Goal: Task Accomplishment & Management: Use online tool/utility

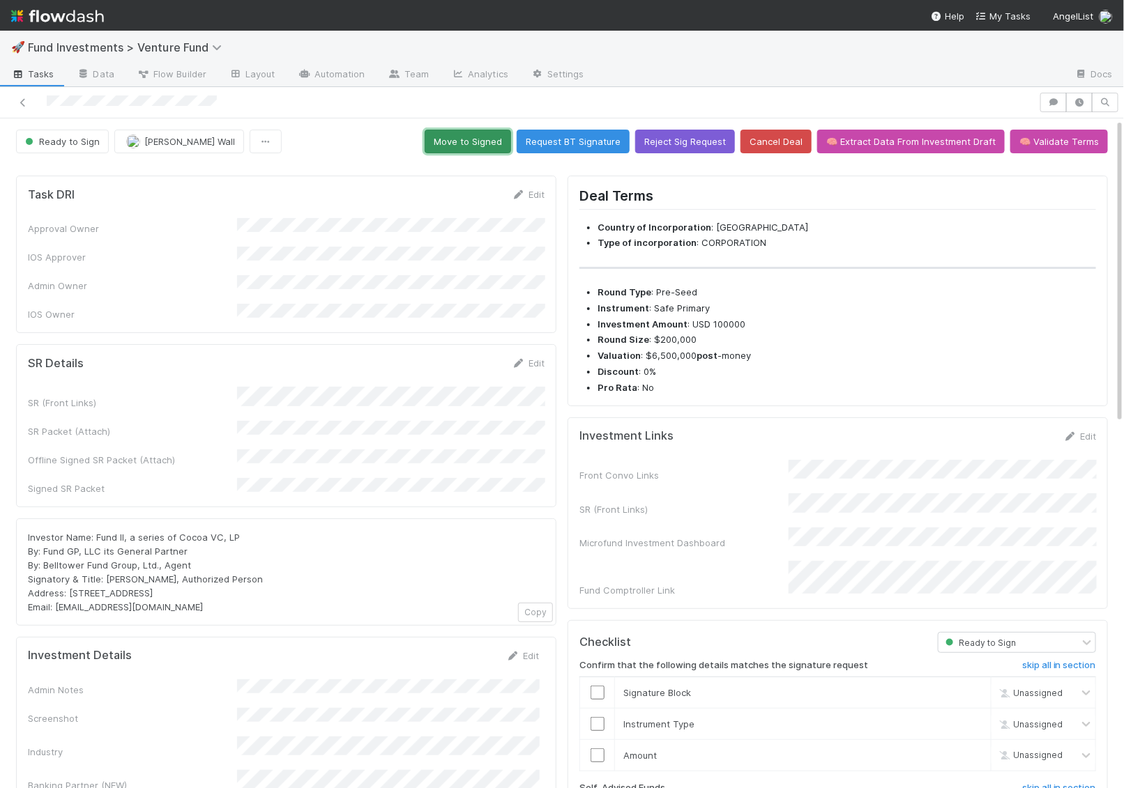
click at [498, 135] on button "Move to Signed" at bounding box center [468, 142] width 86 height 24
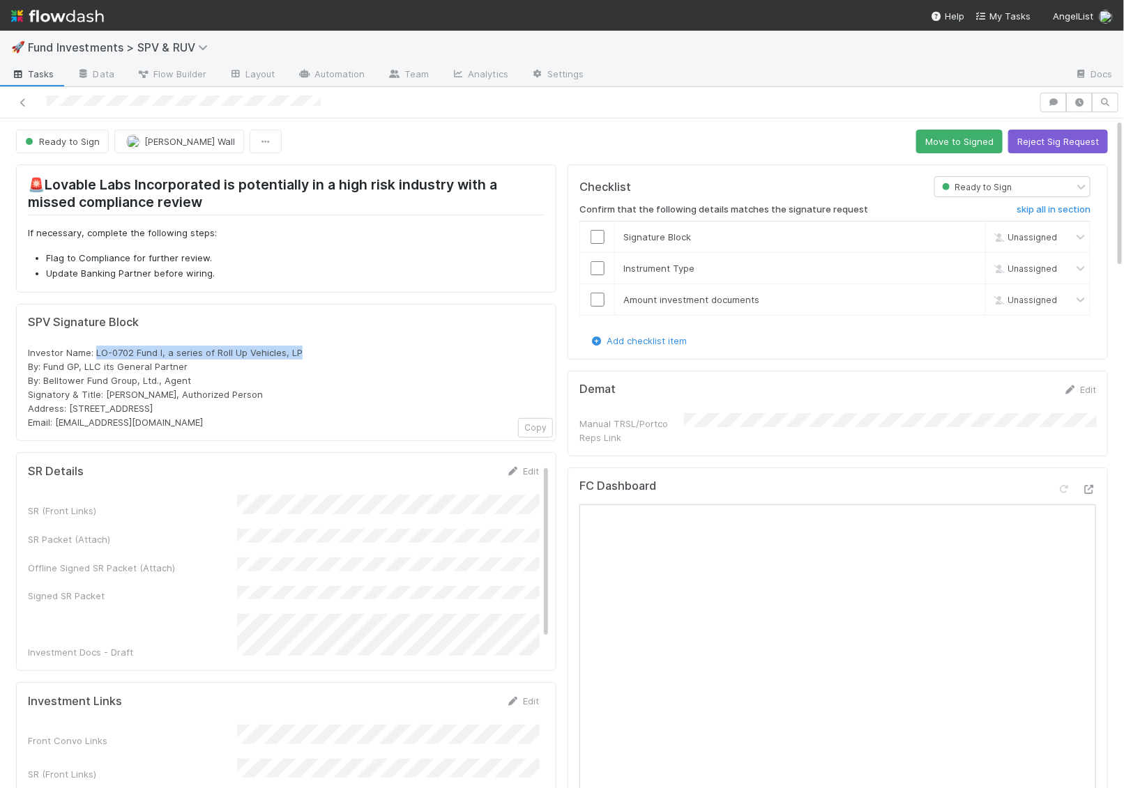
drag, startPoint x: 311, startPoint y: 353, endPoint x: 96, endPoint y: 355, distance: 215.4
click at [96, 355] on div "Investor Name: LO-0702 Fund I, a series of Roll Up Vehicles, LP By: Fund GP, LL…" at bounding box center [286, 388] width 517 height 84
copy span "LO-0702 Fund I, a series of Roll Up Vehicles, LP"
click at [933, 135] on button "Move to Signed" at bounding box center [959, 142] width 86 height 24
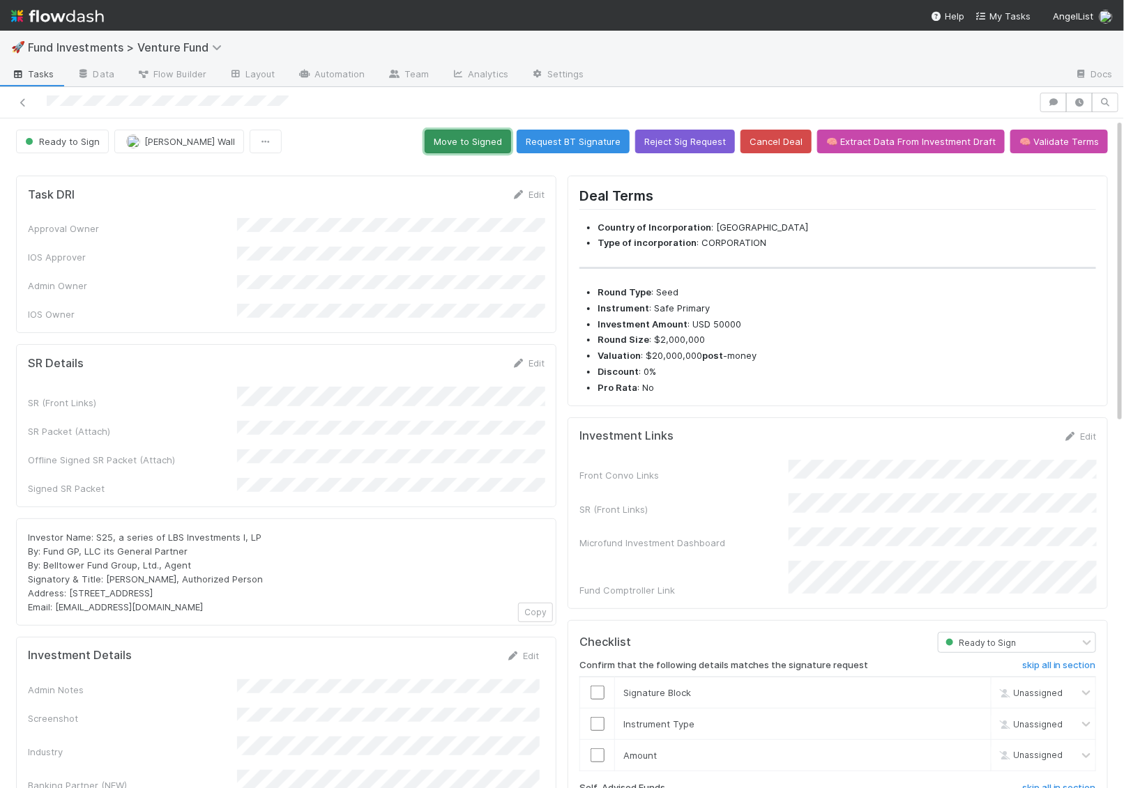
click at [480, 142] on button "Move to Signed" at bounding box center [468, 142] width 86 height 24
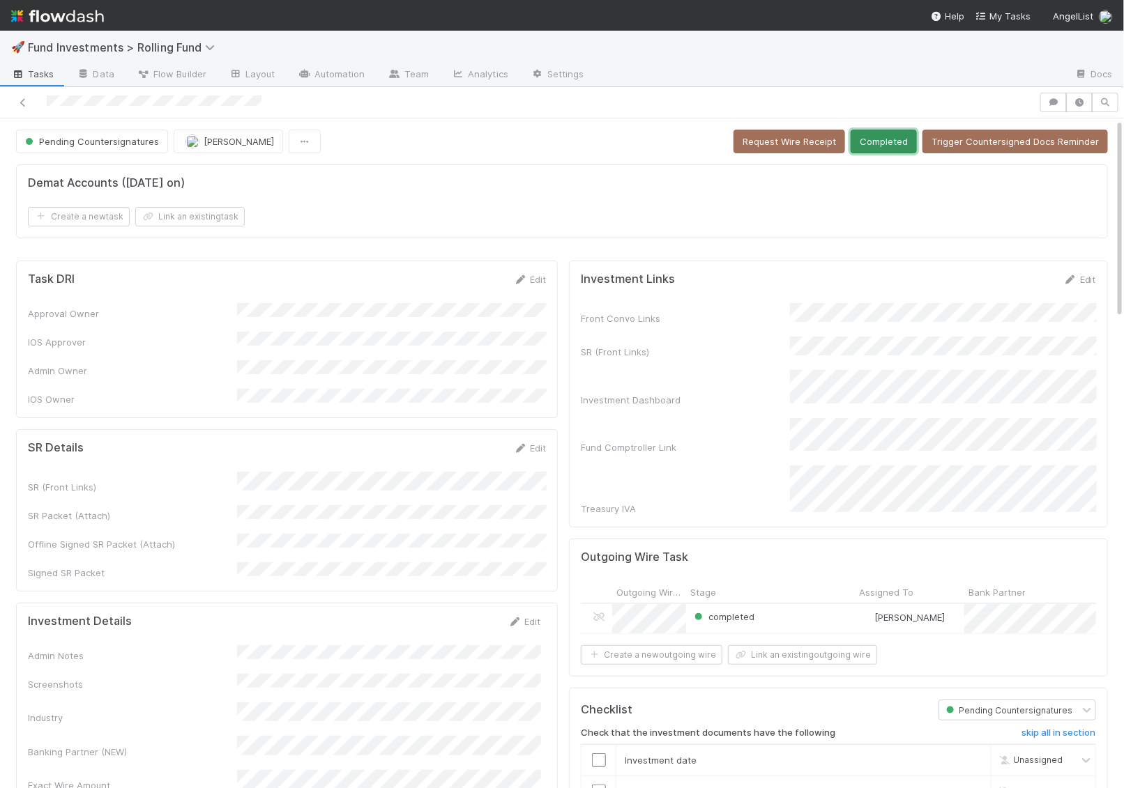
click at [877, 136] on button "Completed" at bounding box center [883, 142] width 66 height 24
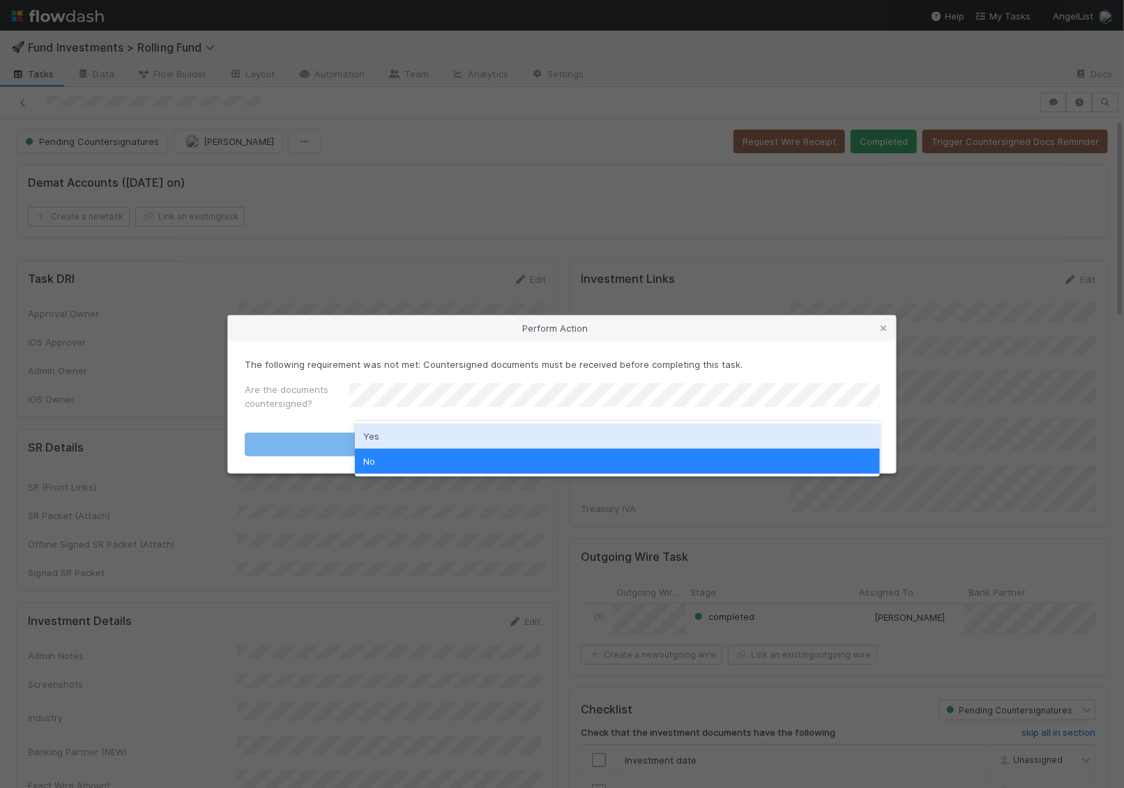
click at [662, 442] on div "Yes" at bounding box center [617, 436] width 525 height 25
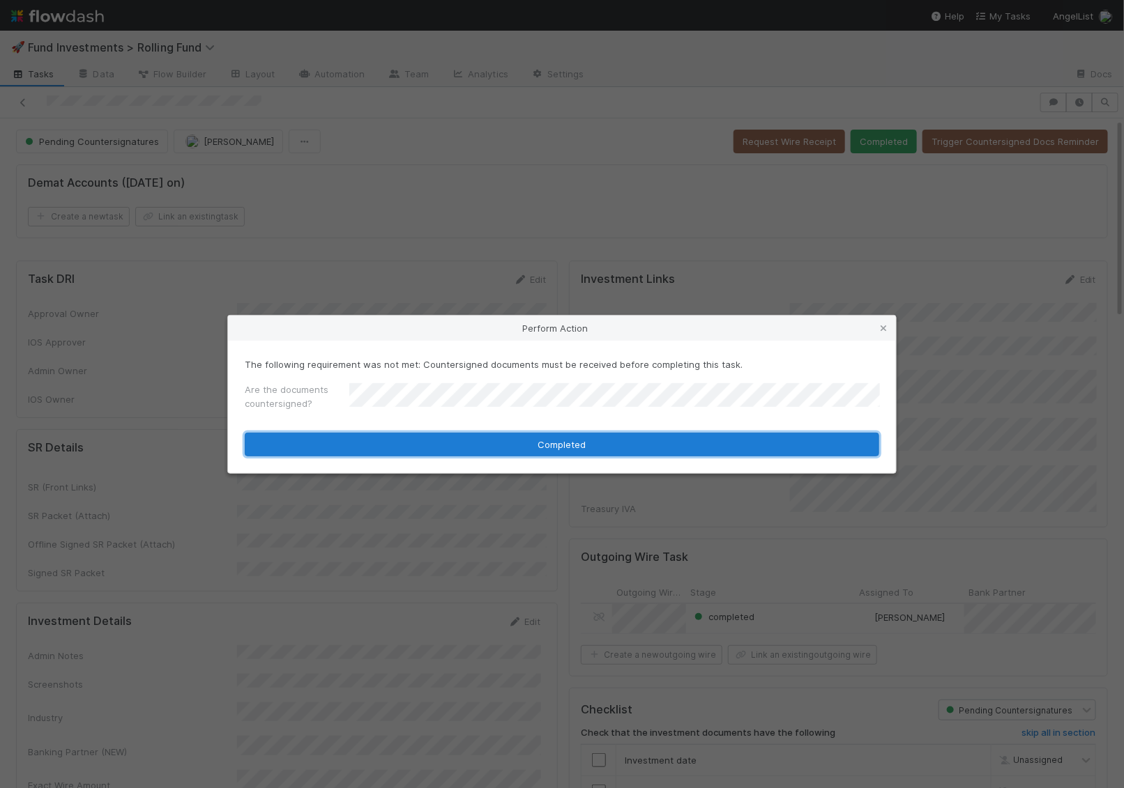
click at [653, 444] on button "Completed" at bounding box center [562, 445] width 634 height 24
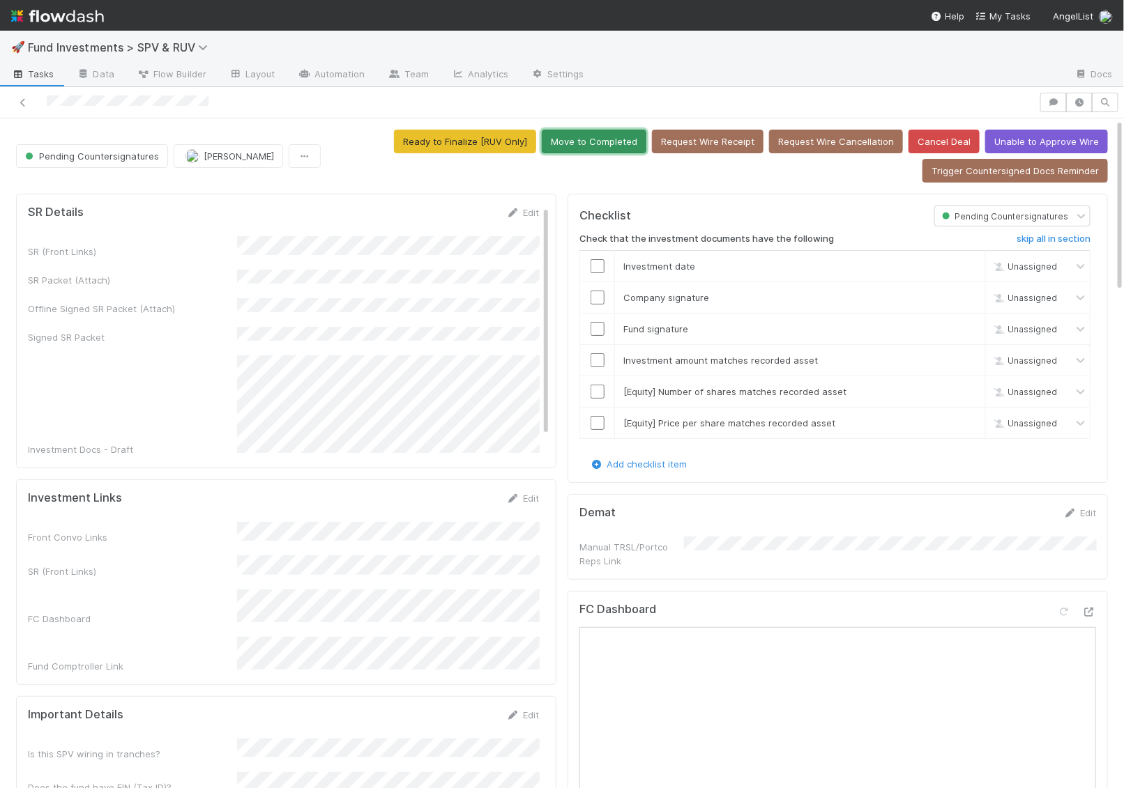
click at [597, 146] on button "Move to Completed" at bounding box center [594, 142] width 105 height 24
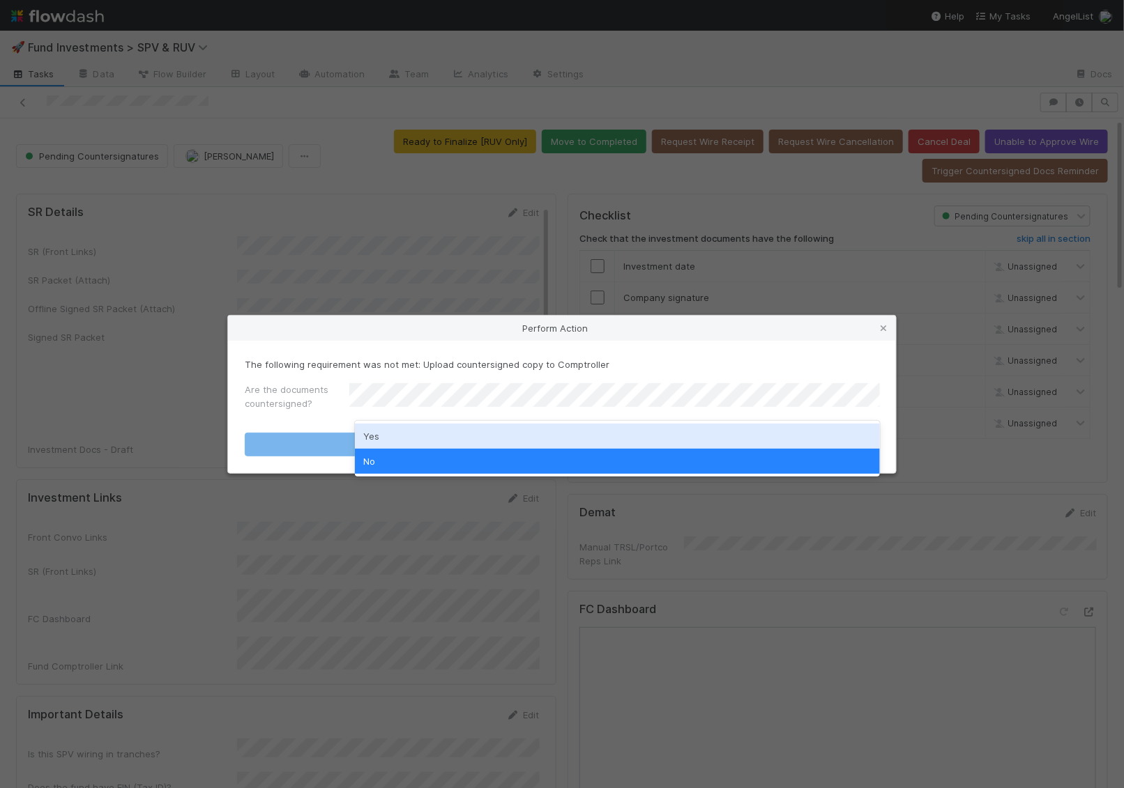
click at [533, 429] on div "Yes" at bounding box center [617, 436] width 525 height 25
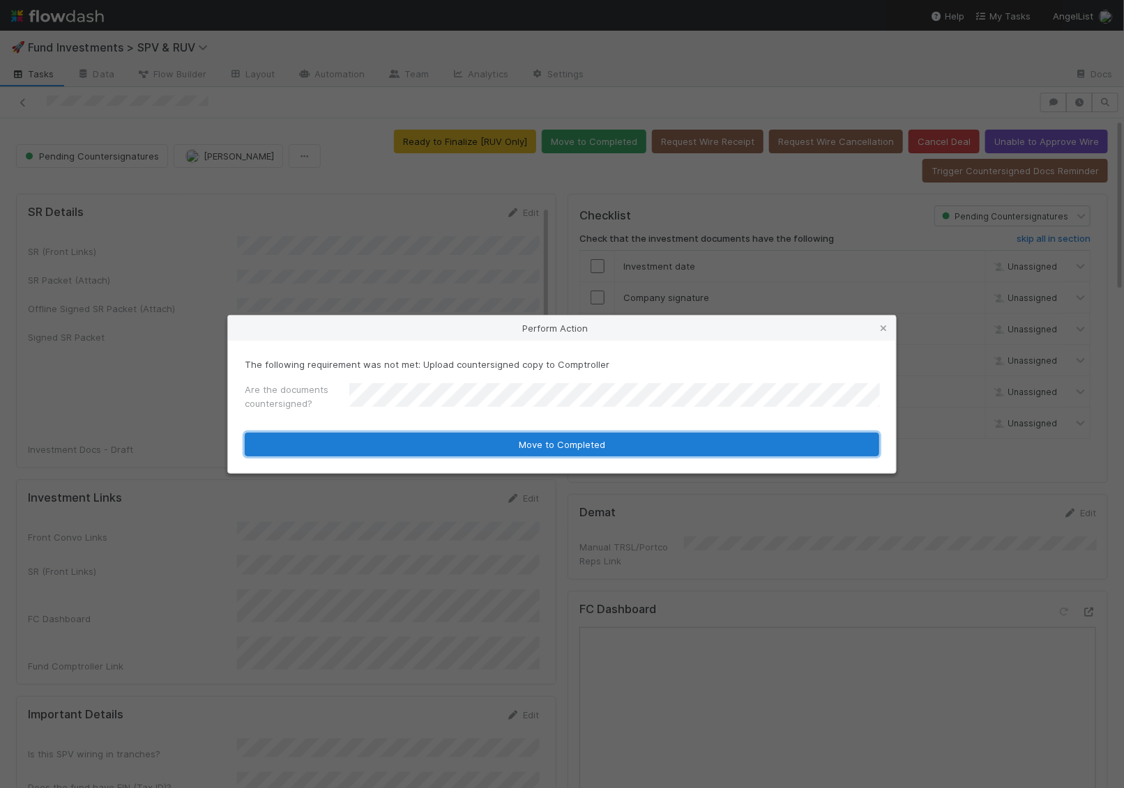
click at [533, 446] on button "Move to Completed" at bounding box center [562, 445] width 634 height 24
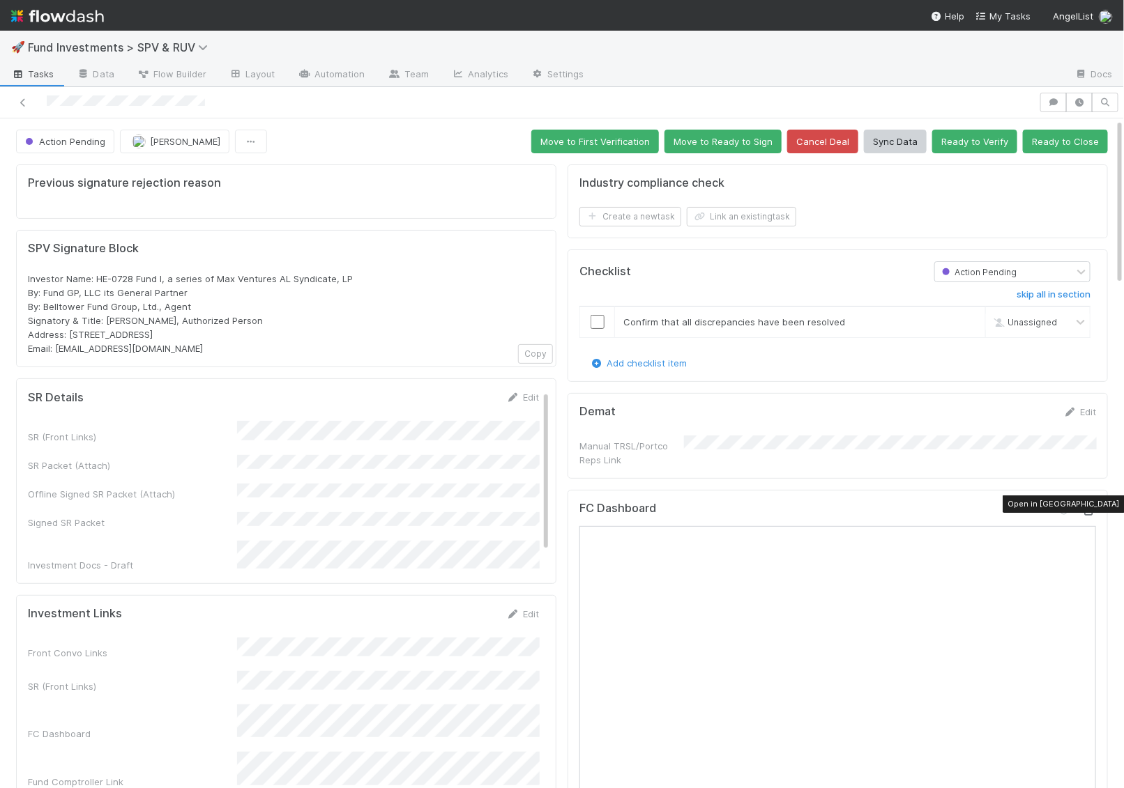
click at [1090, 507] on icon at bounding box center [1089, 511] width 14 height 9
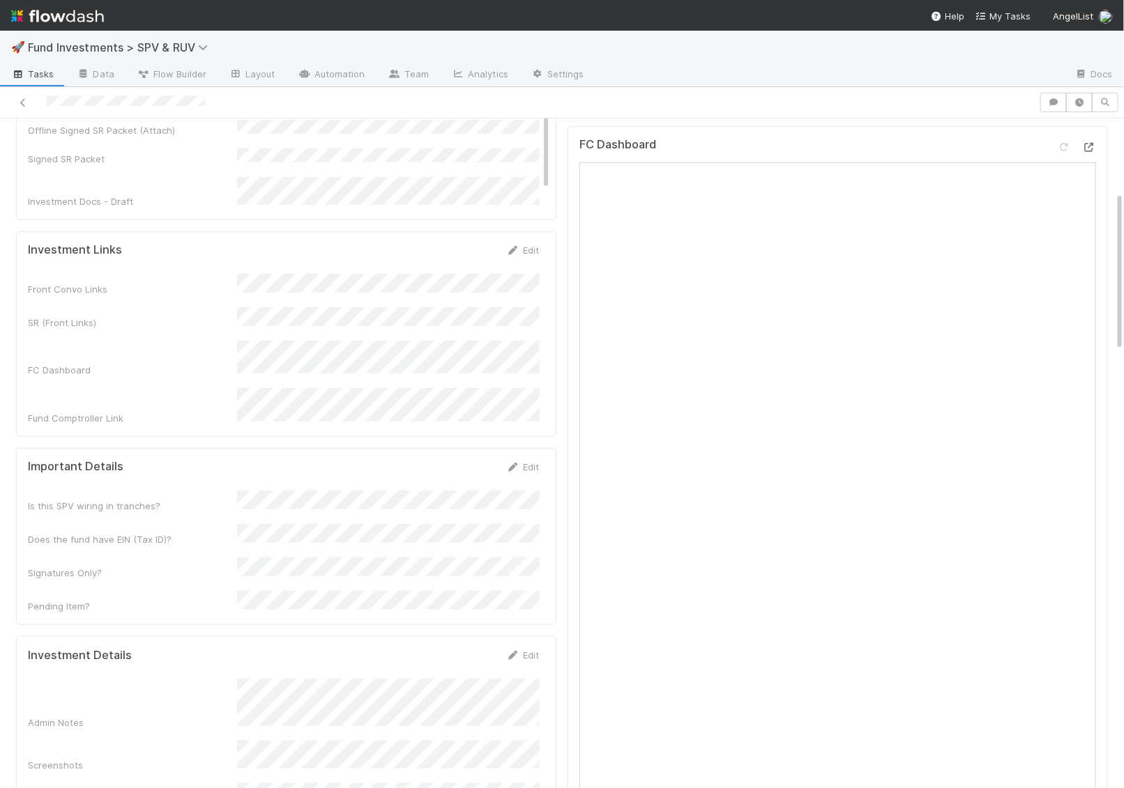
scroll to position [380, 0]
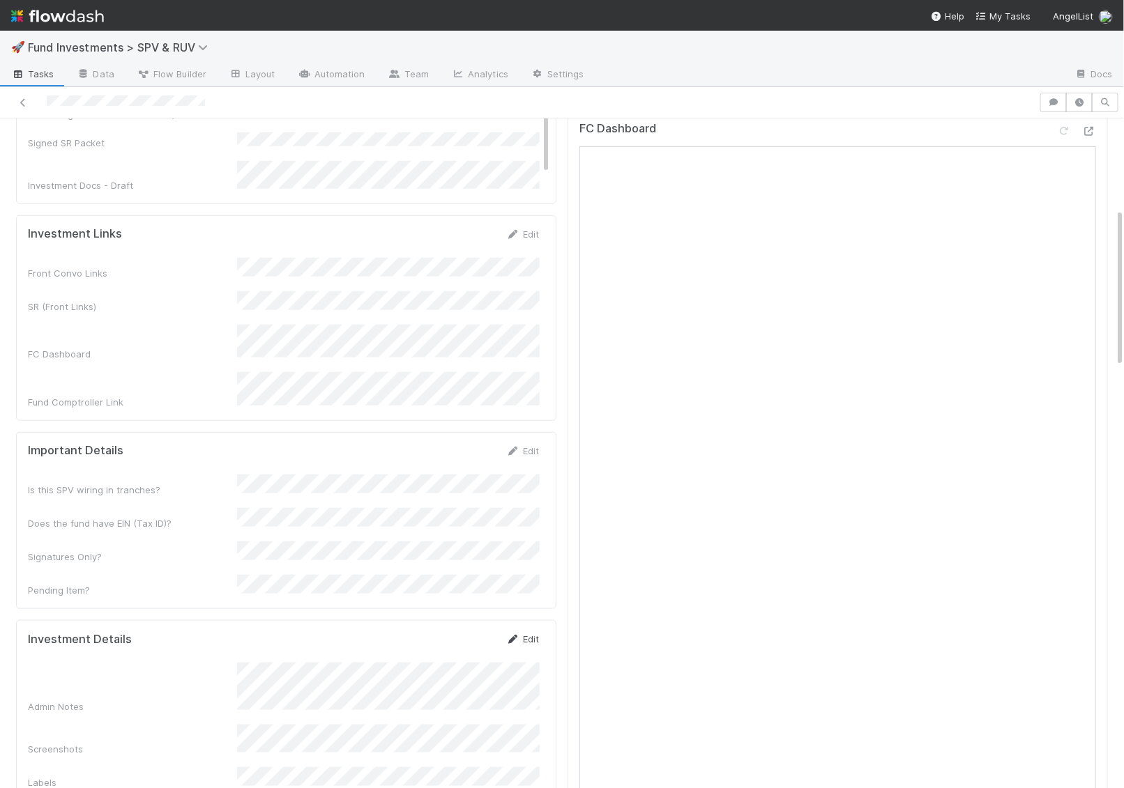
click at [527, 634] on link "Edit" at bounding box center [522, 639] width 33 height 11
click at [465, 632] on button "Save" at bounding box center [465, 644] width 40 height 24
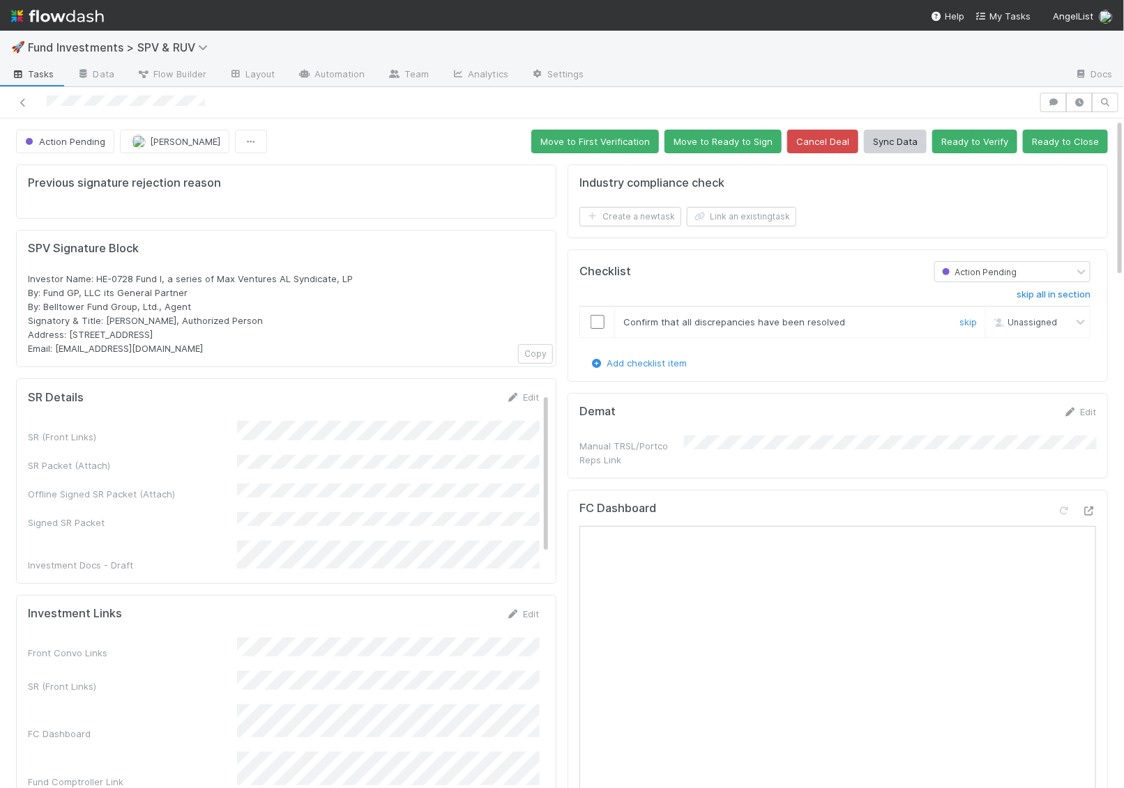
click at [595, 316] on input "checkbox" at bounding box center [597, 322] width 14 height 14
click at [1073, 144] on button "Ready to Close" at bounding box center [1065, 142] width 85 height 24
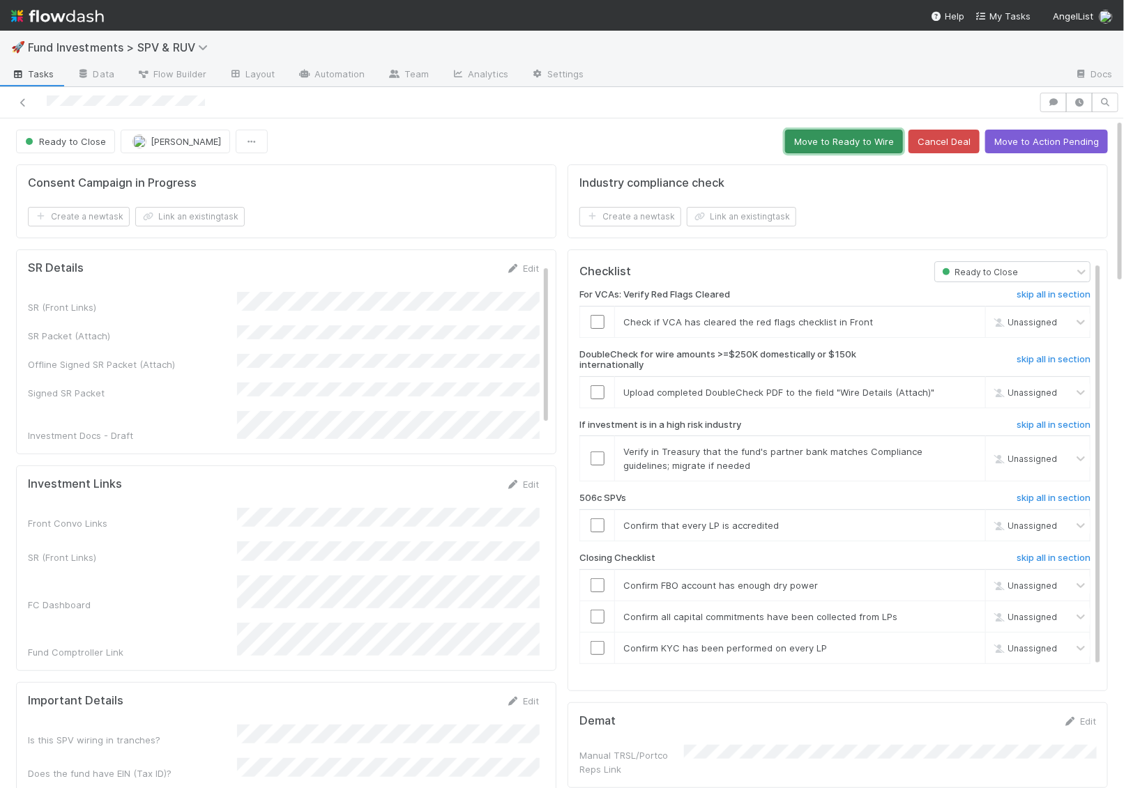
click at [860, 131] on button "Move to Ready to Wire" at bounding box center [844, 142] width 118 height 24
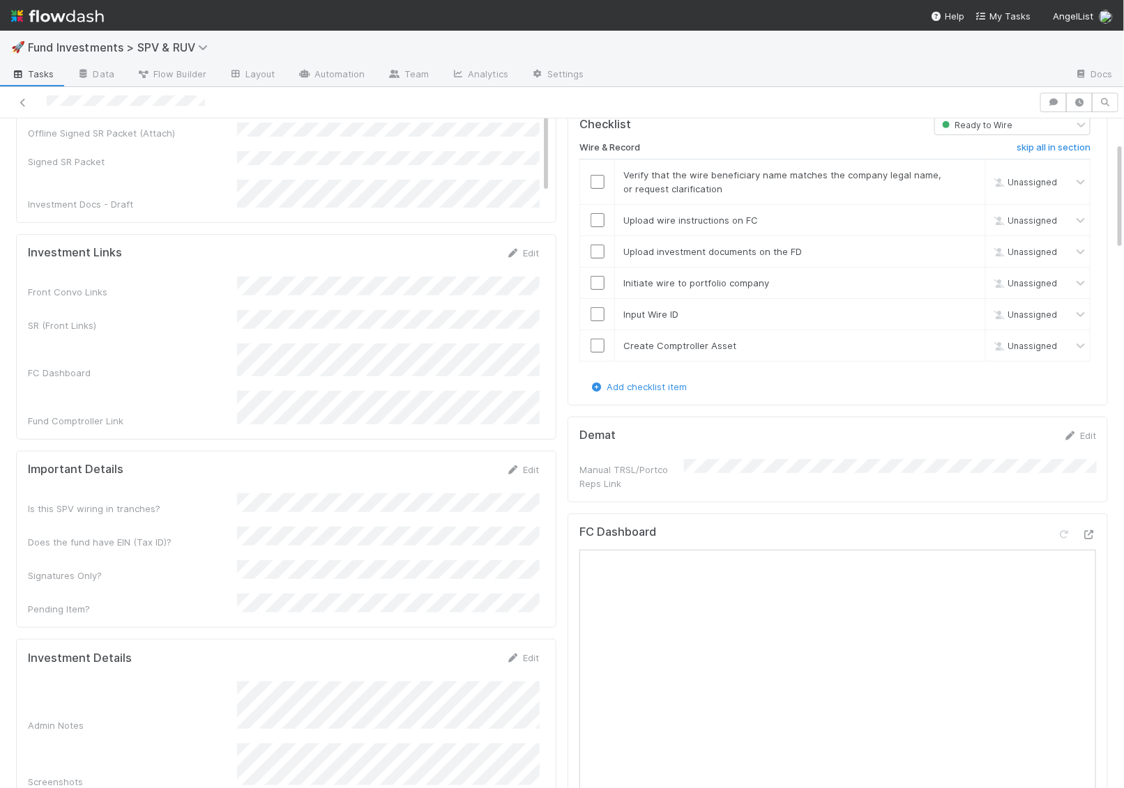
scroll to position [2112, 0]
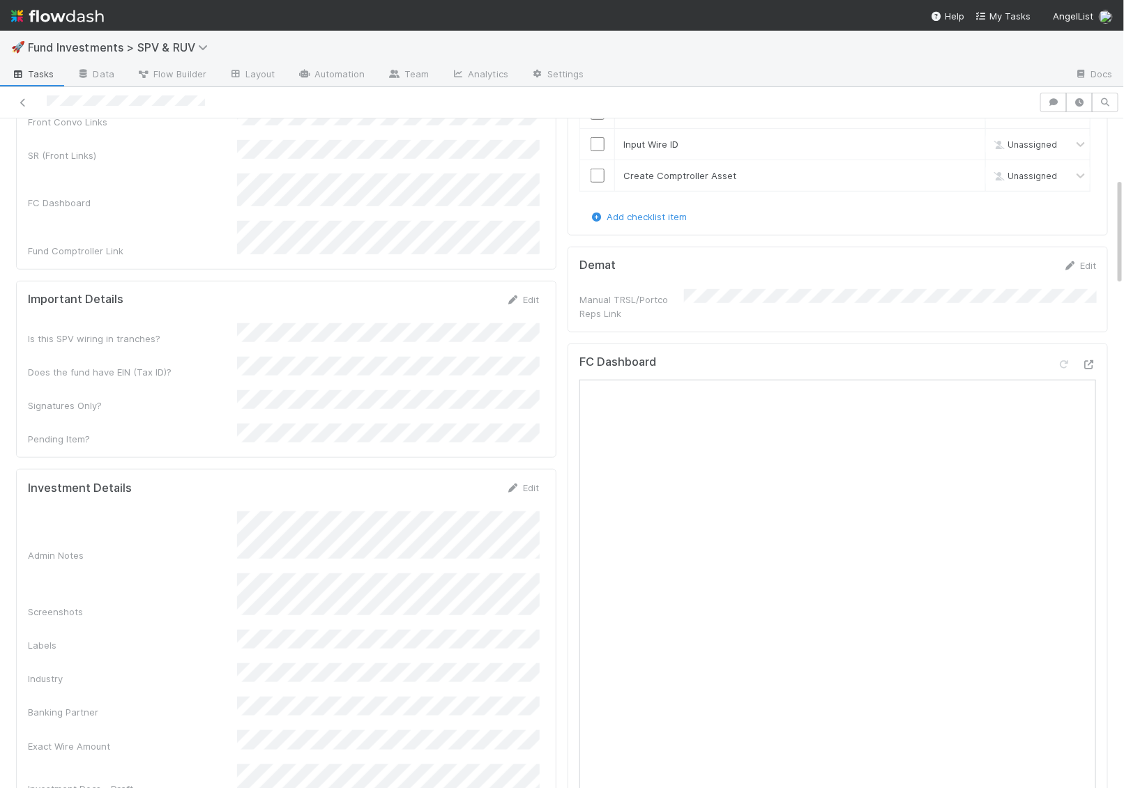
scroll to position [387, 0]
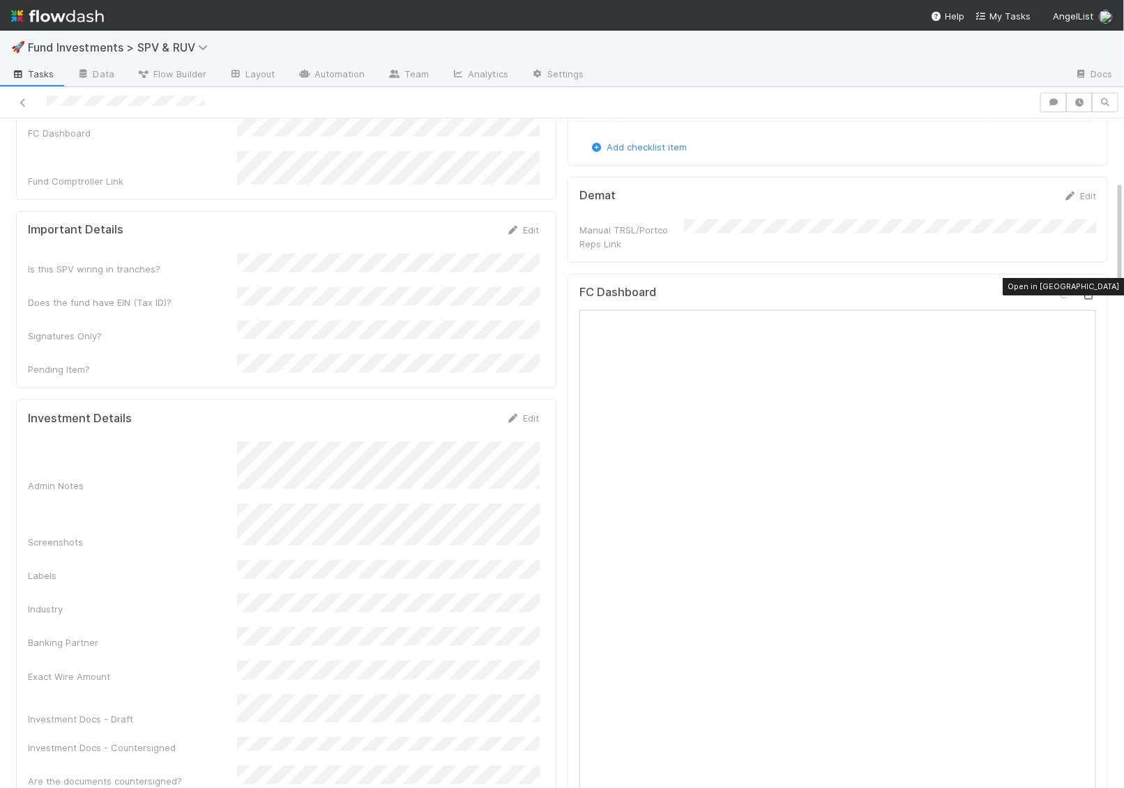
click at [1092, 291] on icon at bounding box center [1089, 295] width 14 height 9
click at [208, 442] on div "Admin Notes" at bounding box center [283, 467] width 511 height 50
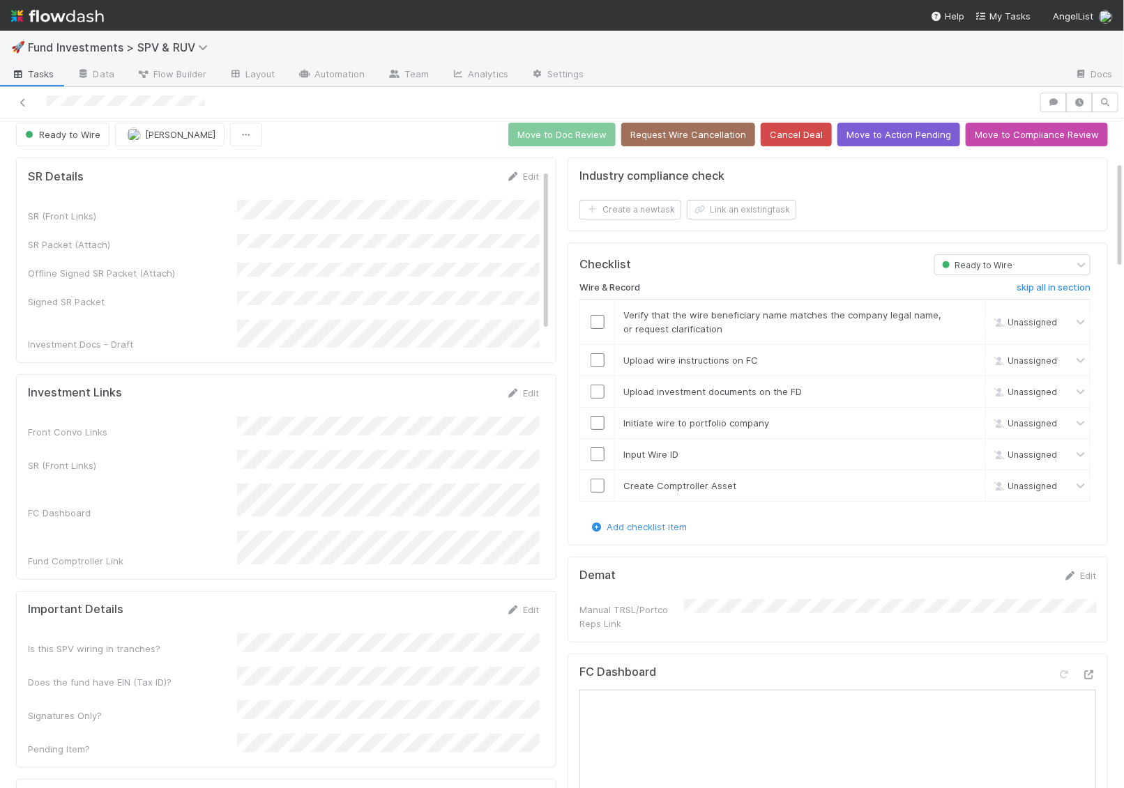
scroll to position [0, 0]
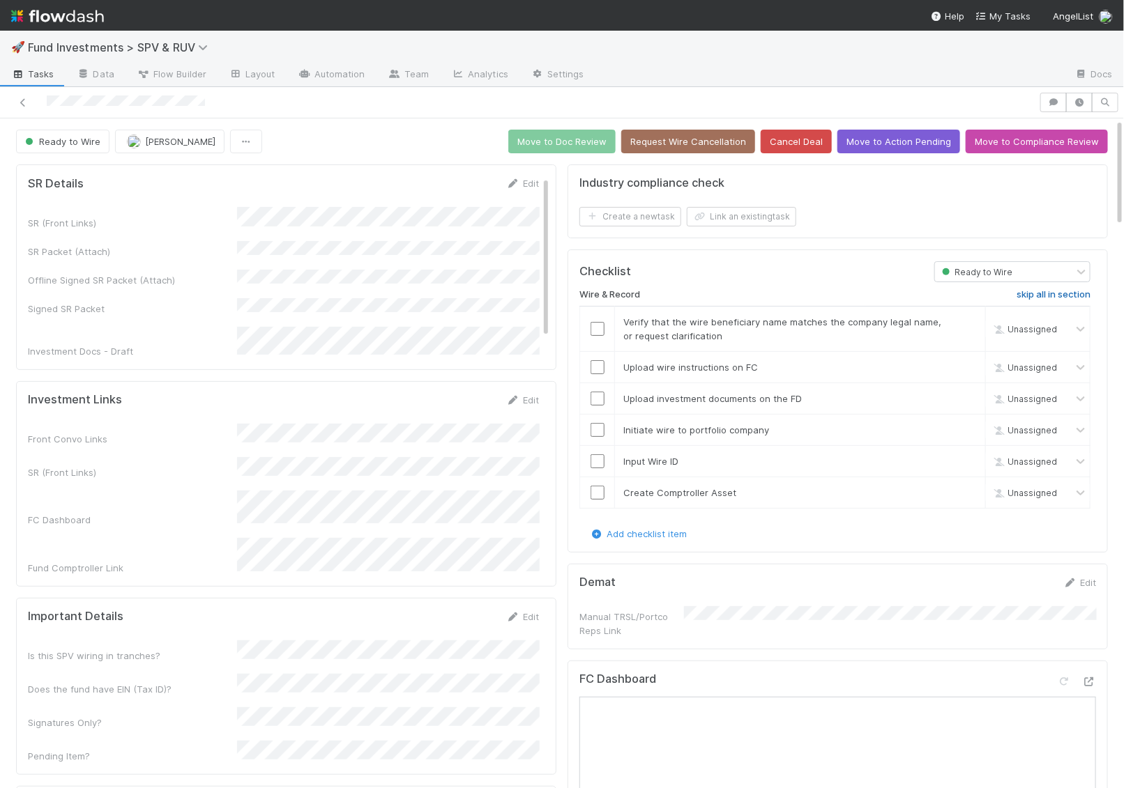
click at [1052, 293] on h6 "skip all in section" at bounding box center [1053, 294] width 74 height 11
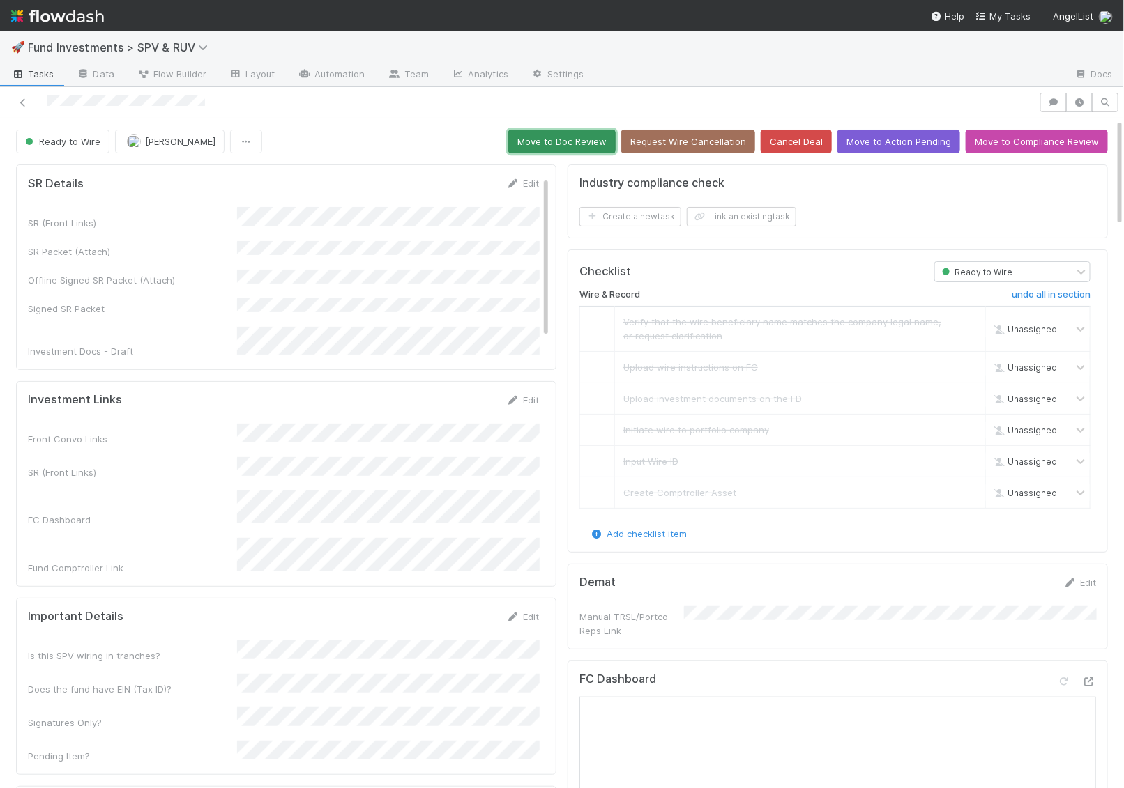
click at [597, 133] on button "Move to Doc Review" at bounding box center [561, 142] width 107 height 24
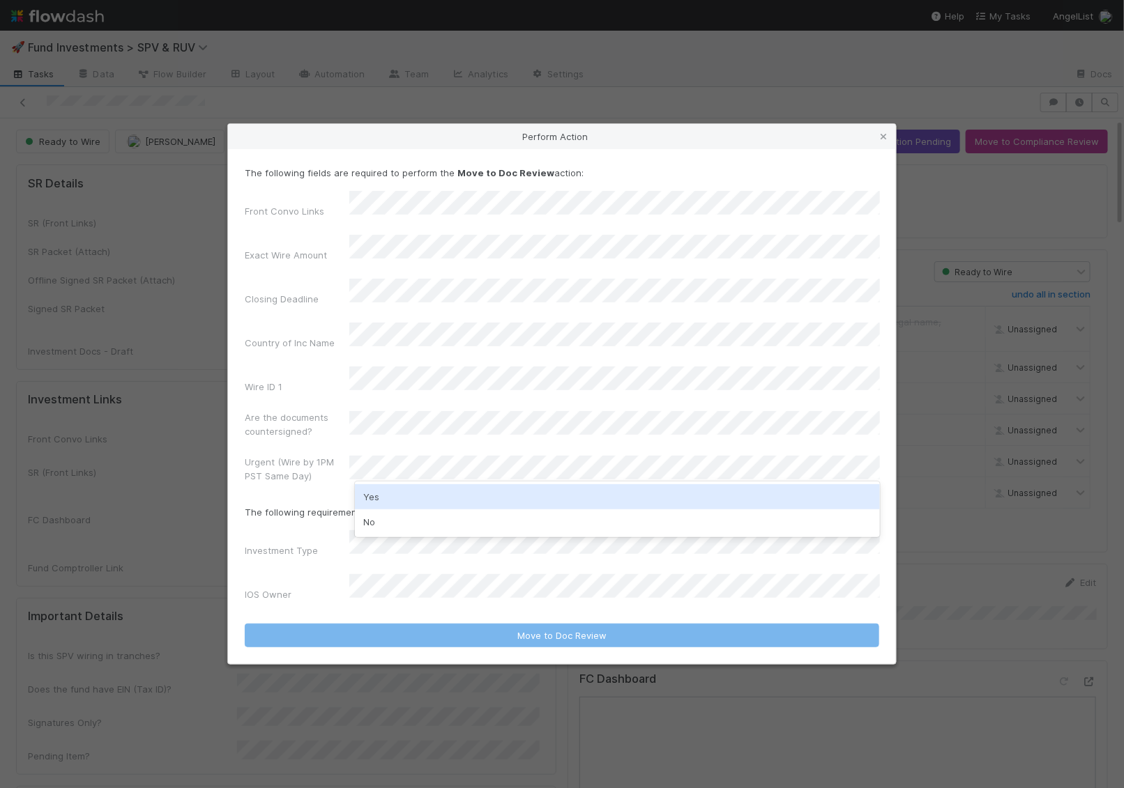
click at [381, 512] on div "No" at bounding box center [617, 522] width 525 height 25
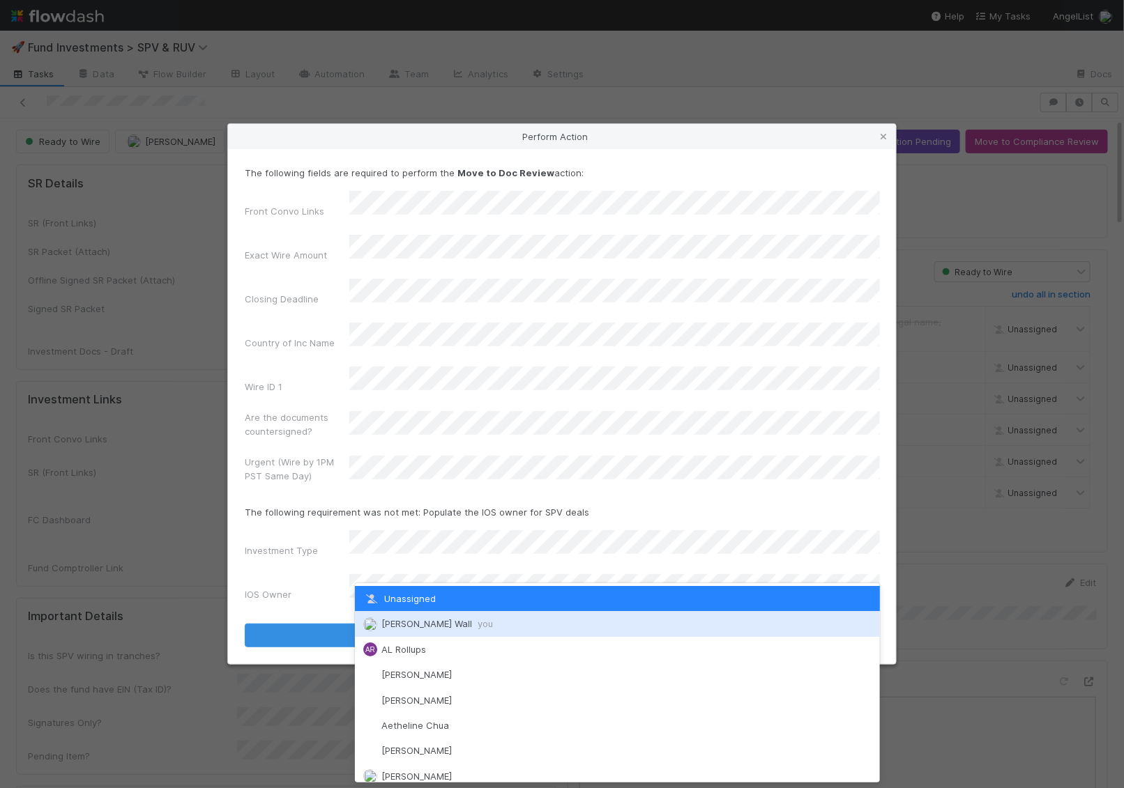
click at [381, 622] on span "Kennedy Wall you" at bounding box center [437, 623] width 112 height 11
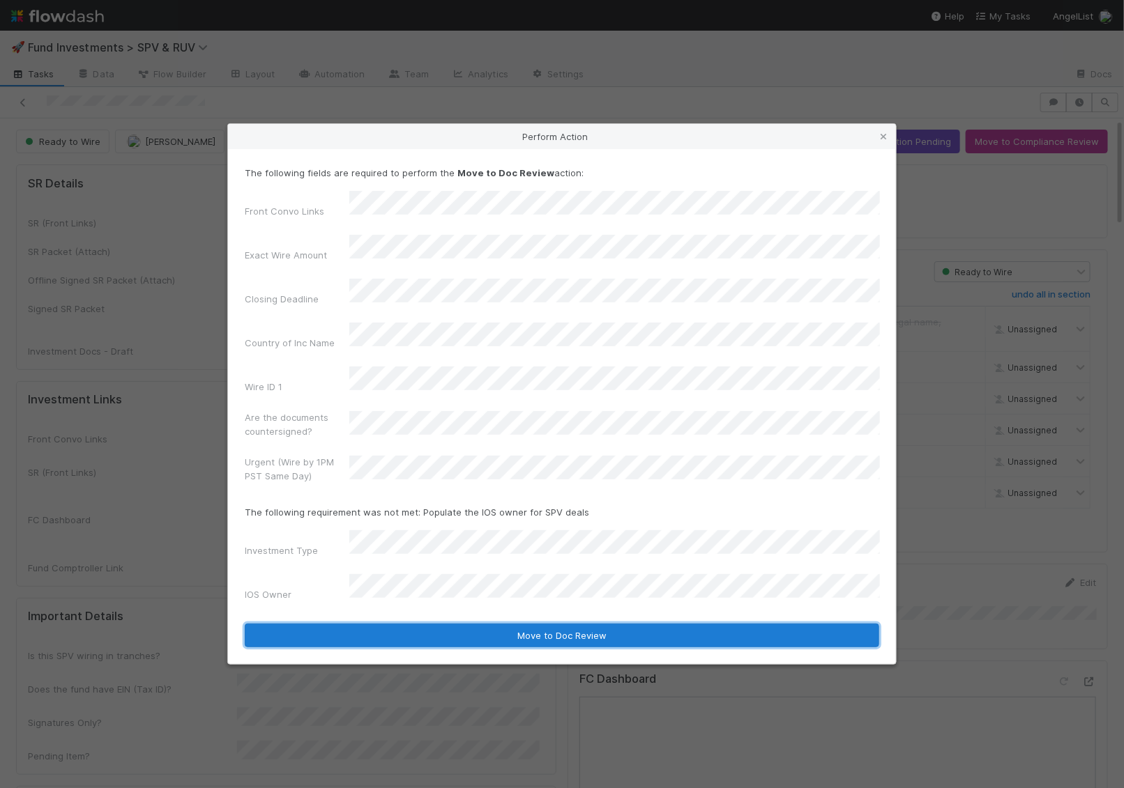
click at [388, 624] on button "Move to Doc Review" at bounding box center [562, 636] width 634 height 24
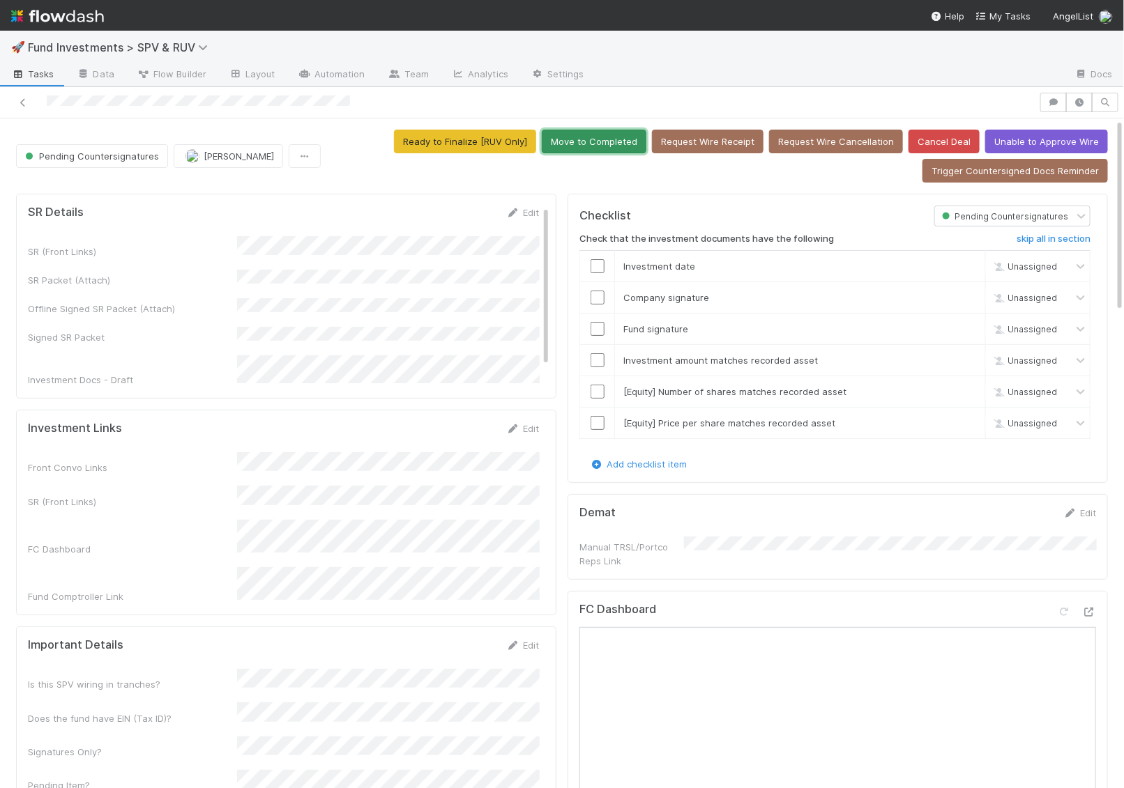
click at [593, 139] on button "Move to Completed" at bounding box center [594, 142] width 105 height 24
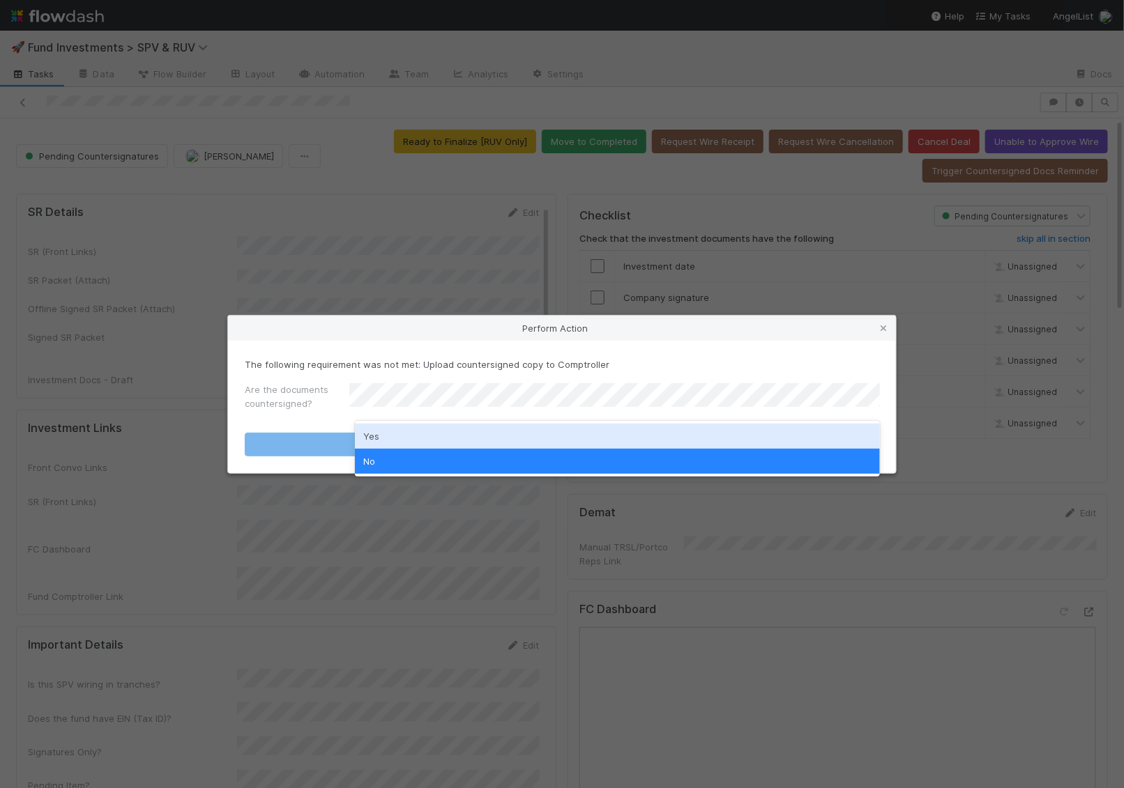
click at [544, 432] on div "Yes" at bounding box center [617, 436] width 525 height 25
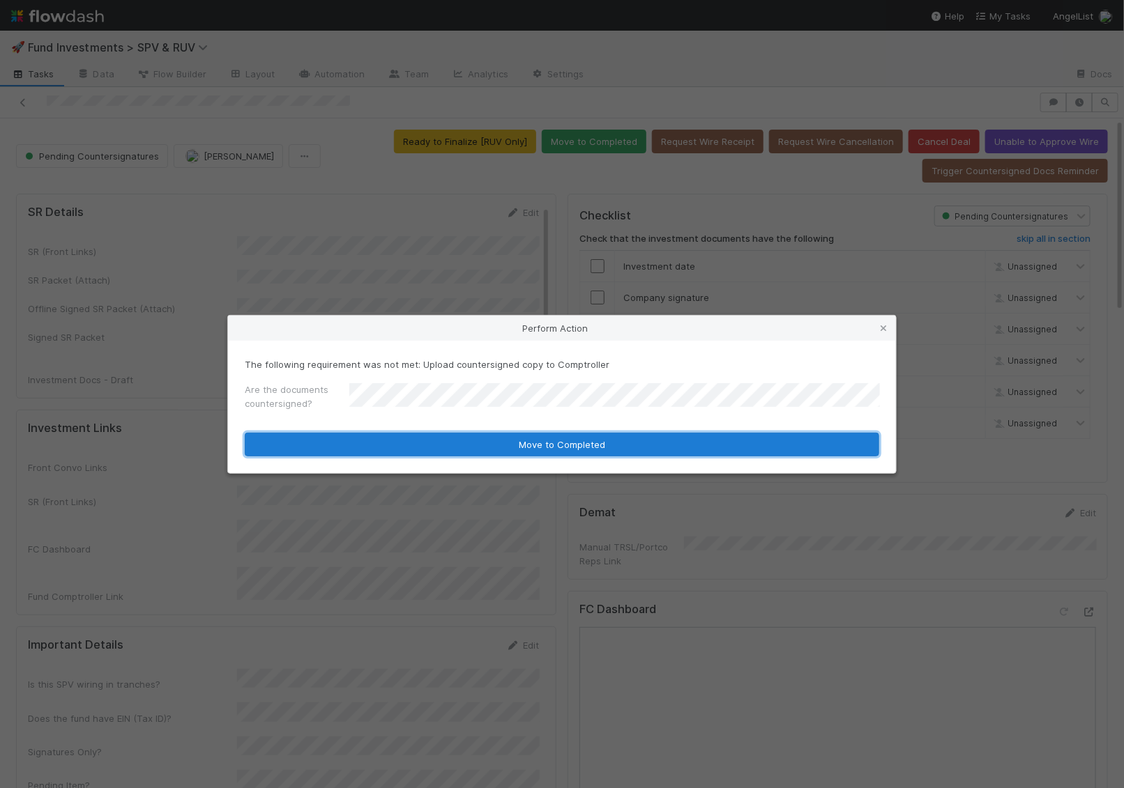
click at [544, 455] on button "Move to Completed" at bounding box center [562, 445] width 634 height 24
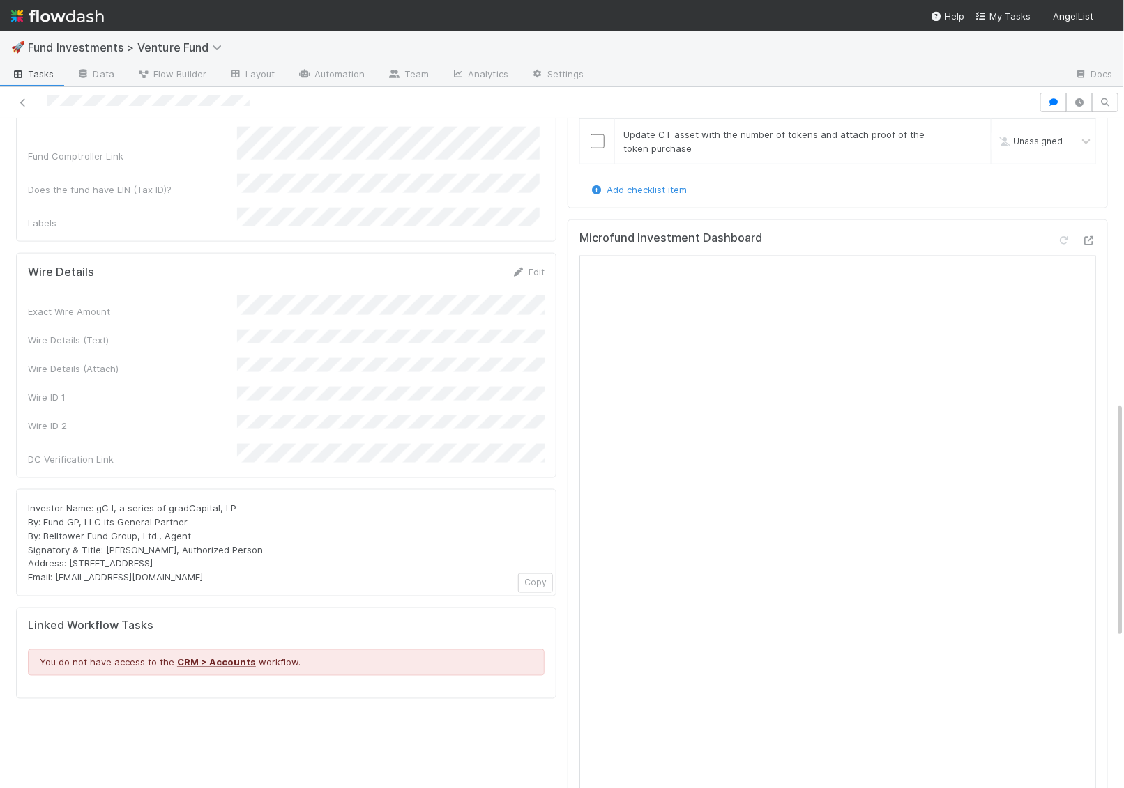
scroll to position [807, 0]
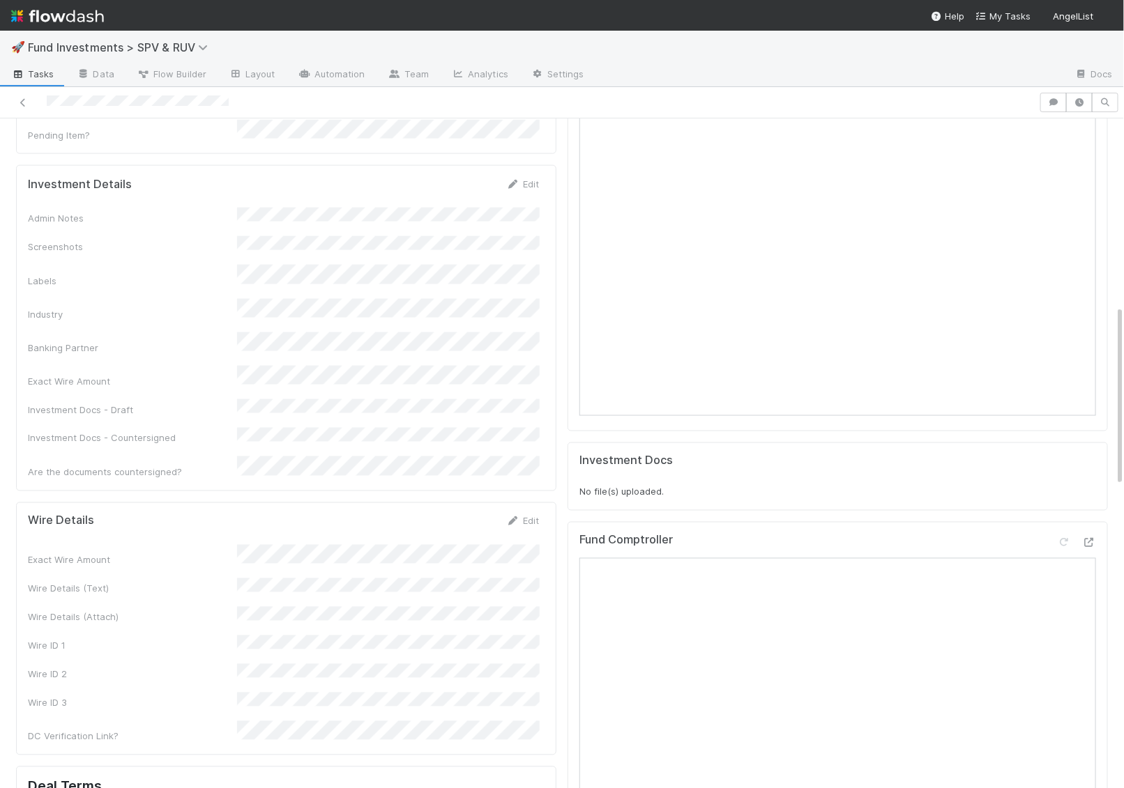
scroll to position [938, 0]
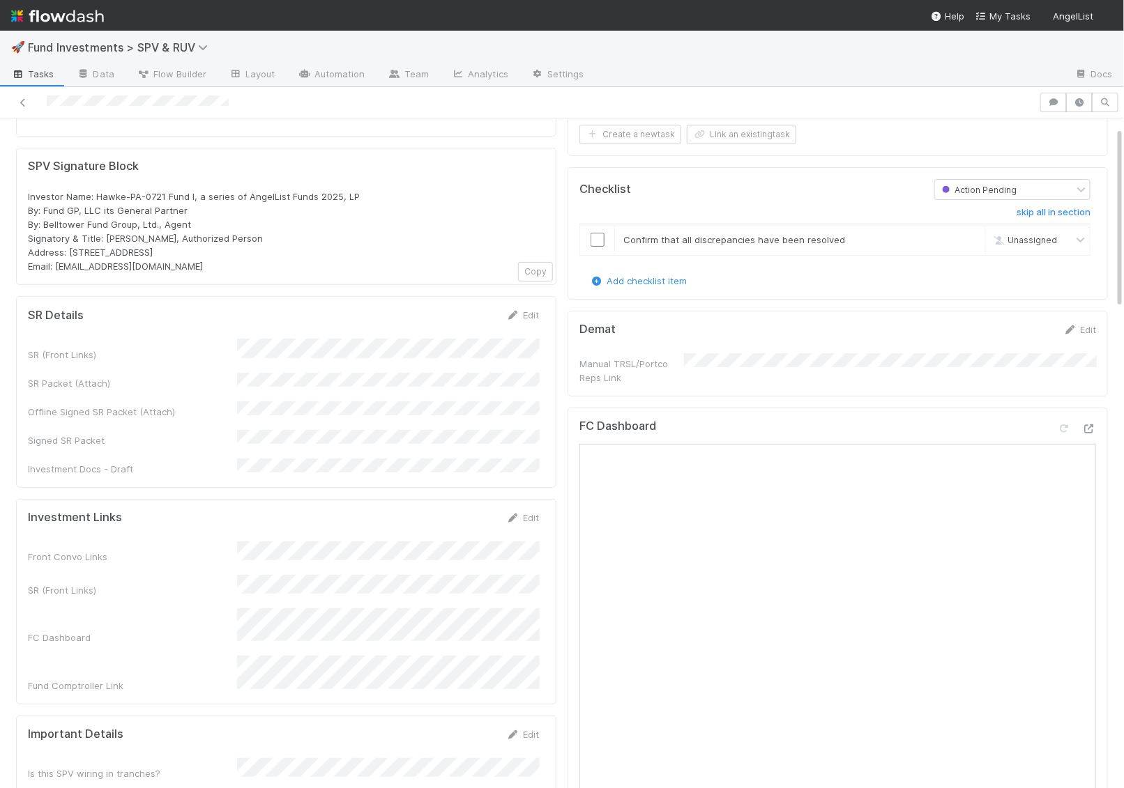
scroll to position [123, 0]
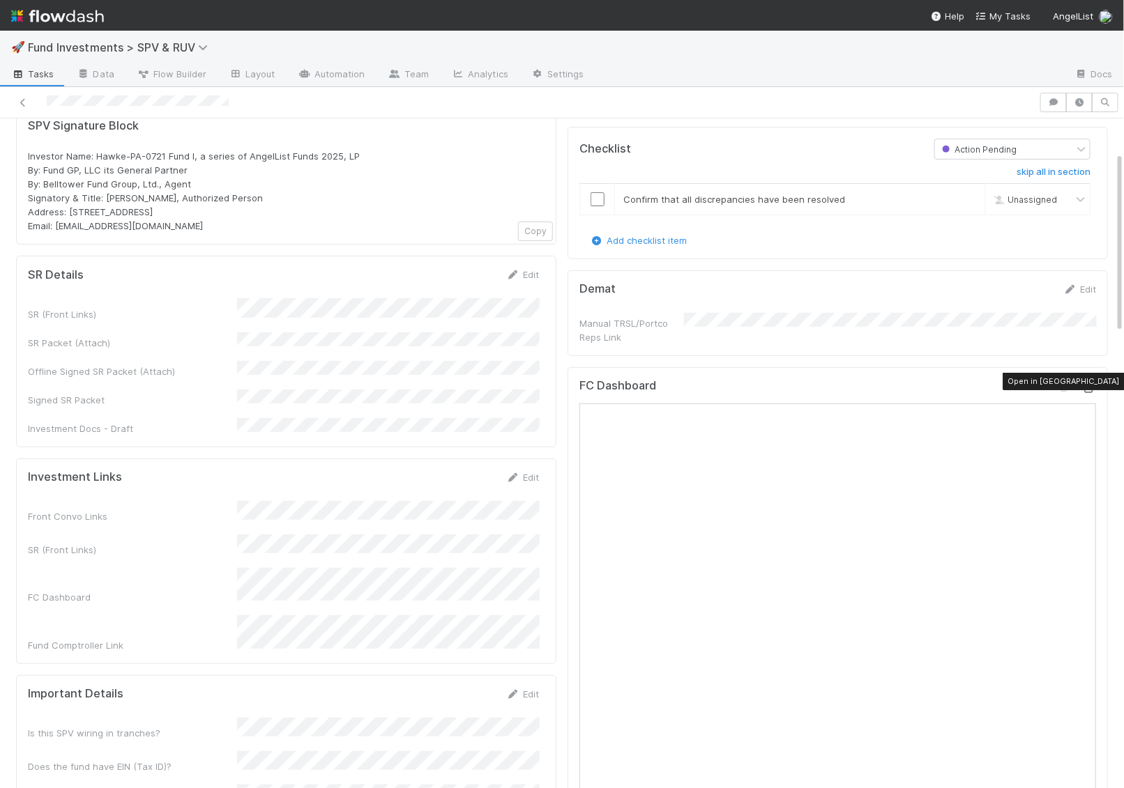
click at [1090, 384] on icon at bounding box center [1089, 388] width 14 height 9
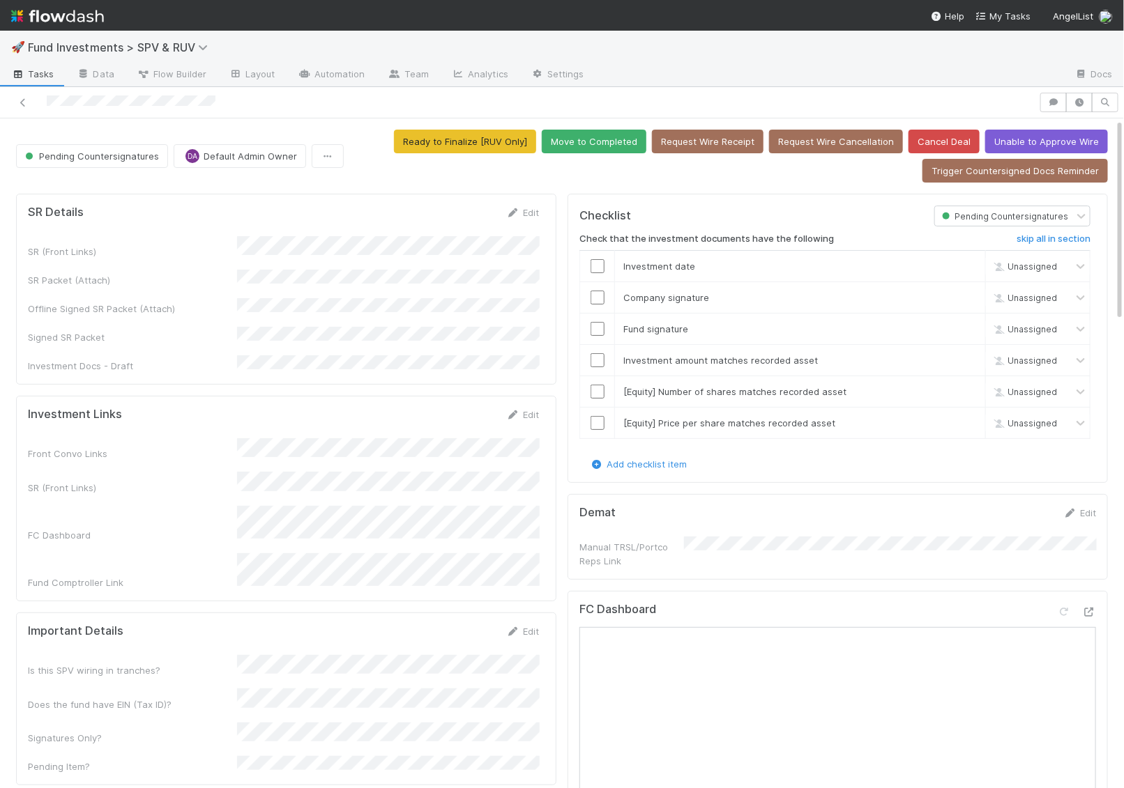
click at [610, 137] on button "Move to Completed" at bounding box center [594, 142] width 105 height 24
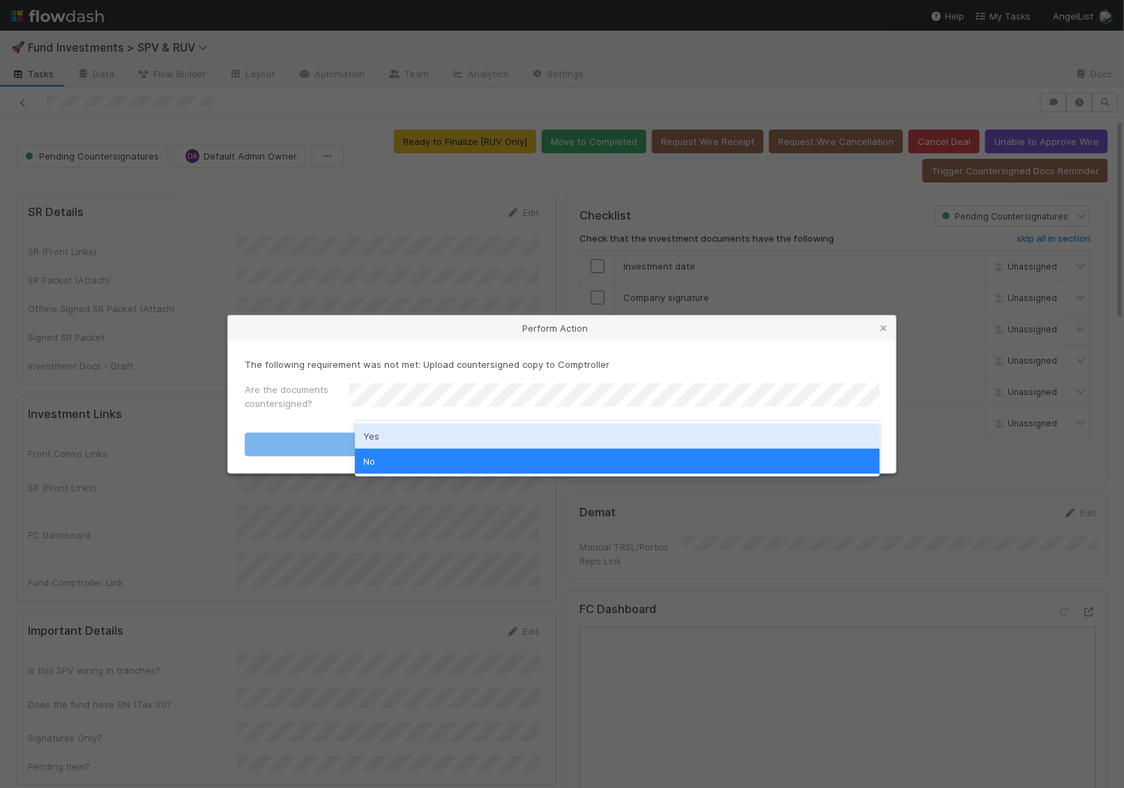
click at [524, 436] on div "Yes" at bounding box center [617, 436] width 525 height 25
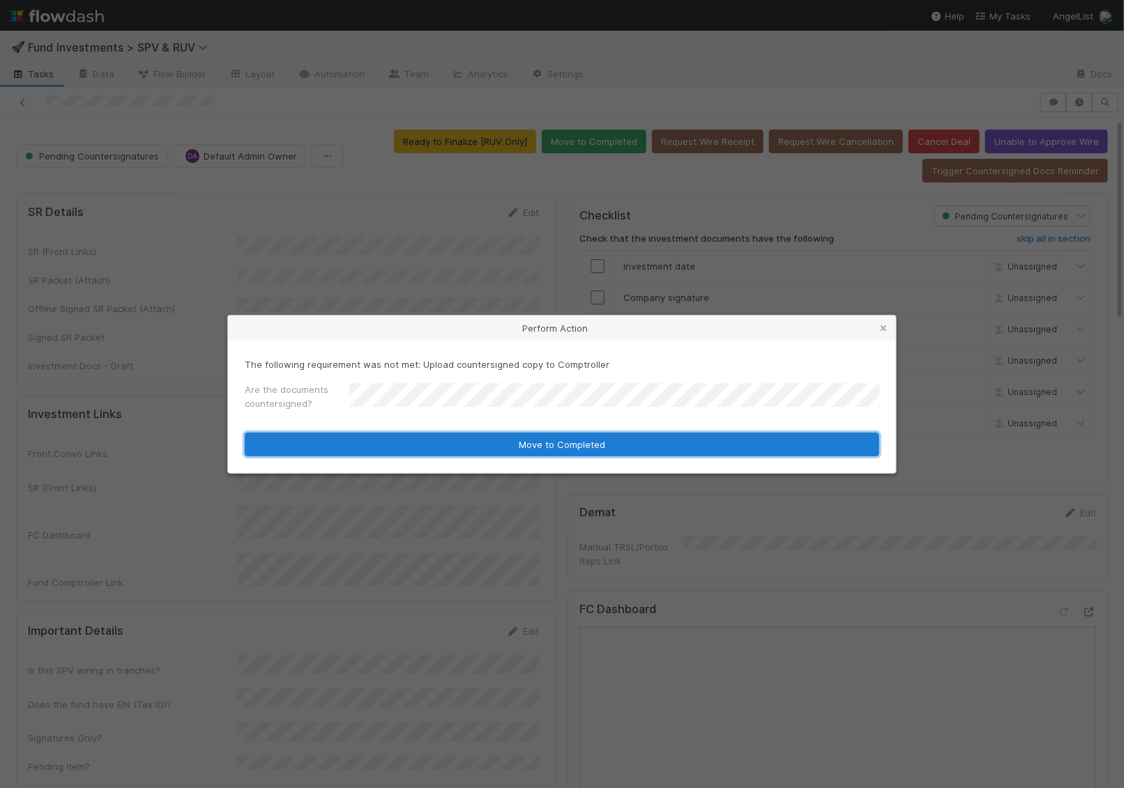
click at [524, 453] on button "Move to Completed" at bounding box center [562, 445] width 634 height 24
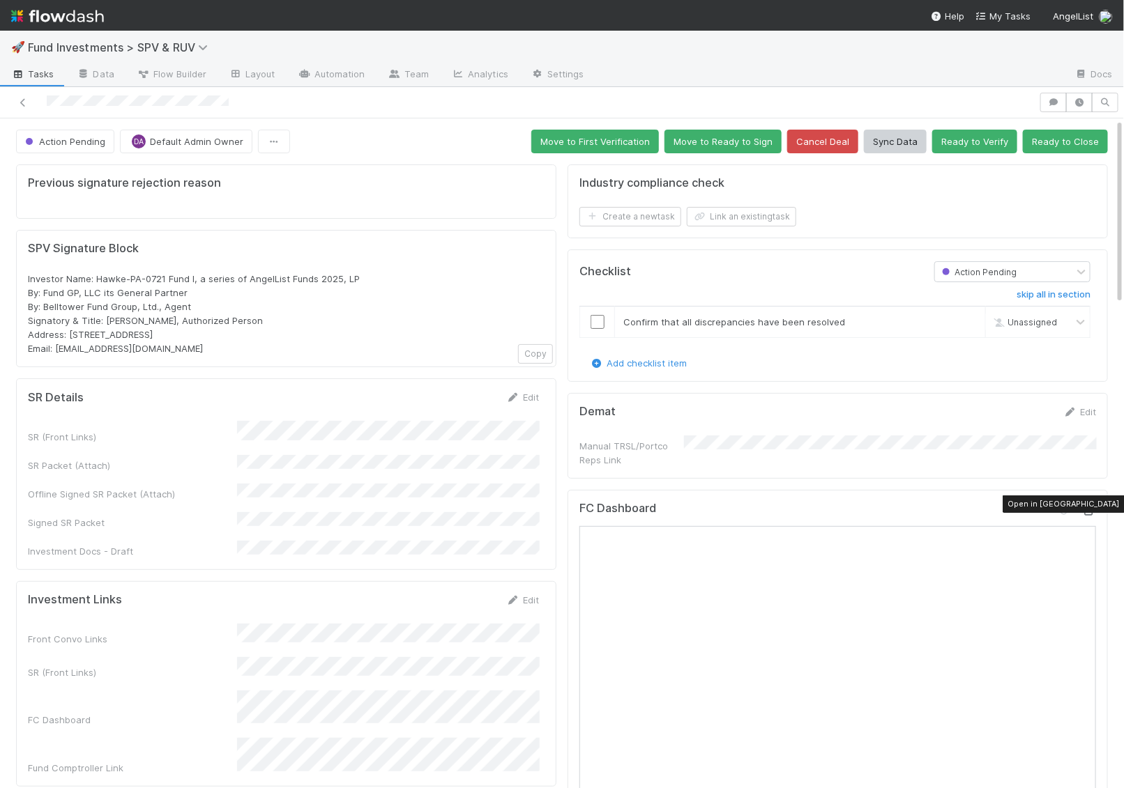
click at [1090, 507] on icon at bounding box center [1089, 511] width 14 height 9
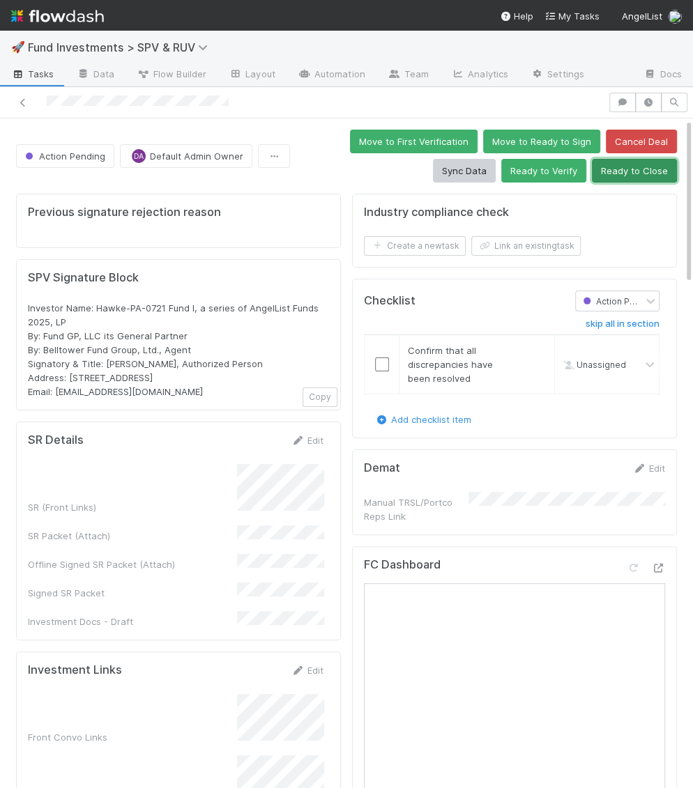
click at [602, 171] on button "Ready to Close" at bounding box center [634, 171] width 85 height 24
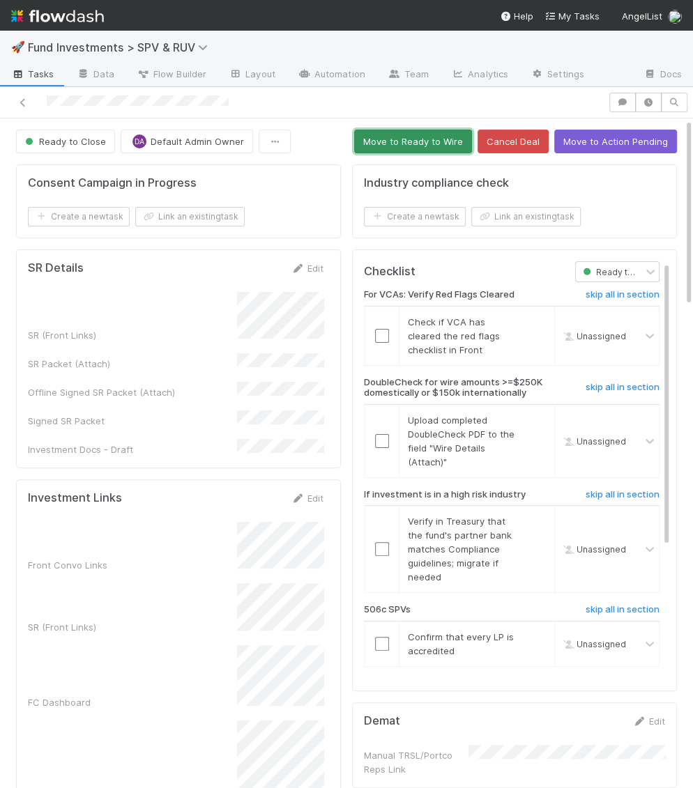
click at [415, 143] on button "Move to Ready to Wire" at bounding box center [413, 142] width 118 height 24
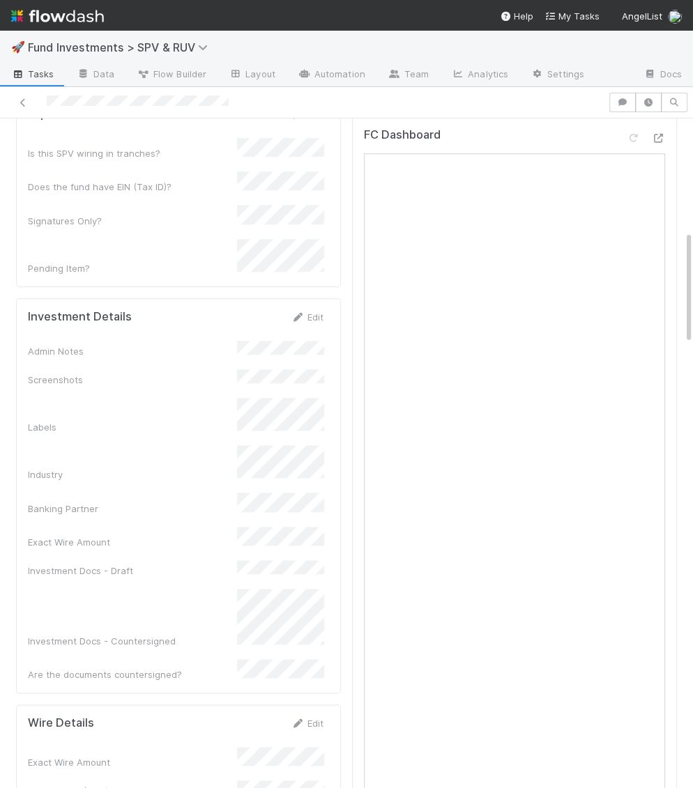
scroll to position [654, 0]
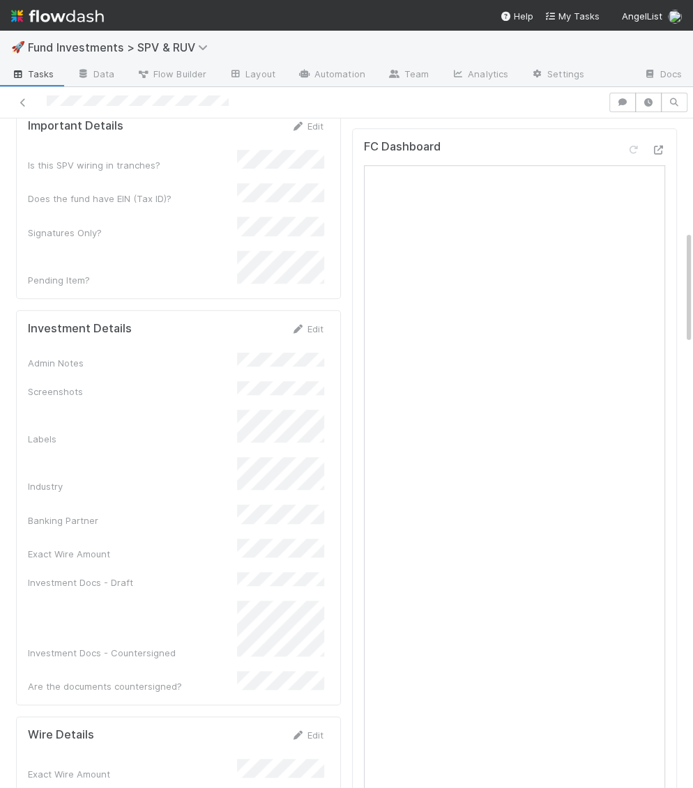
scroll to position [662, 0]
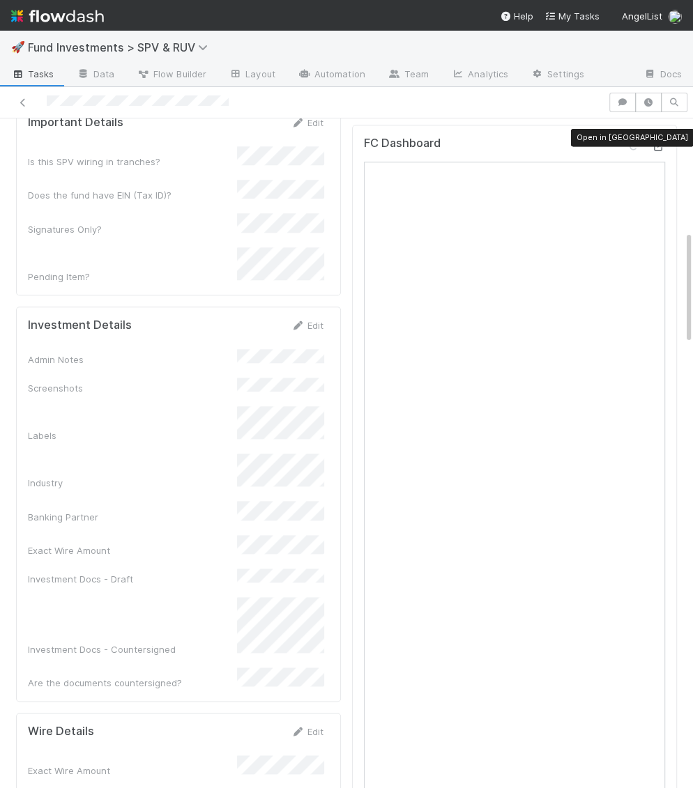
click at [655, 140] on div at bounding box center [658, 146] width 14 height 14
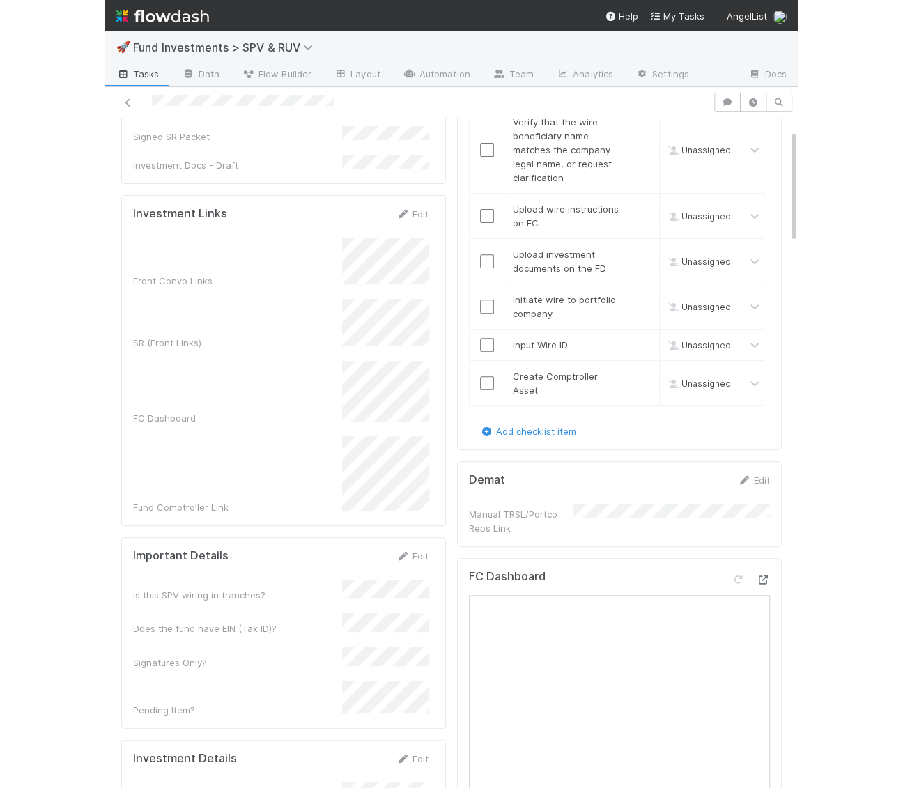
scroll to position [0, 0]
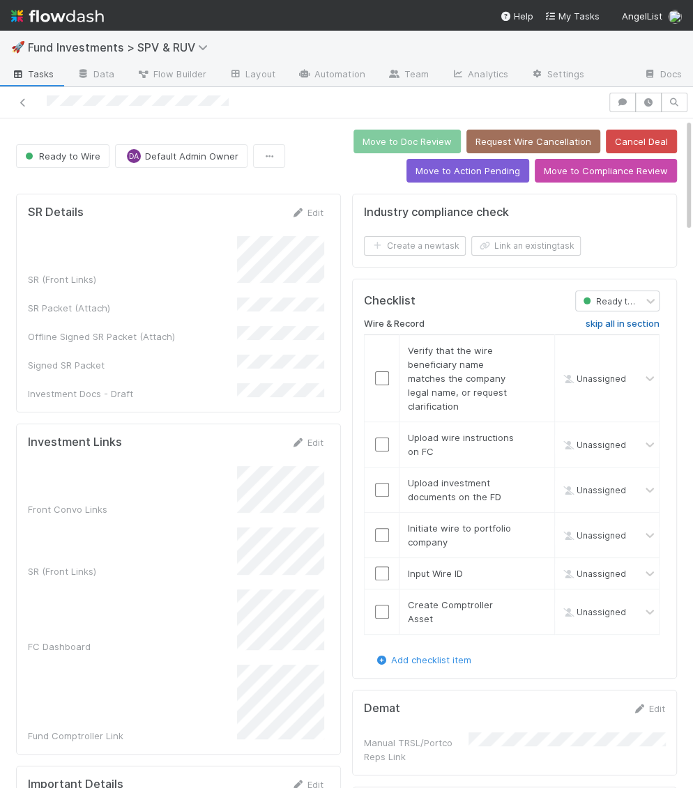
click at [643, 319] on h6 "skip all in section" at bounding box center [623, 324] width 74 height 11
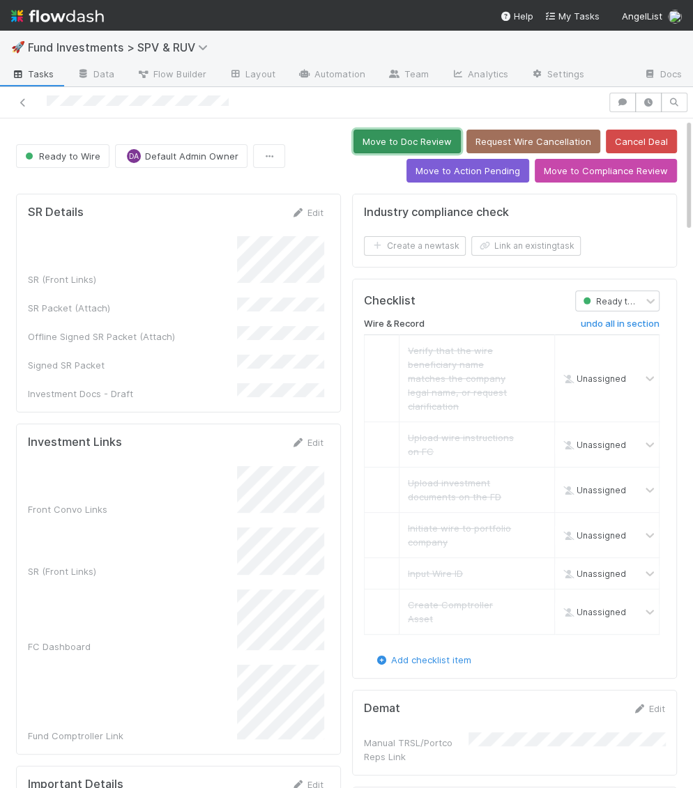
click at [429, 131] on button "Move to Doc Review" at bounding box center [406, 142] width 107 height 24
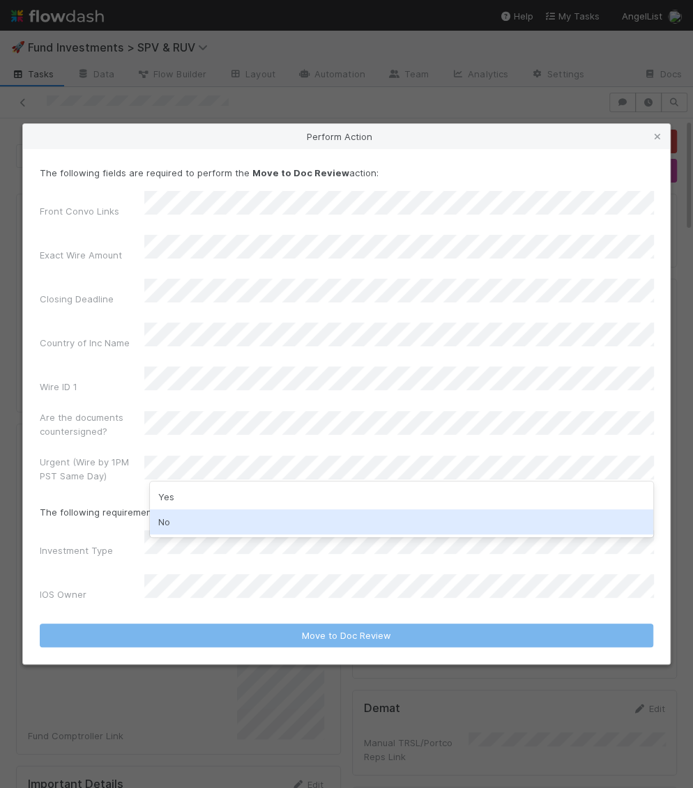
click at [165, 514] on div "No" at bounding box center [402, 522] width 504 height 25
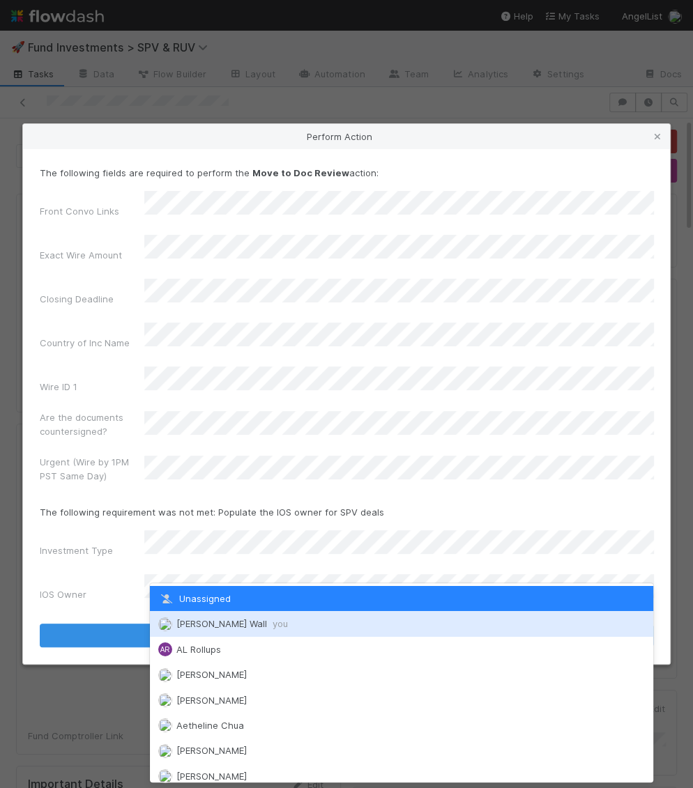
click at [178, 620] on span "Kennedy Wall you" at bounding box center [232, 623] width 112 height 11
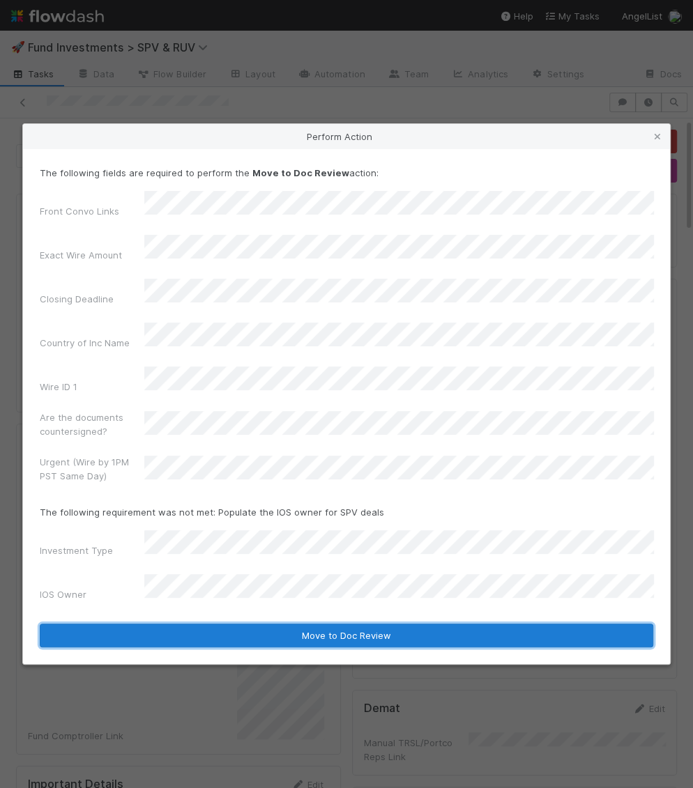
click at [181, 624] on button "Move to Doc Review" at bounding box center [346, 636] width 613 height 24
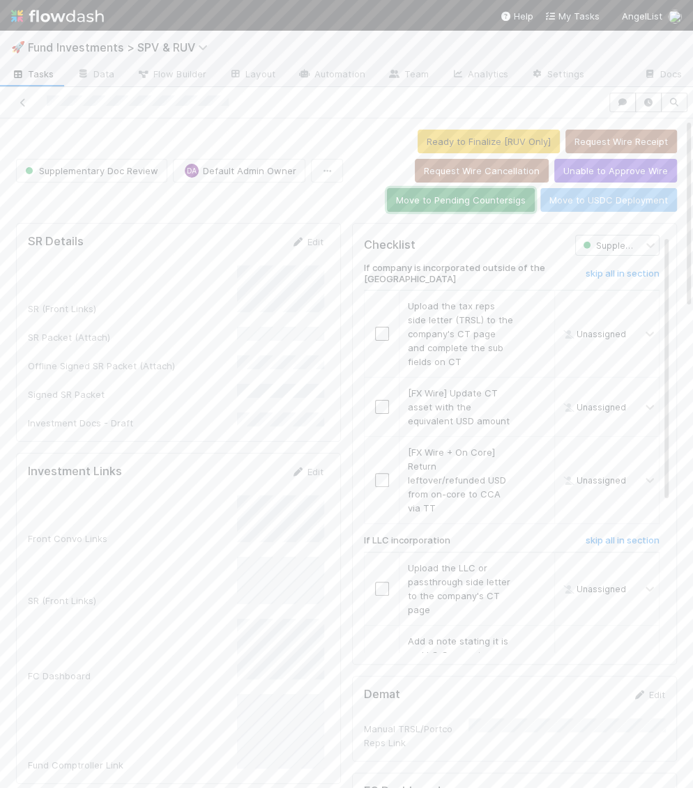
click at [450, 201] on button "Move to Pending Countersigs" at bounding box center [461, 200] width 148 height 24
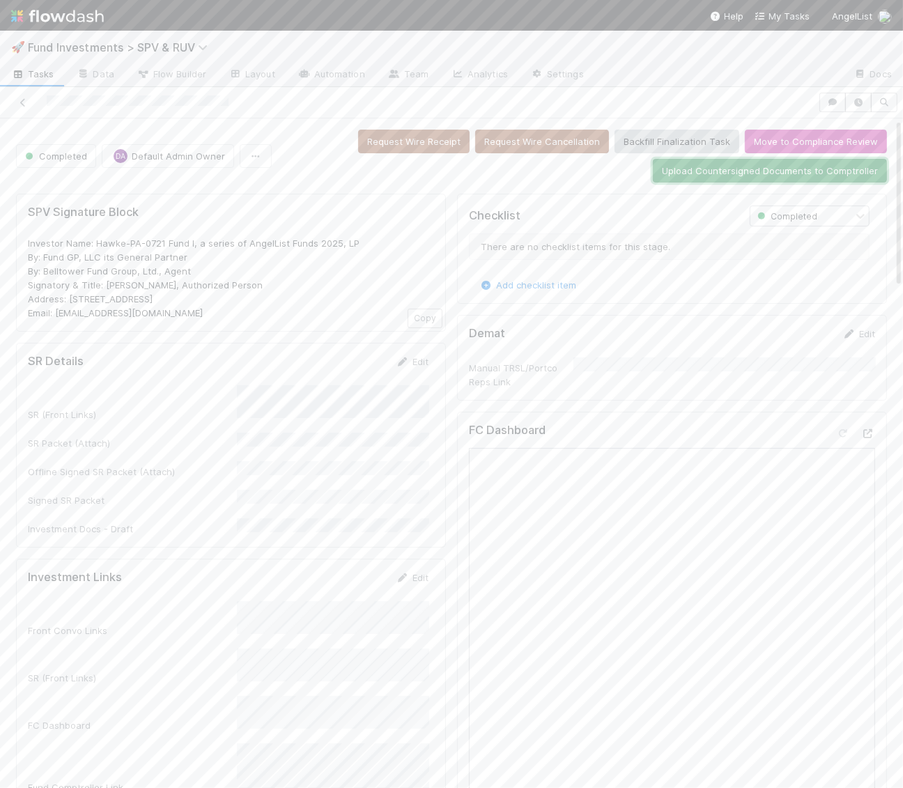
click at [692, 171] on button "Upload Countersigned Documents to Comptroller" at bounding box center [770, 171] width 234 height 24
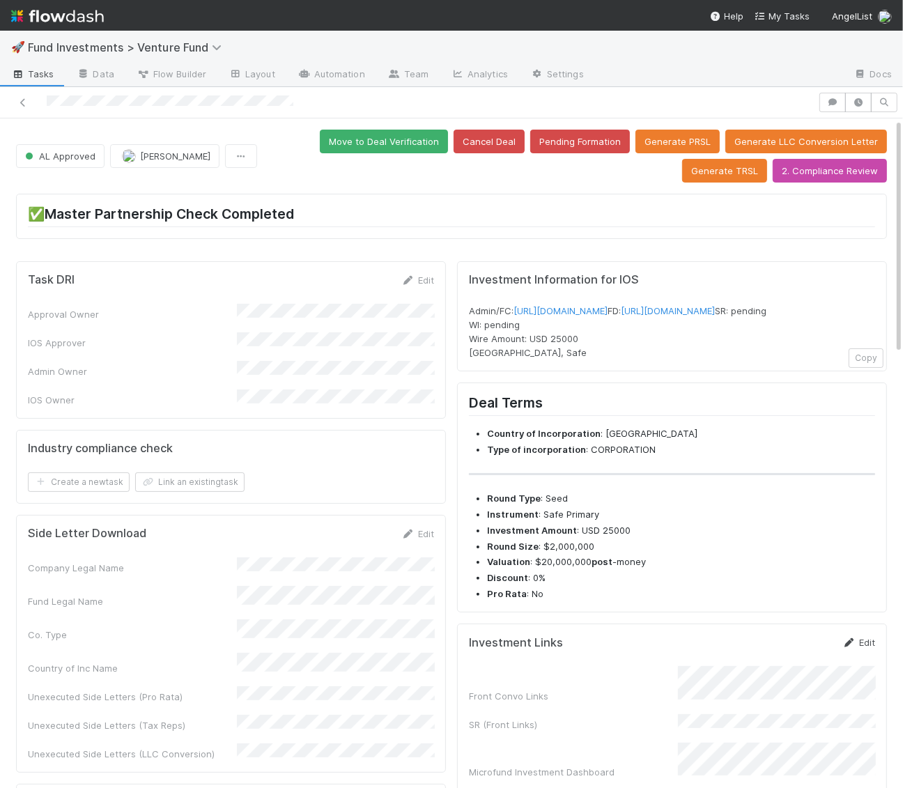
click at [865, 648] on link "Edit" at bounding box center [859, 642] width 33 height 11
click at [730, 759] on div "Front Convo Links SR (Front Links) Microfund Investment Dashboard Fund Comptrol…" at bounding box center [672, 747] width 406 height 142
click at [814, 657] on div "Investment Links Save Cancel Front Convo Links SR (Front Links) Microfund Inves…" at bounding box center [672, 727] width 430 height 206
click at [808, 659] on button "Save" at bounding box center [801, 648] width 40 height 24
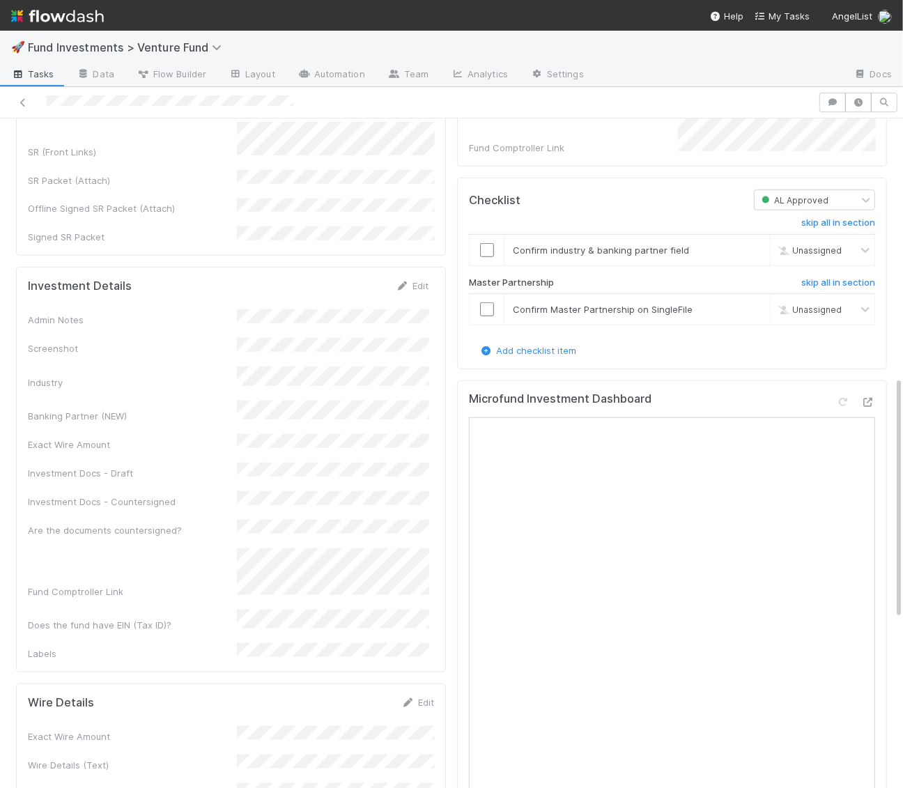
scroll to position [776, 0]
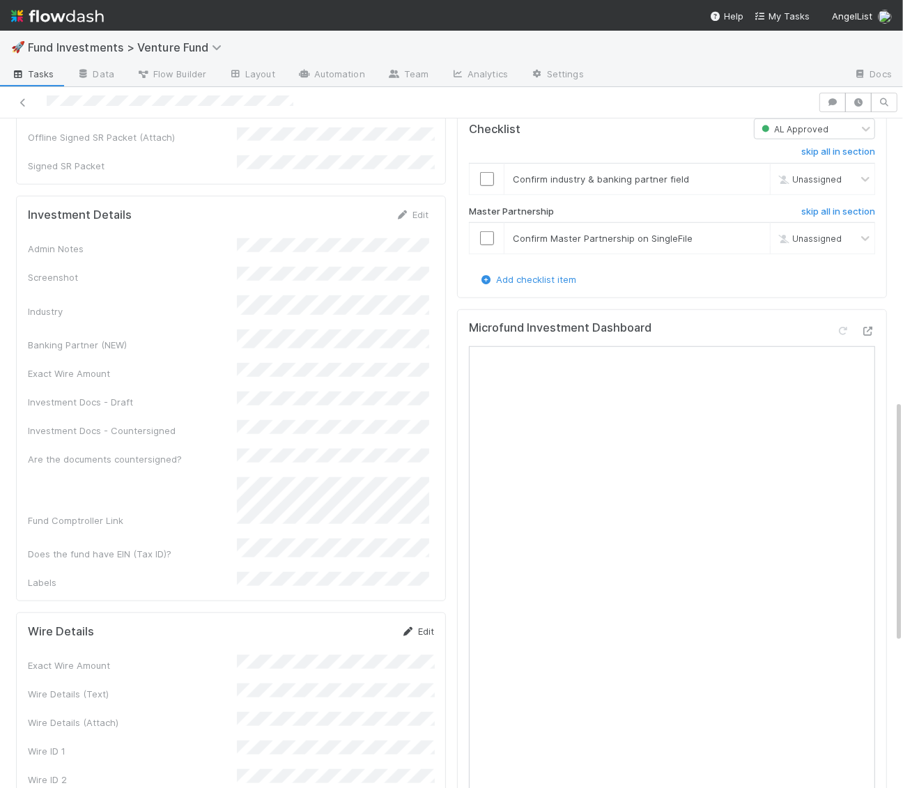
click at [420, 626] on link "Edit" at bounding box center [418, 631] width 33 height 11
click at [372, 625] on button "Save" at bounding box center [360, 637] width 40 height 24
click at [419, 209] on link "Edit" at bounding box center [412, 214] width 33 height 11
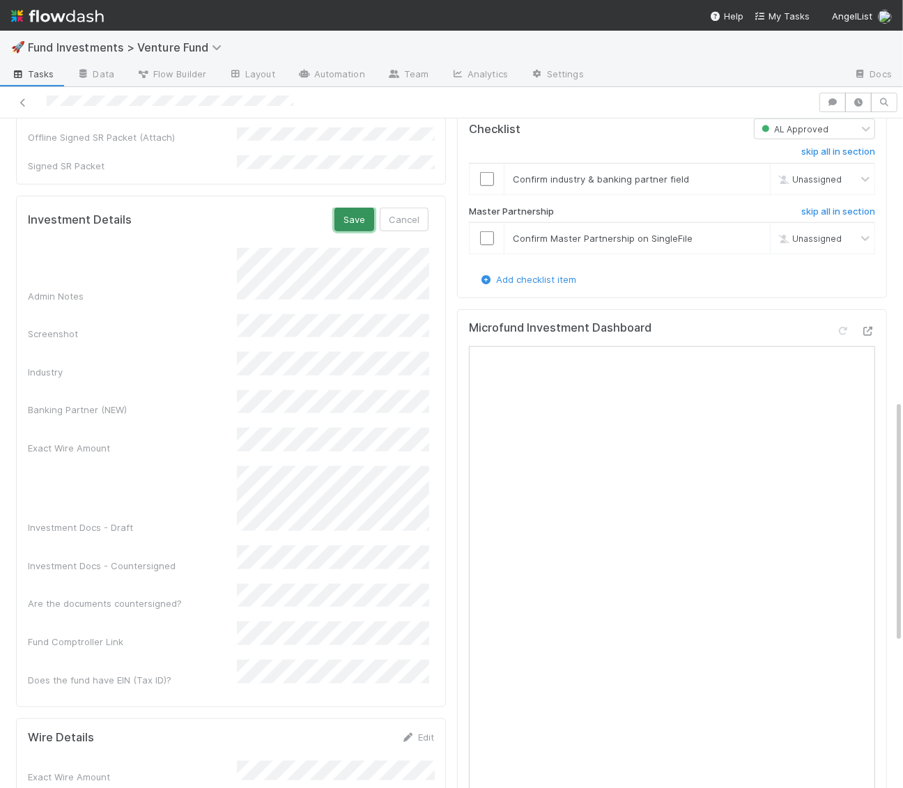
click at [358, 208] on button "Save" at bounding box center [355, 220] width 40 height 24
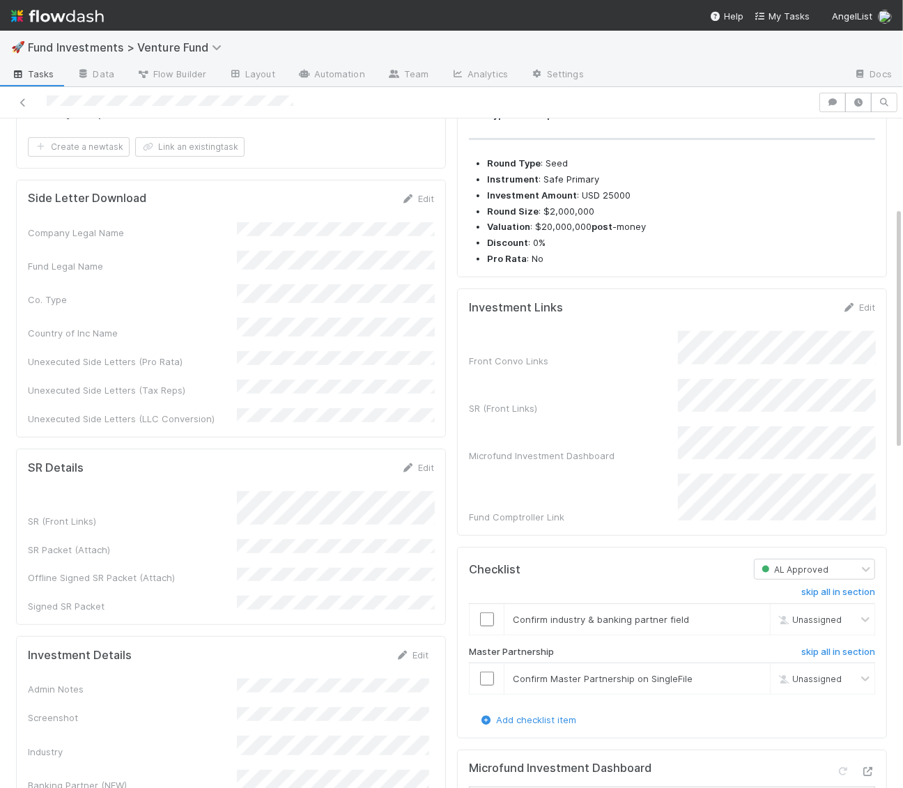
scroll to position [0, 0]
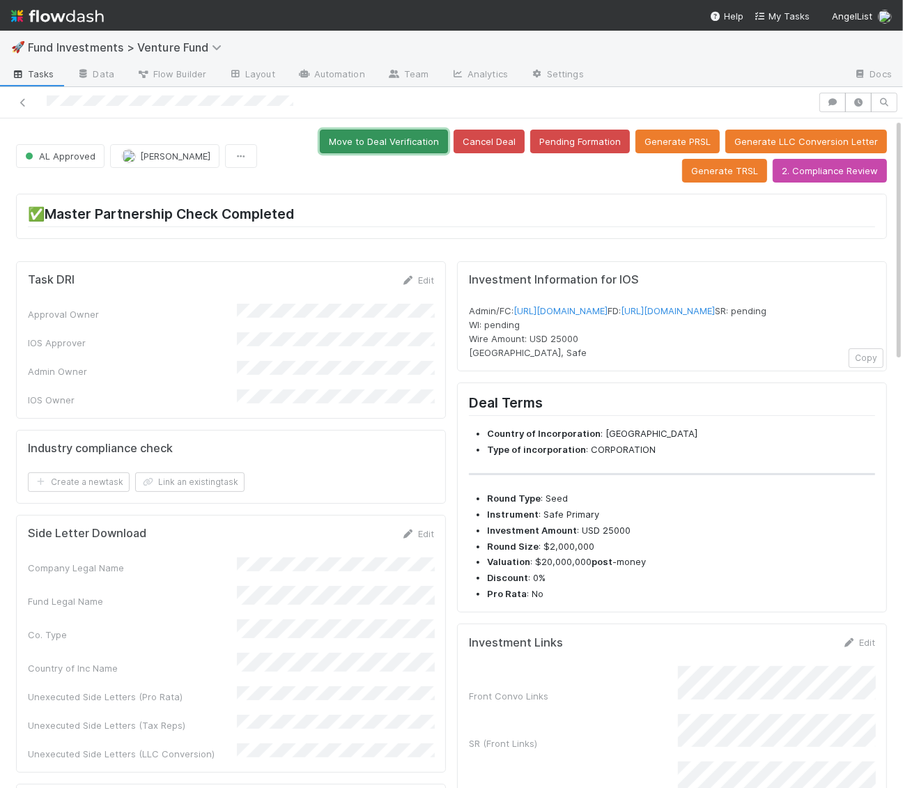
click at [320, 130] on button "Move to Deal Verification" at bounding box center [384, 142] width 128 height 24
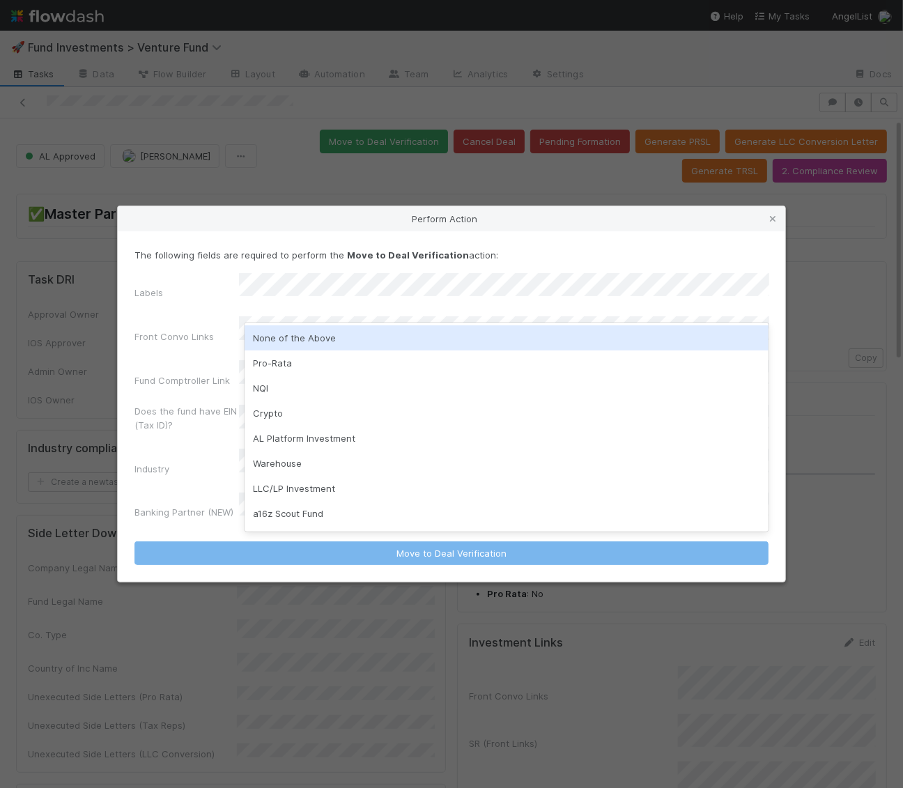
click at [288, 343] on div "None of the Above" at bounding box center [507, 338] width 525 height 25
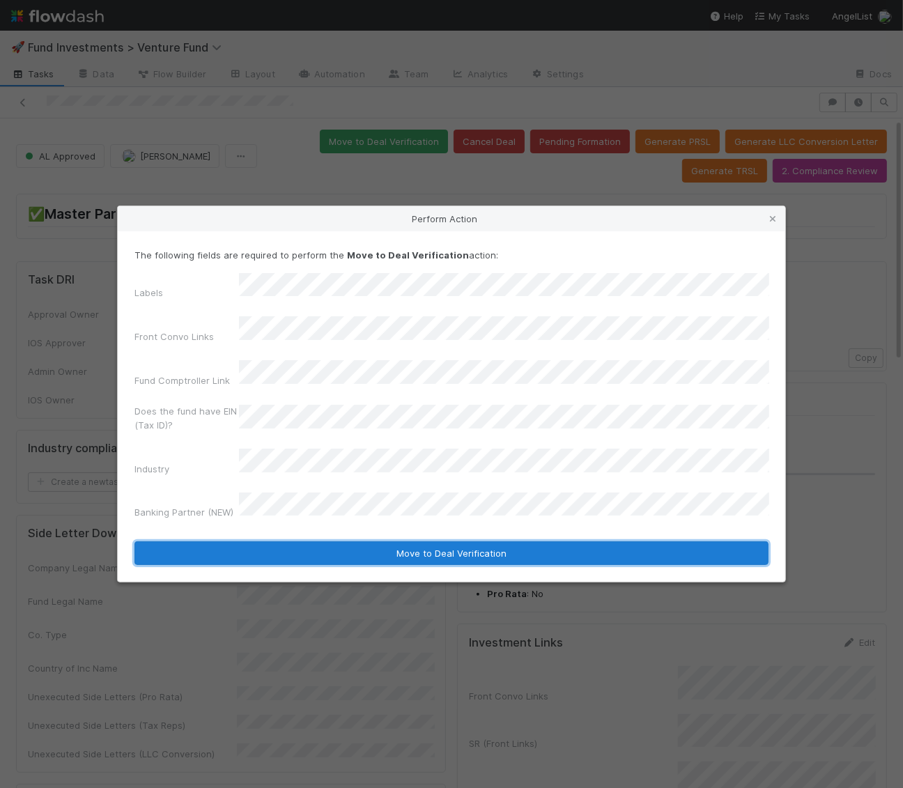
click at [304, 542] on button "Move to Deal Verification" at bounding box center [452, 554] width 634 height 24
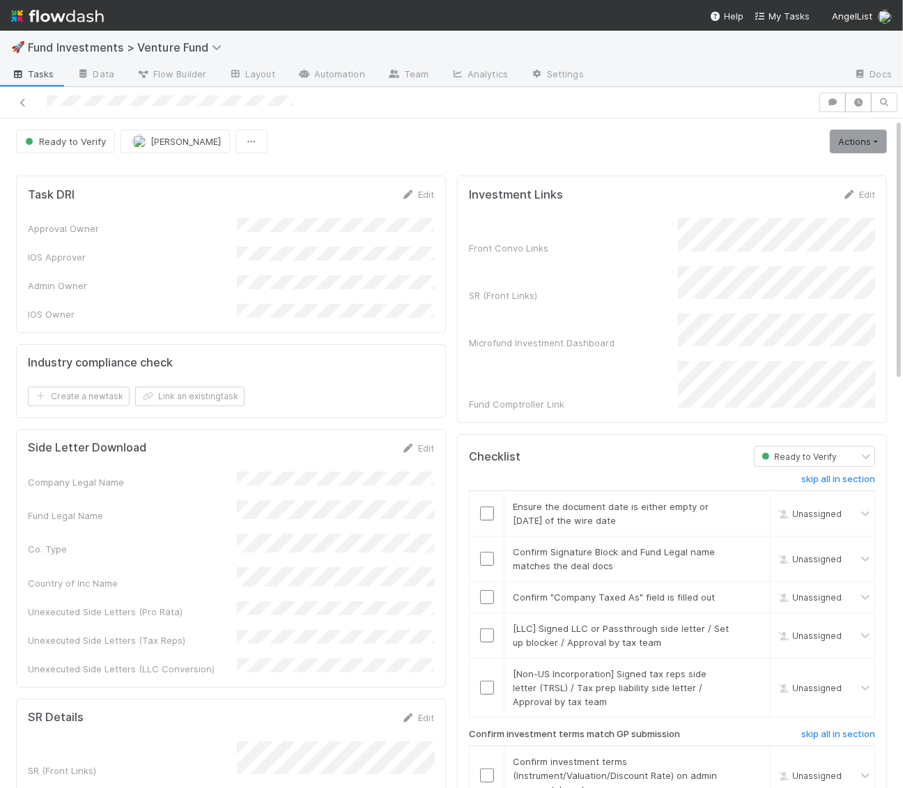
click at [830, 142] on div "Actions Move to Ready to Sign Action Pending Cancel Deal Generate PRSL Generate…" at bounding box center [858, 142] width 57 height 24
click at [852, 137] on link "Actions" at bounding box center [858, 142] width 57 height 24
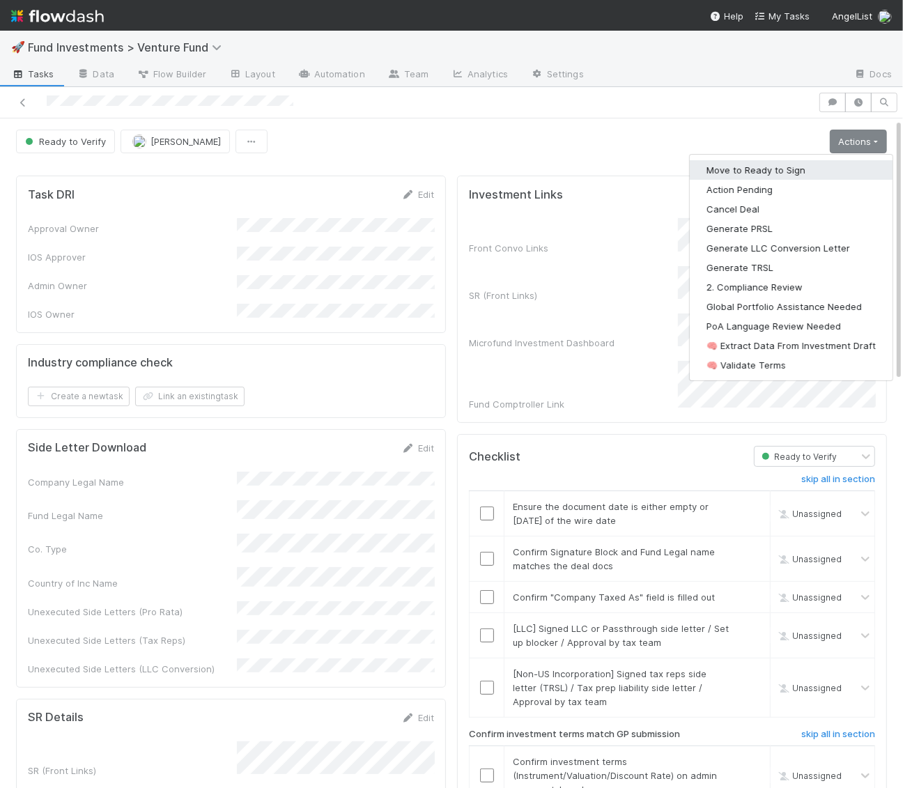
click at [825, 167] on button "Move to Ready to Sign" at bounding box center [791, 170] width 203 height 20
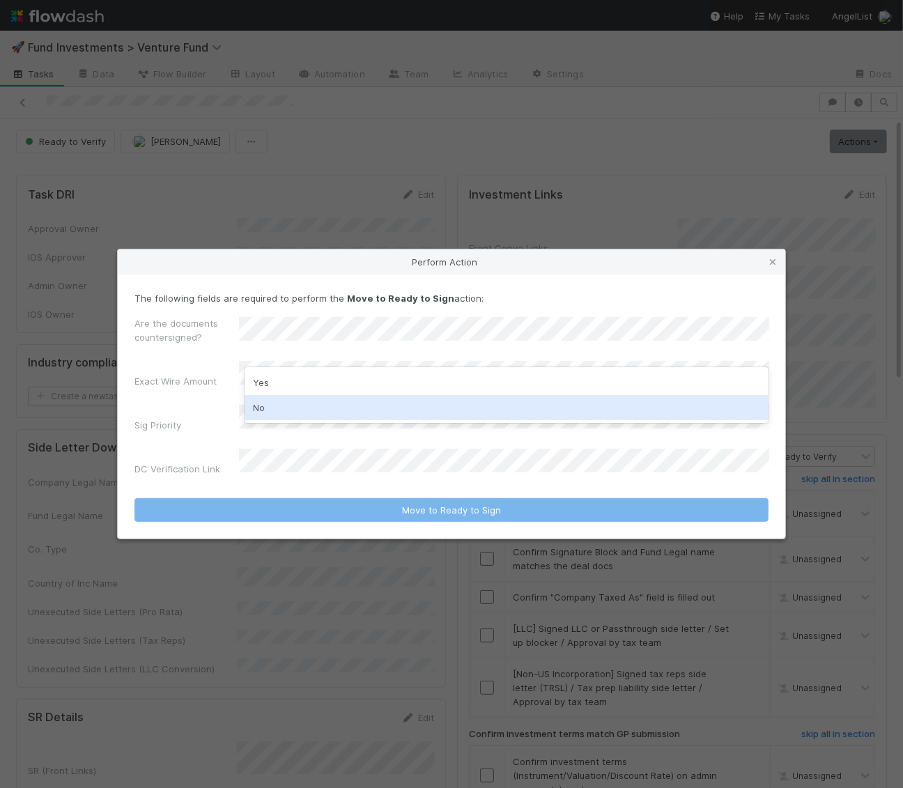
click at [295, 410] on div "No" at bounding box center [507, 407] width 525 height 25
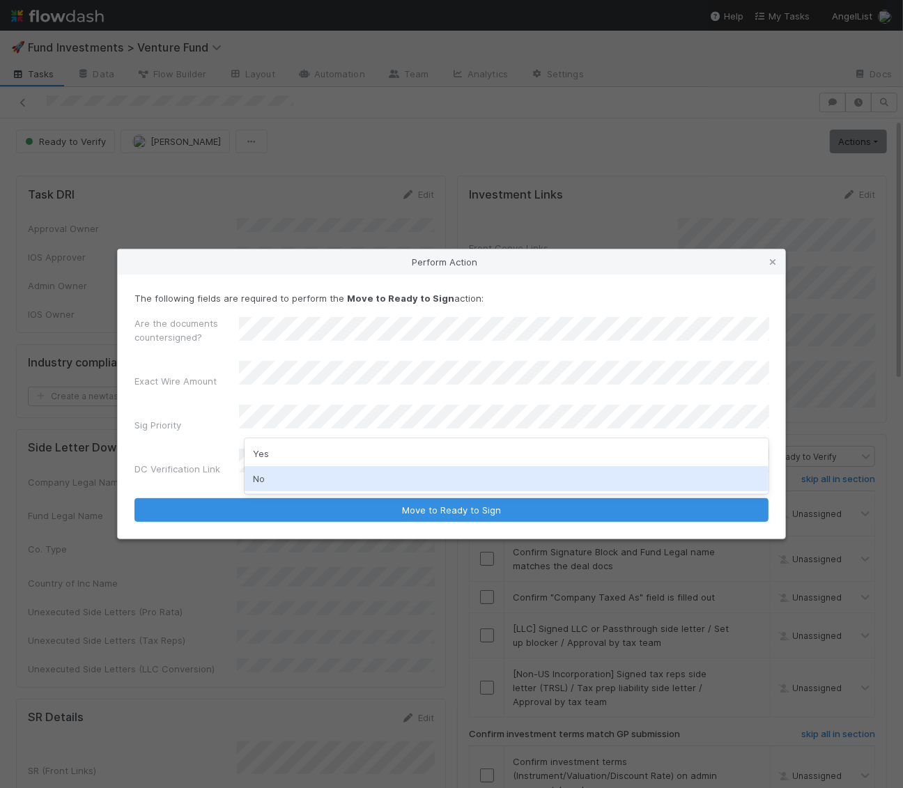
click at [283, 481] on div "No" at bounding box center [507, 478] width 525 height 25
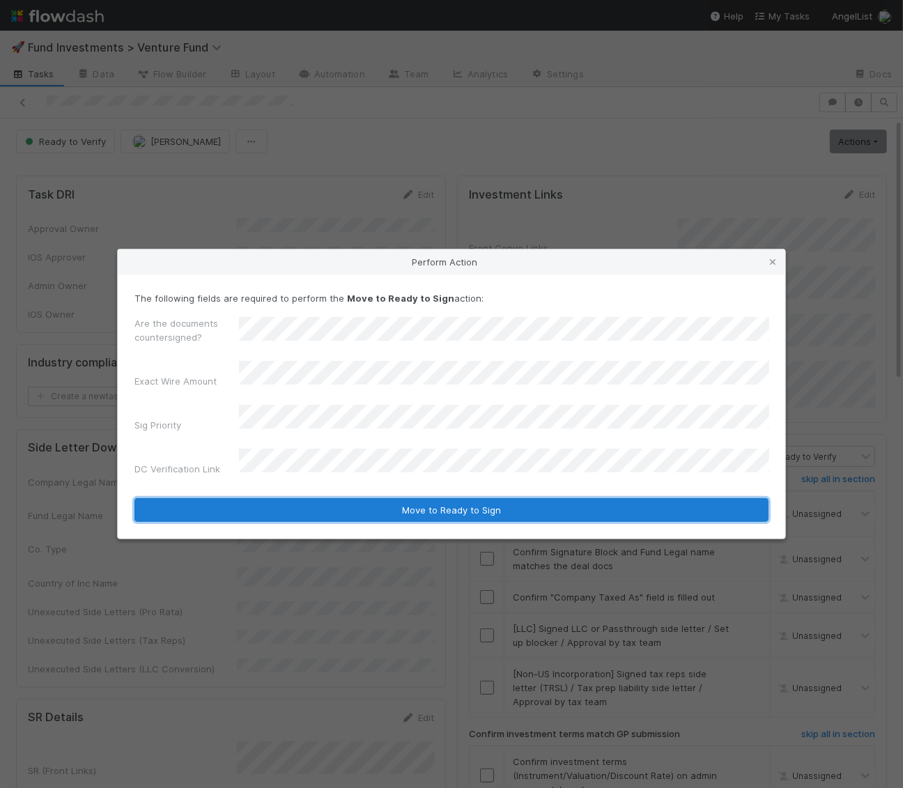
click at [290, 503] on button "Move to Ready to Sign" at bounding box center [452, 510] width 634 height 24
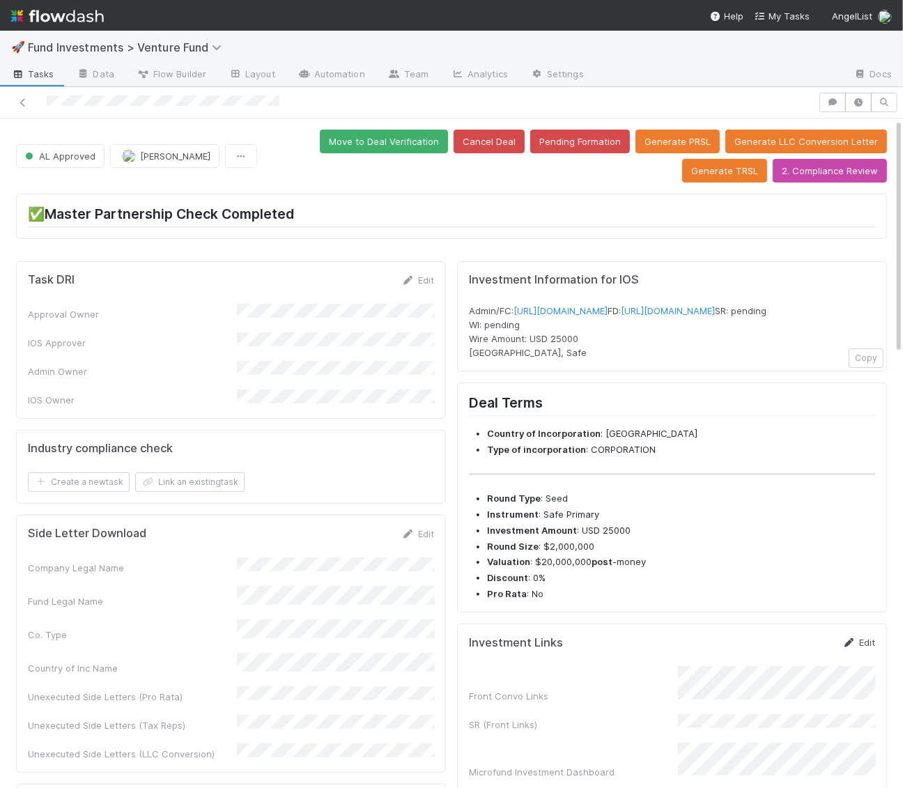
click at [867, 648] on link "Edit" at bounding box center [859, 642] width 33 height 11
click at [803, 659] on button "Save" at bounding box center [801, 648] width 40 height 24
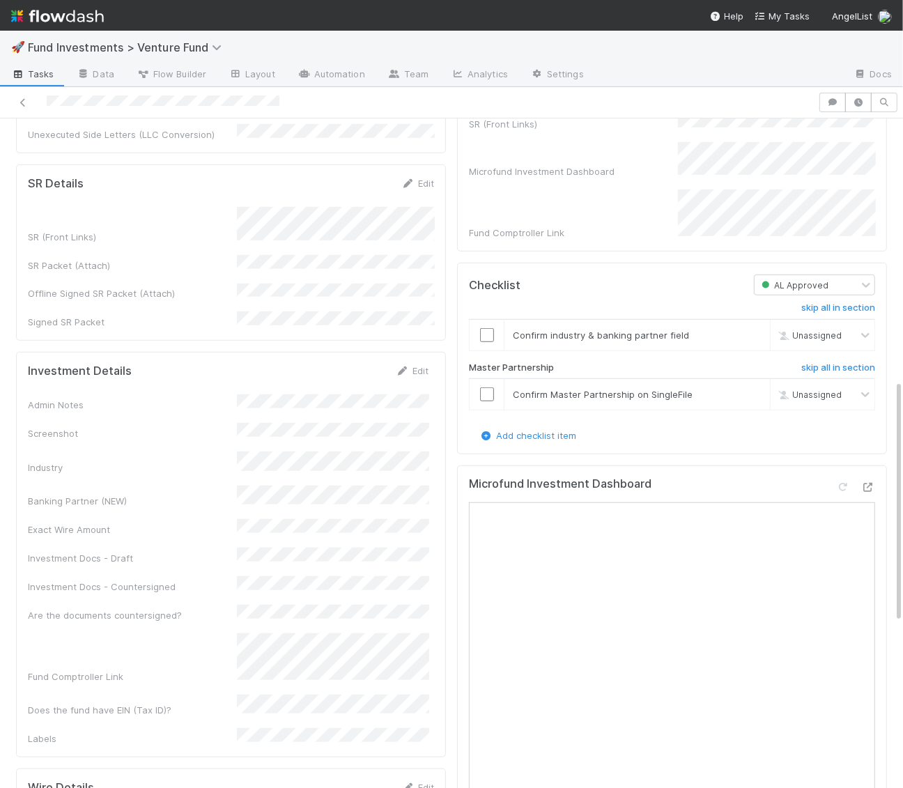
scroll to position [590, 0]
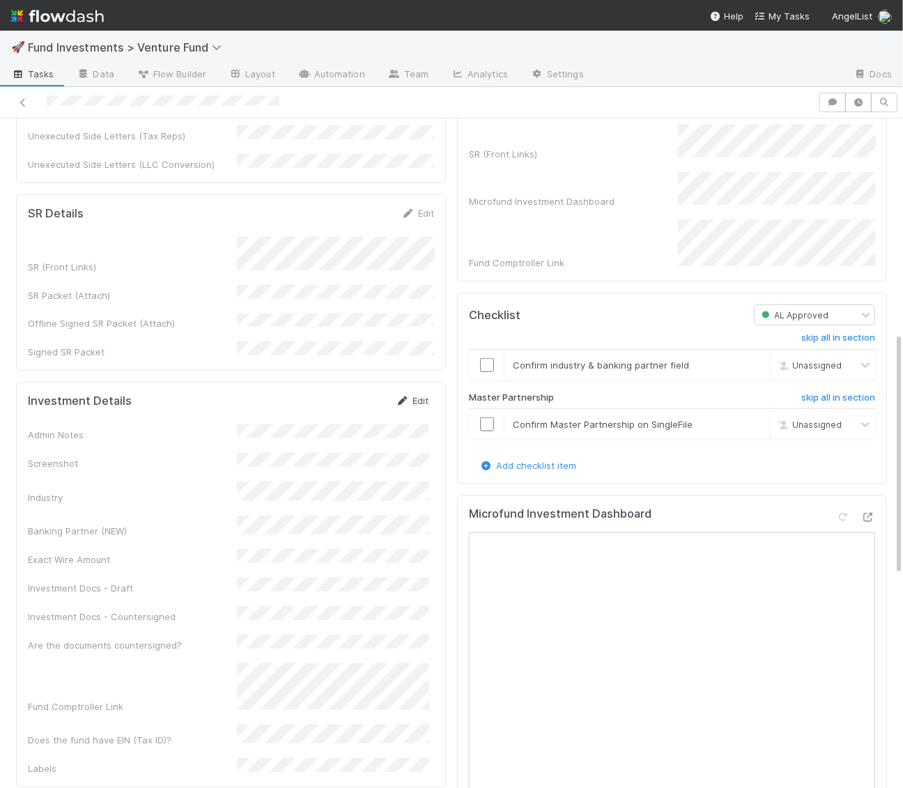
click at [408, 397] on icon at bounding box center [403, 401] width 14 height 9
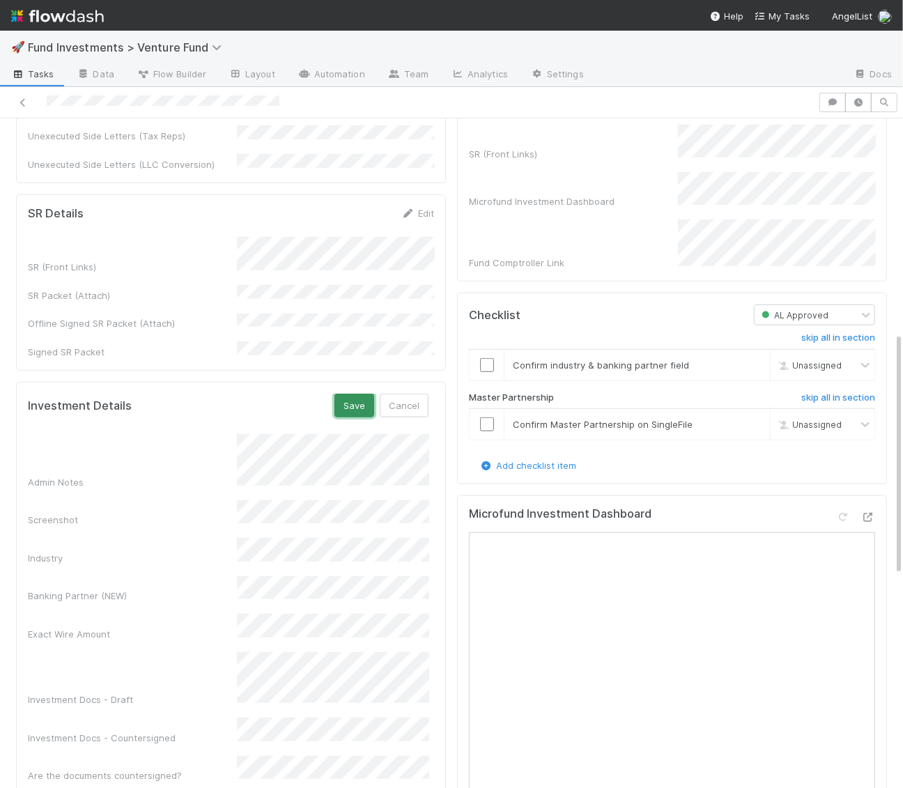
click at [363, 394] on button "Save" at bounding box center [355, 406] width 40 height 24
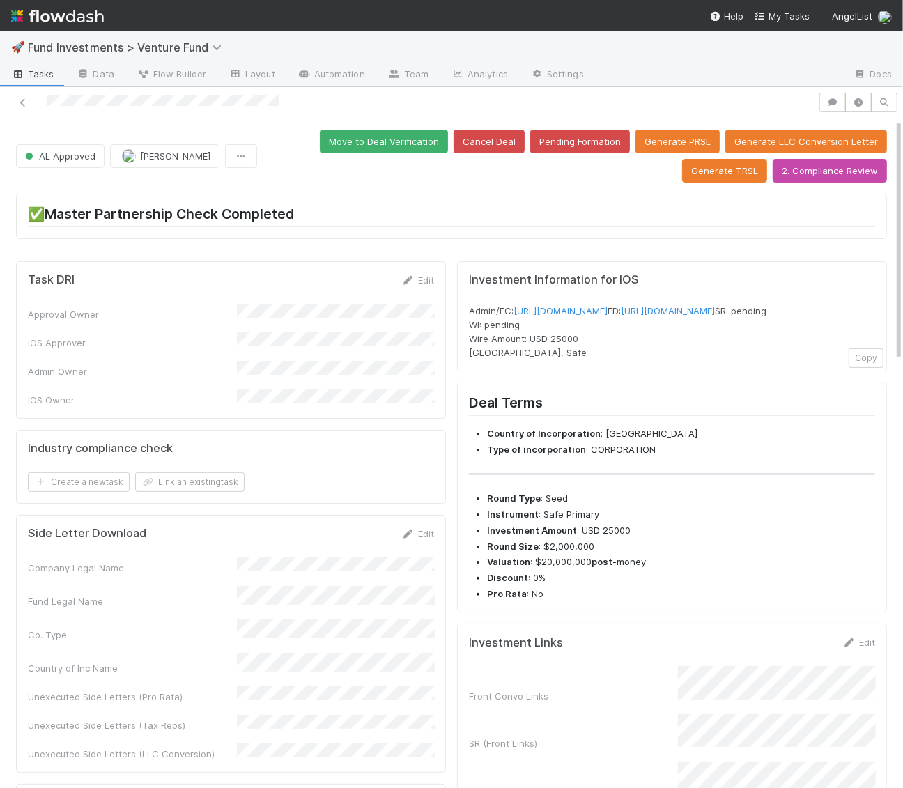
click at [312, 155] on div "Move to Deal Verification Cancel Deal Pending Formation Generate PRSL Generate …" at bounding box center [575, 156] width 625 height 53
click at [320, 135] on button "Move to Deal Verification" at bounding box center [384, 142] width 128 height 24
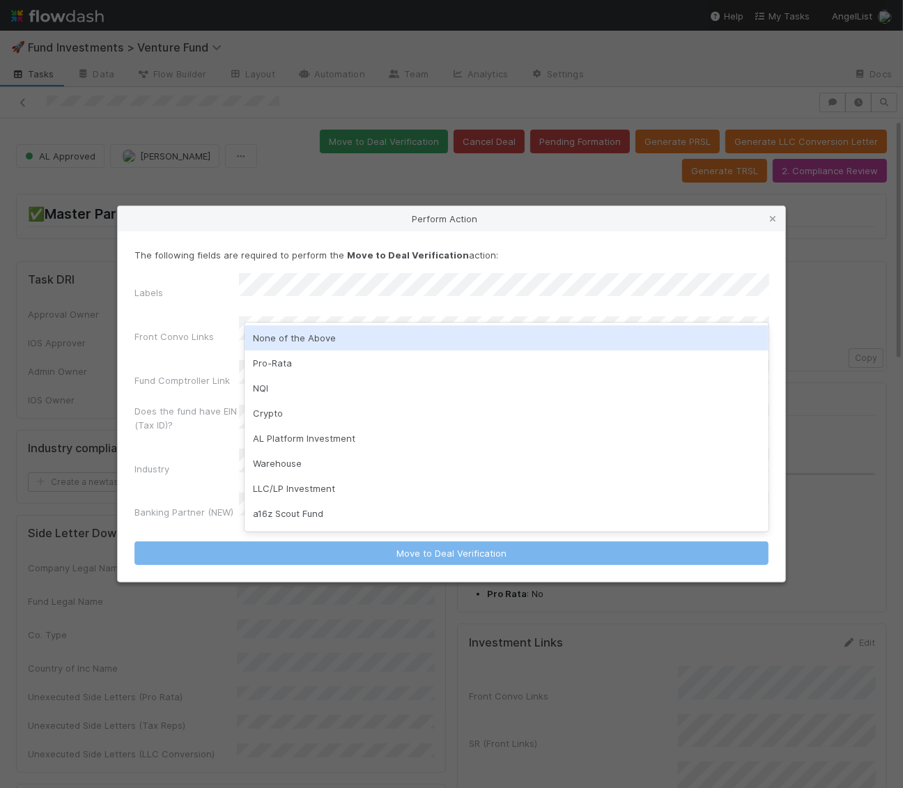
click at [305, 340] on div "None of the Above" at bounding box center [507, 338] width 525 height 25
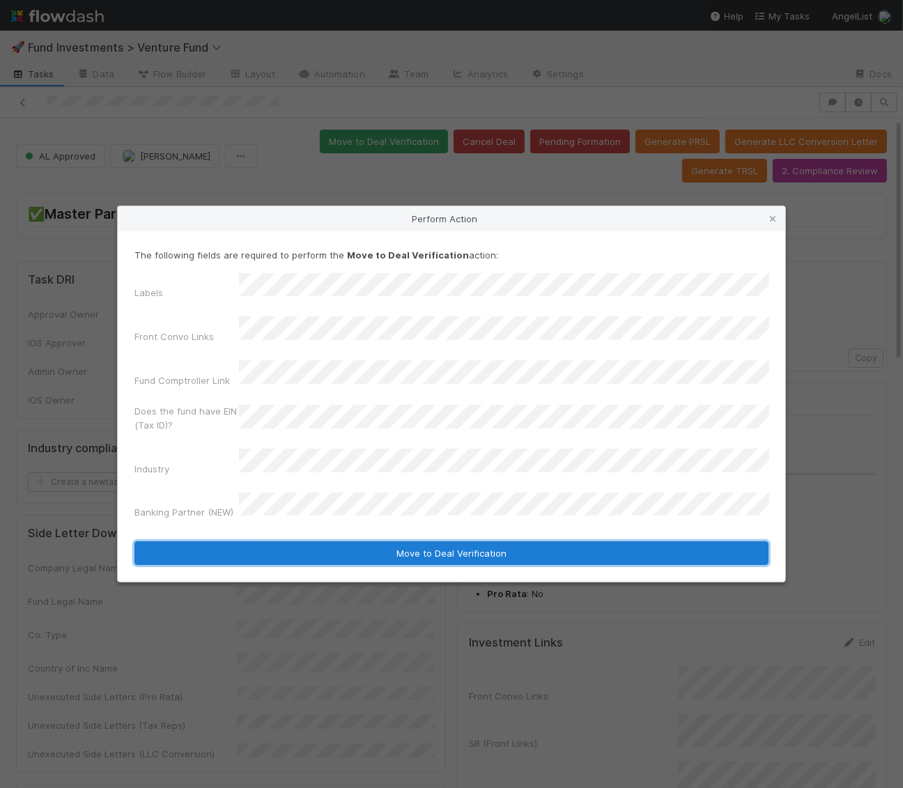
click at [345, 542] on button "Move to Deal Verification" at bounding box center [452, 554] width 634 height 24
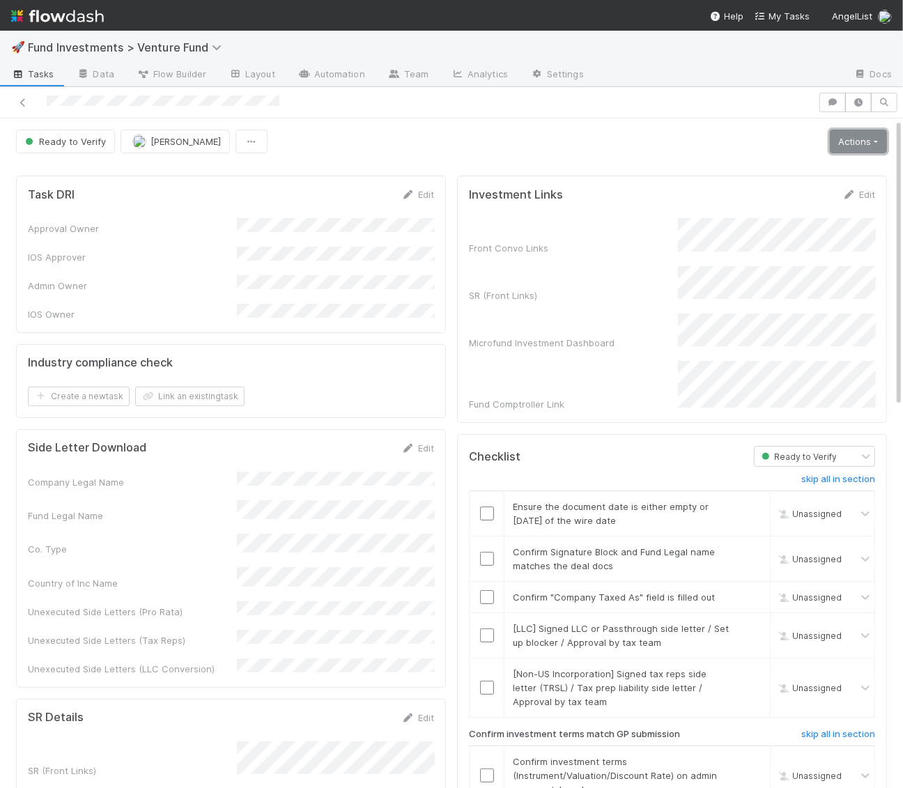
click at [846, 140] on link "Actions" at bounding box center [858, 142] width 57 height 24
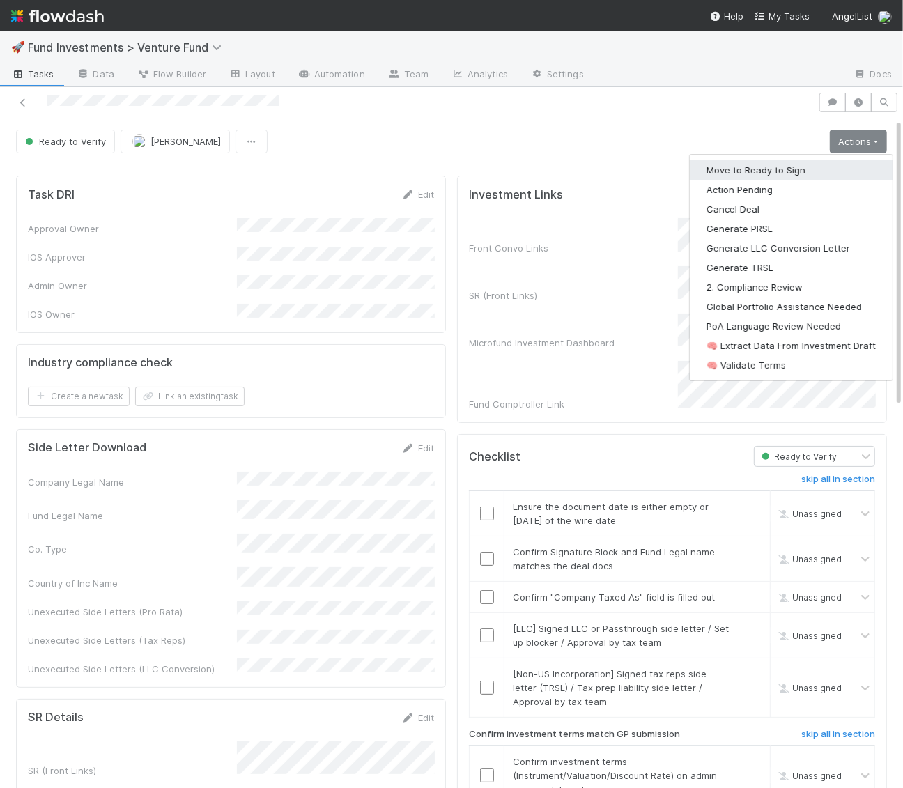
click at [817, 163] on button "Move to Ready to Sign" at bounding box center [791, 170] width 203 height 20
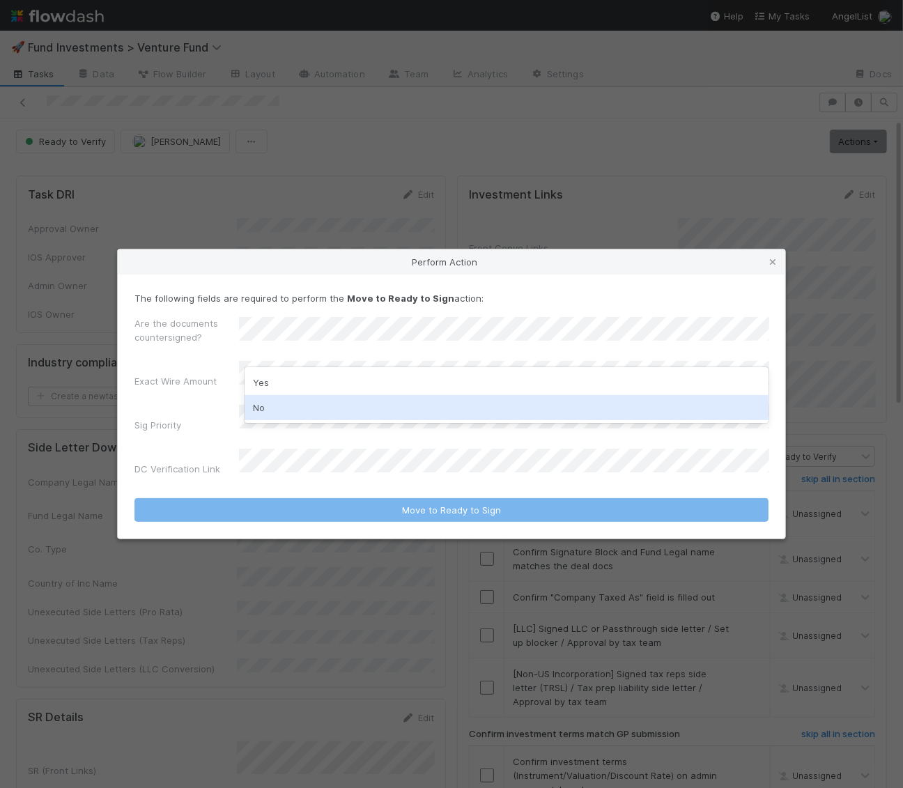
click at [318, 415] on div "No" at bounding box center [507, 407] width 525 height 25
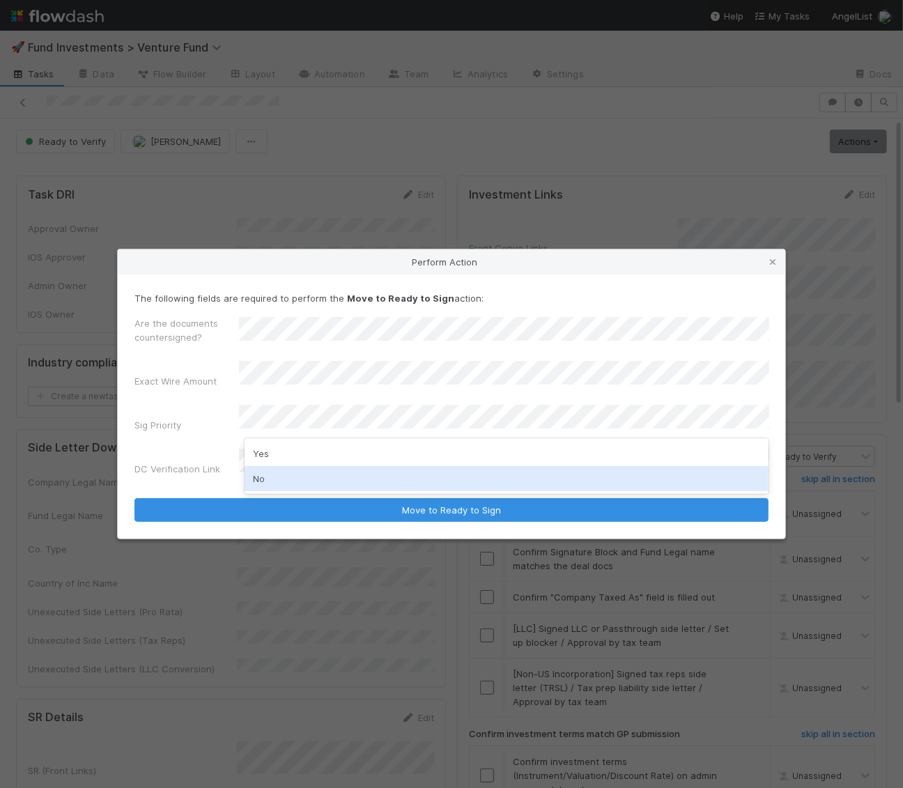
click at [286, 474] on div "No" at bounding box center [507, 478] width 525 height 25
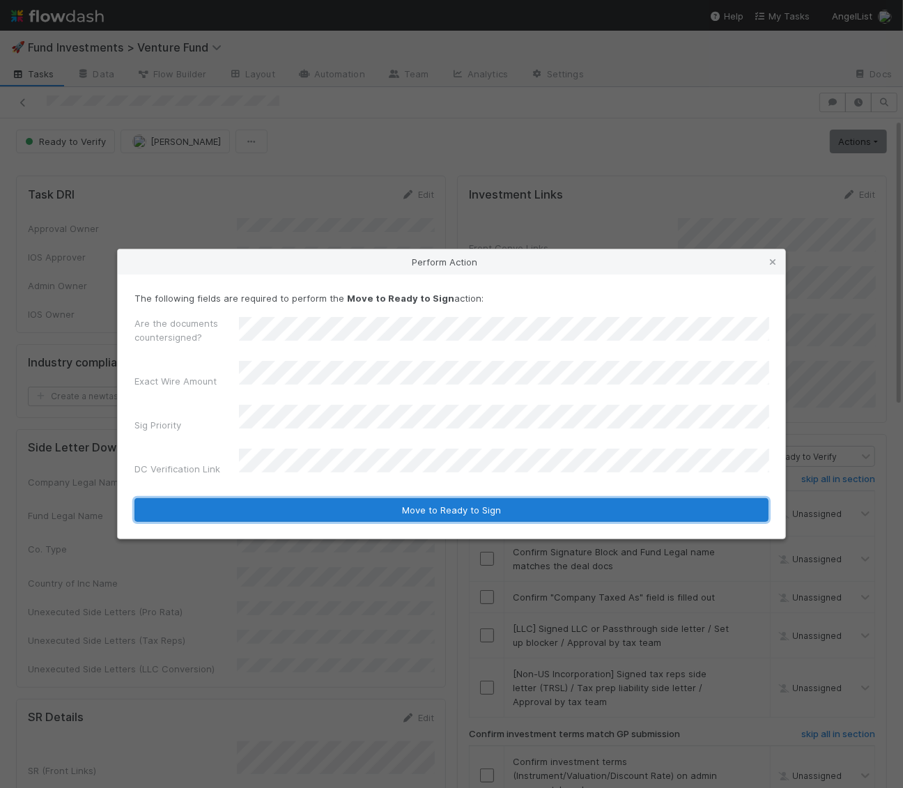
click at [291, 500] on button "Move to Ready to Sign" at bounding box center [452, 510] width 634 height 24
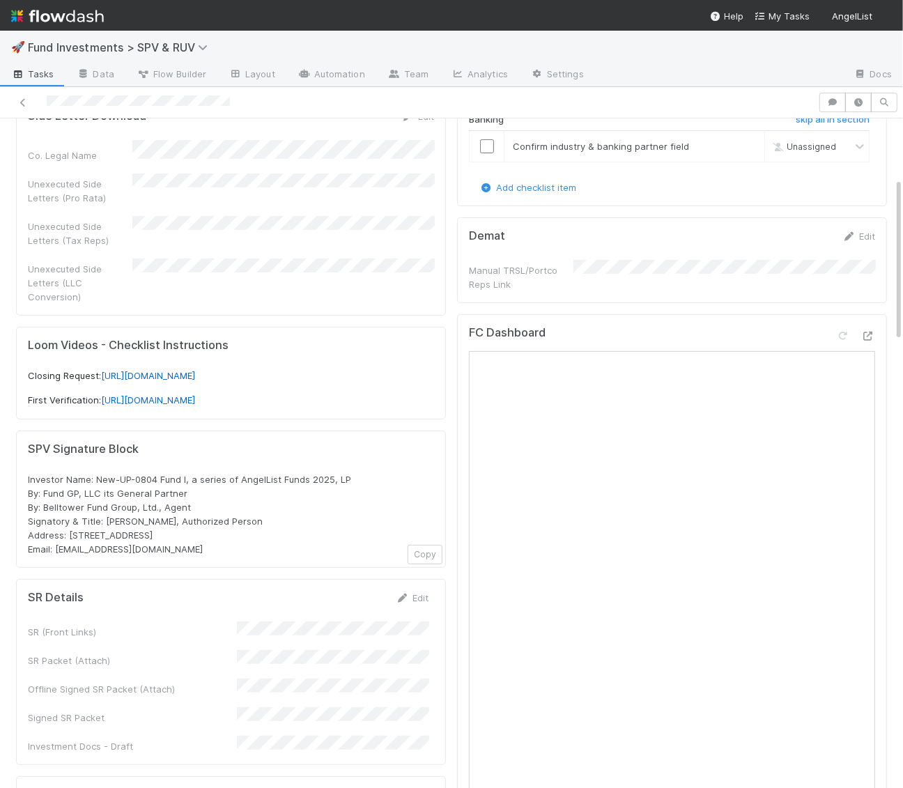
scroll to position [280, 0]
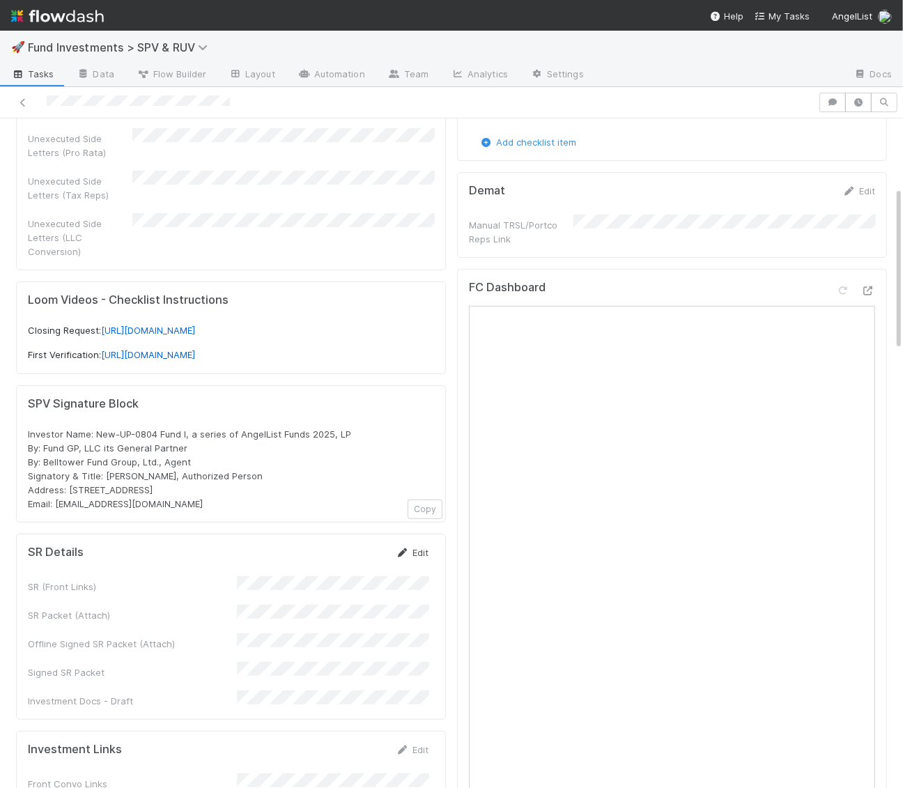
click at [427, 547] on link "Edit" at bounding box center [412, 552] width 33 height 11
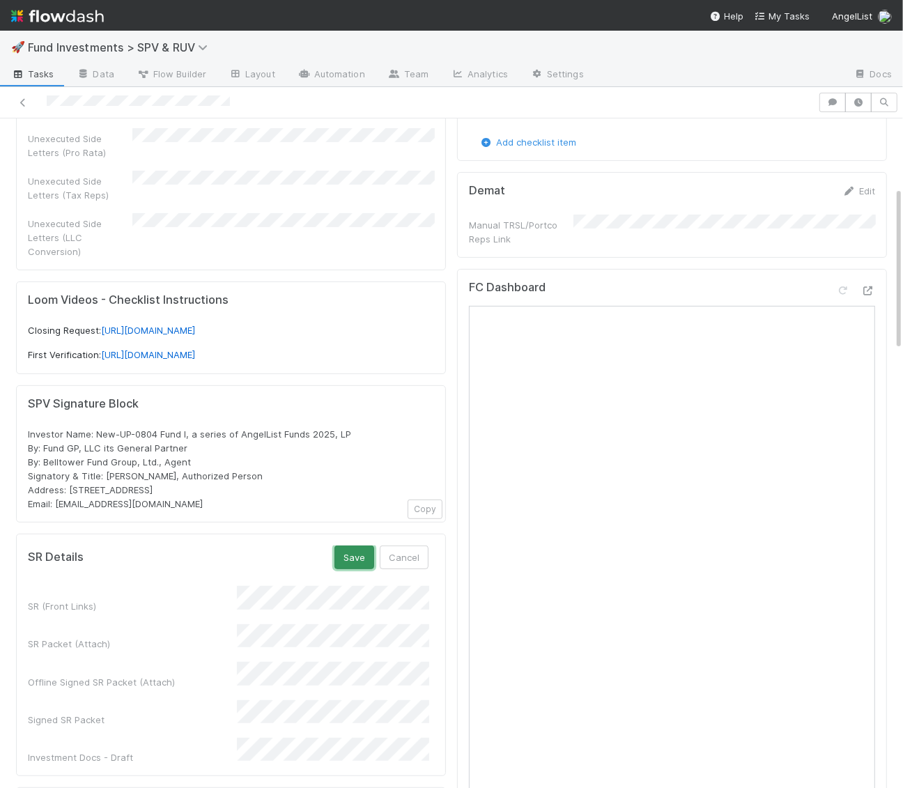
click at [359, 546] on button "Save" at bounding box center [355, 558] width 40 height 24
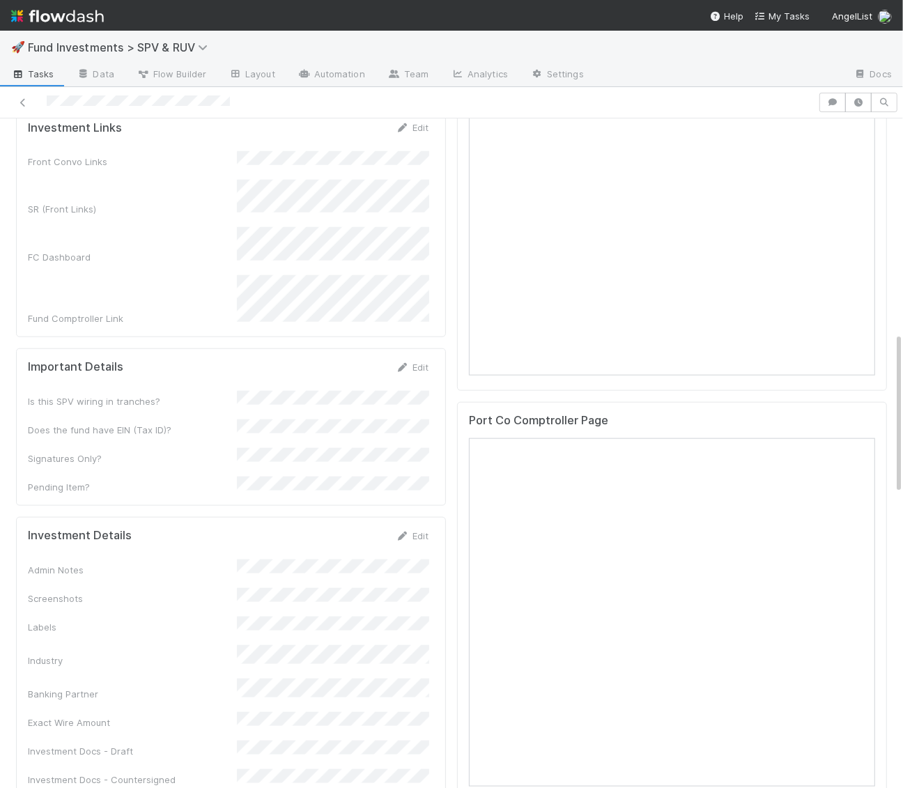
scroll to position [959, 0]
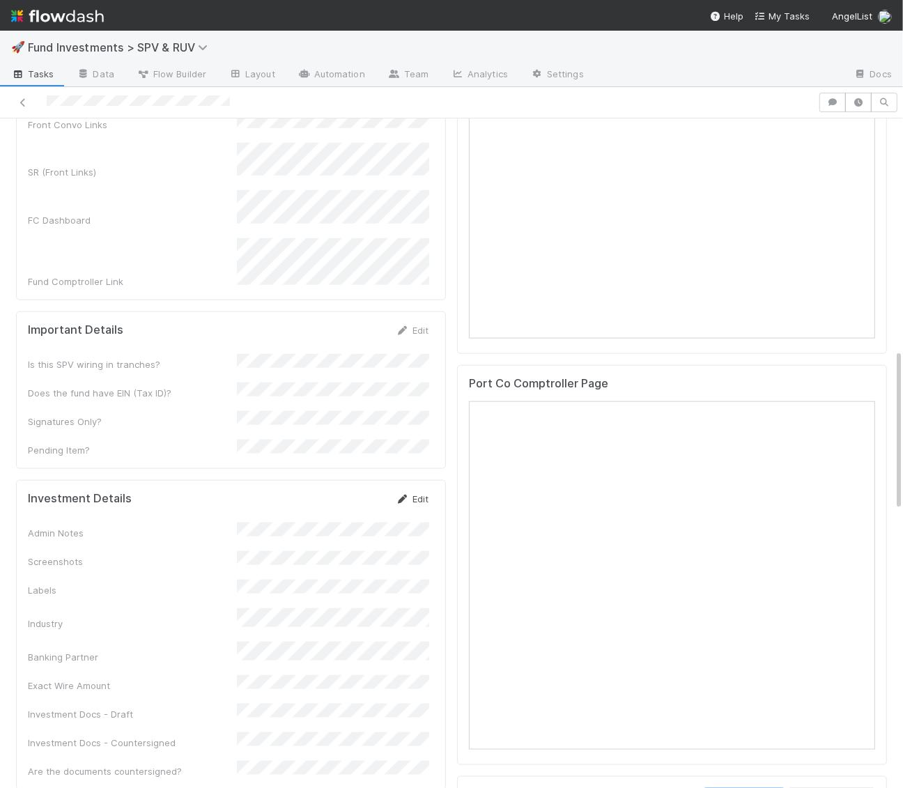
click at [425, 494] on link "Edit" at bounding box center [412, 499] width 33 height 11
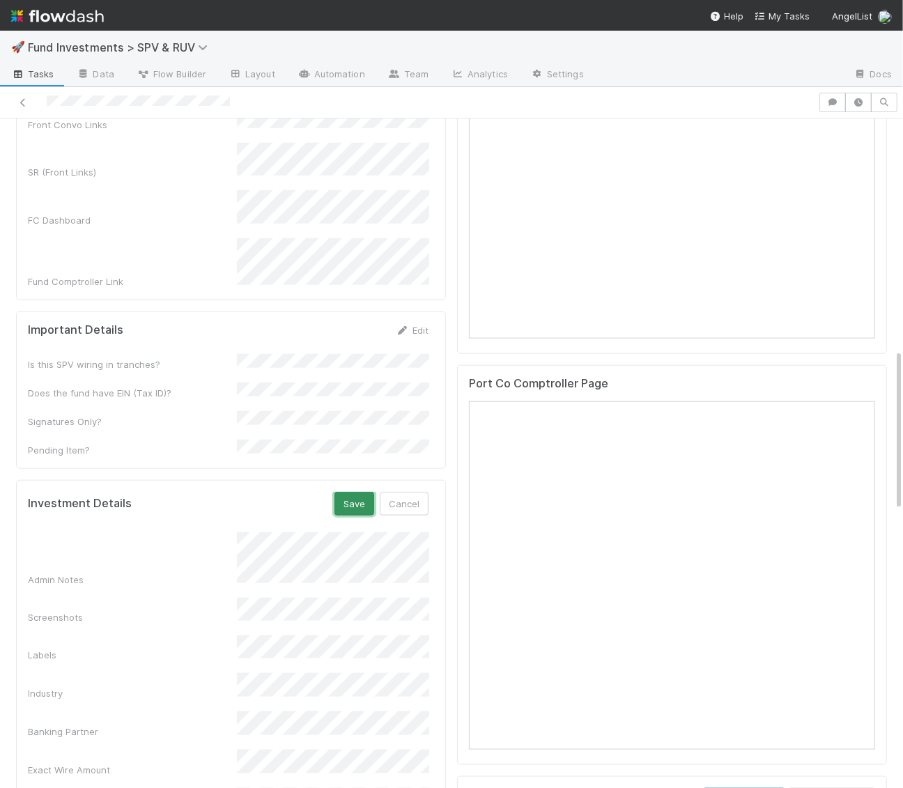
click at [355, 492] on button "Save" at bounding box center [355, 504] width 40 height 24
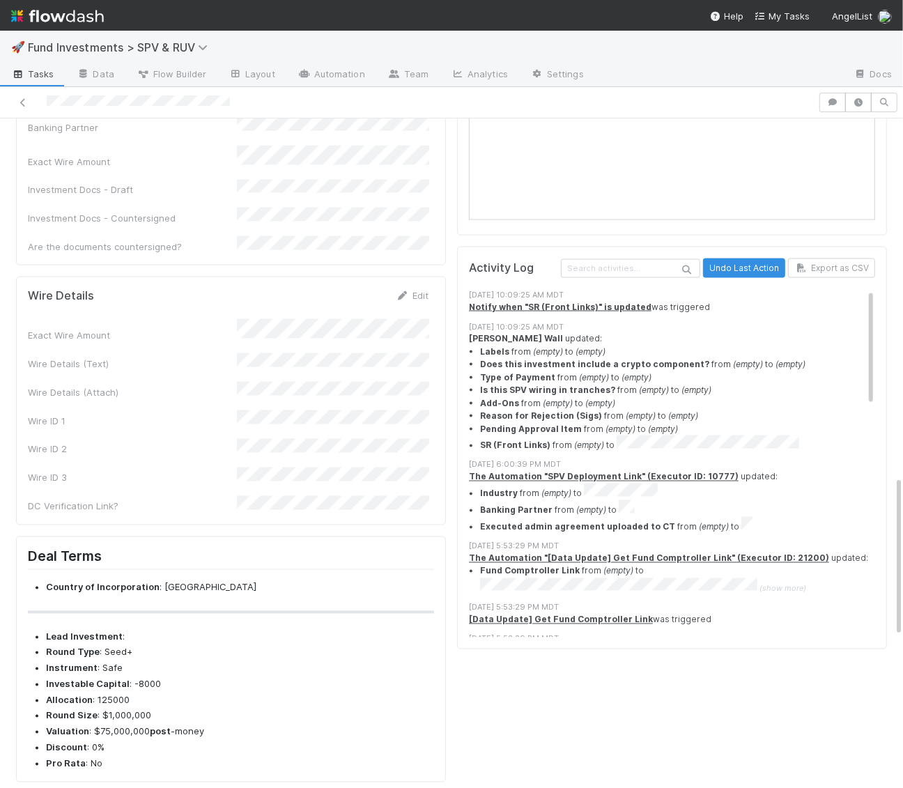
scroll to position [1490, 0]
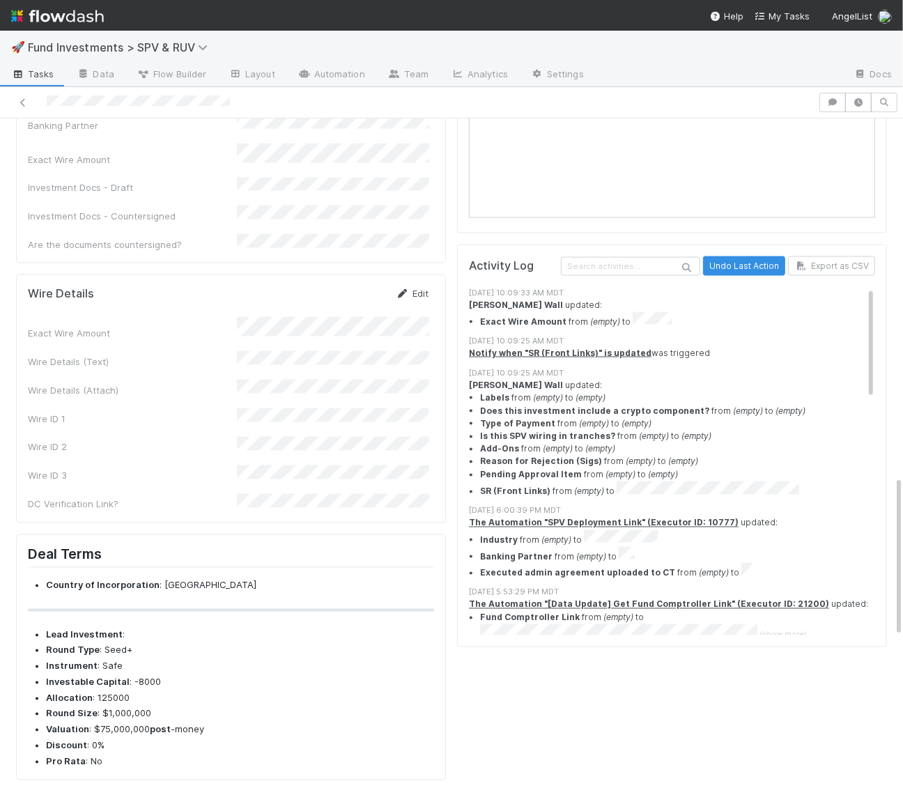
click at [417, 288] on link "Edit" at bounding box center [412, 293] width 33 height 11
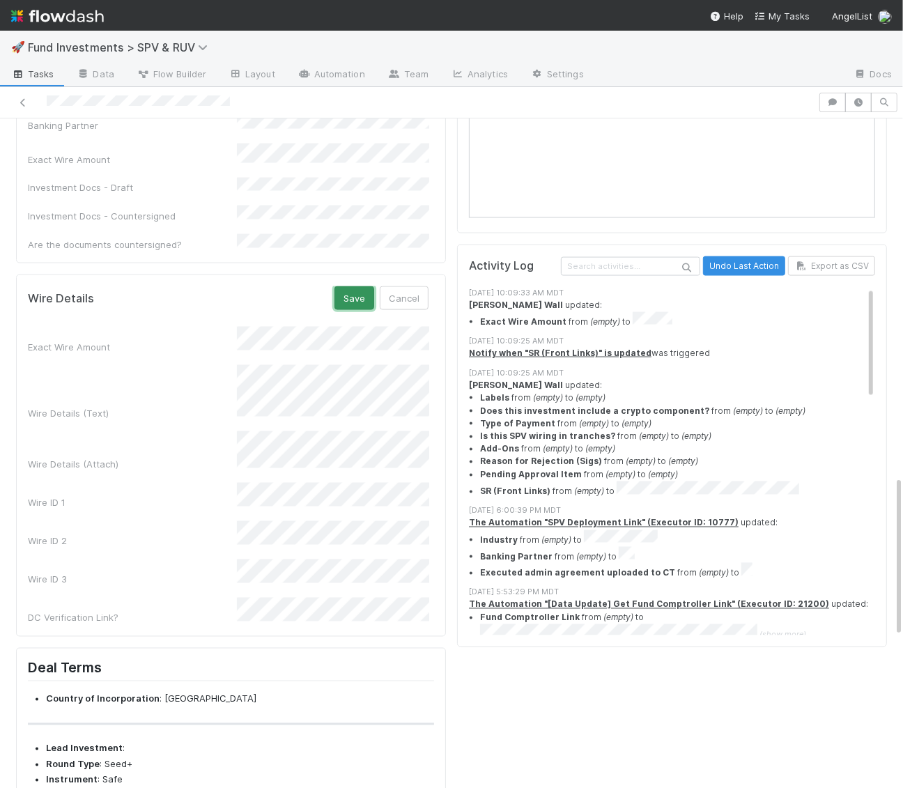
click at [368, 287] on button "Save" at bounding box center [355, 299] width 40 height 24
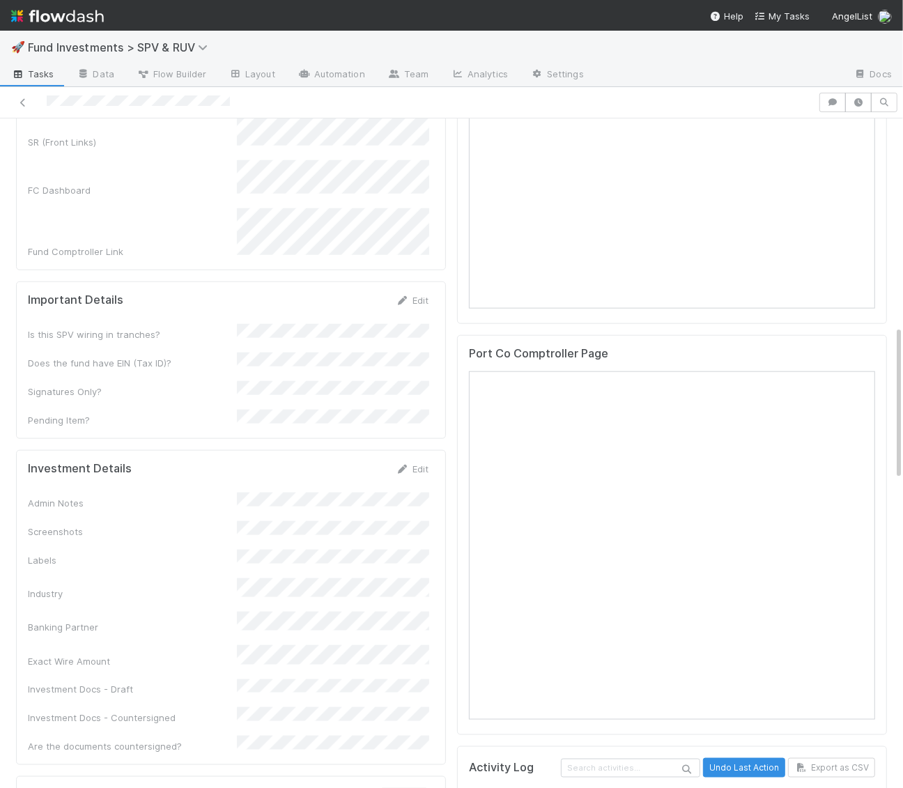
scroll to position [886, 0]
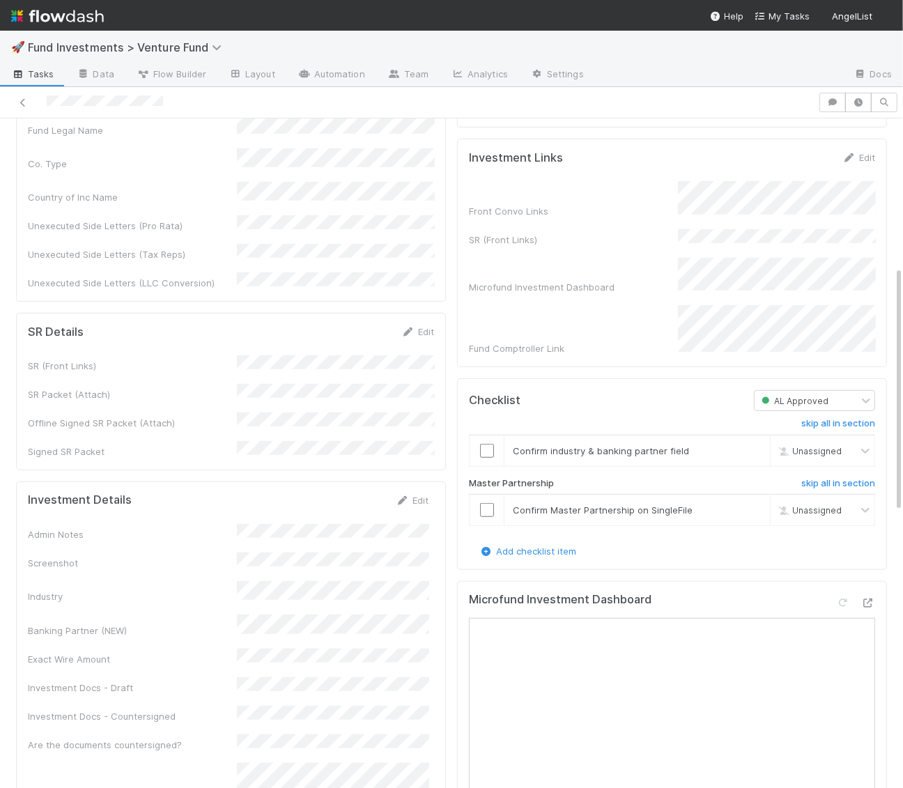
scroll to position [404, 0]
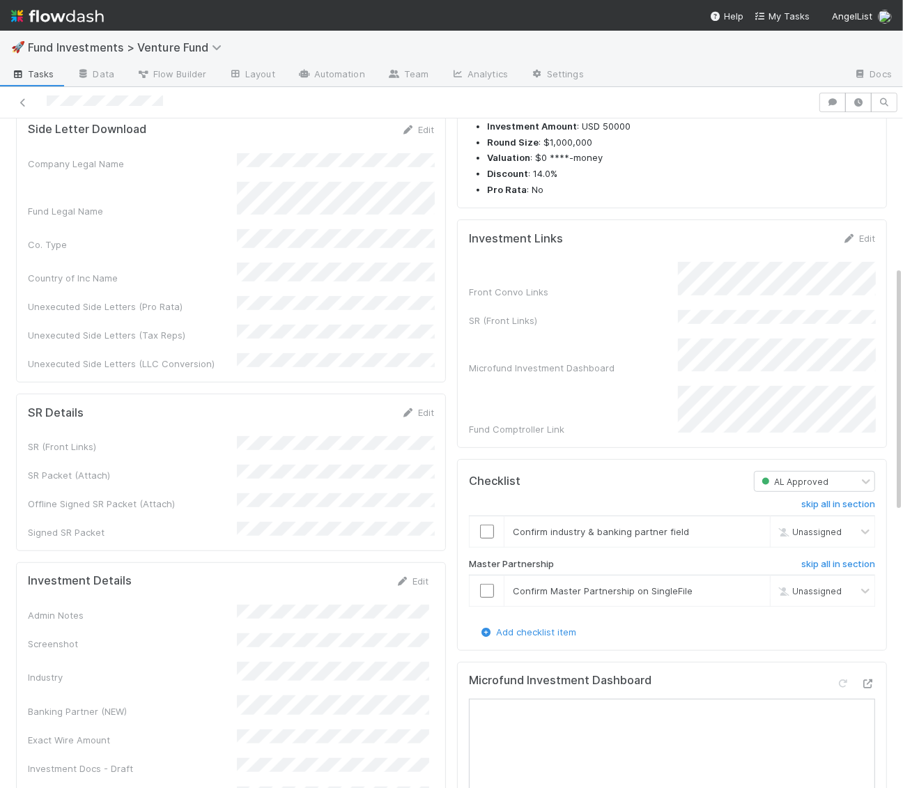
click at [406, 574] on div "Edit" at bounding box center [412, 581] width 33 height 14
click at [410, 563] on div "Investment Details Edit Admin Notes Screenshot Industry Banking Partner (NEW) E…" at bounding box center [231, 766] width 430 height 406
click at [411, 576] on link "Edit" at bounding box center [412, 581] width 33 height 11
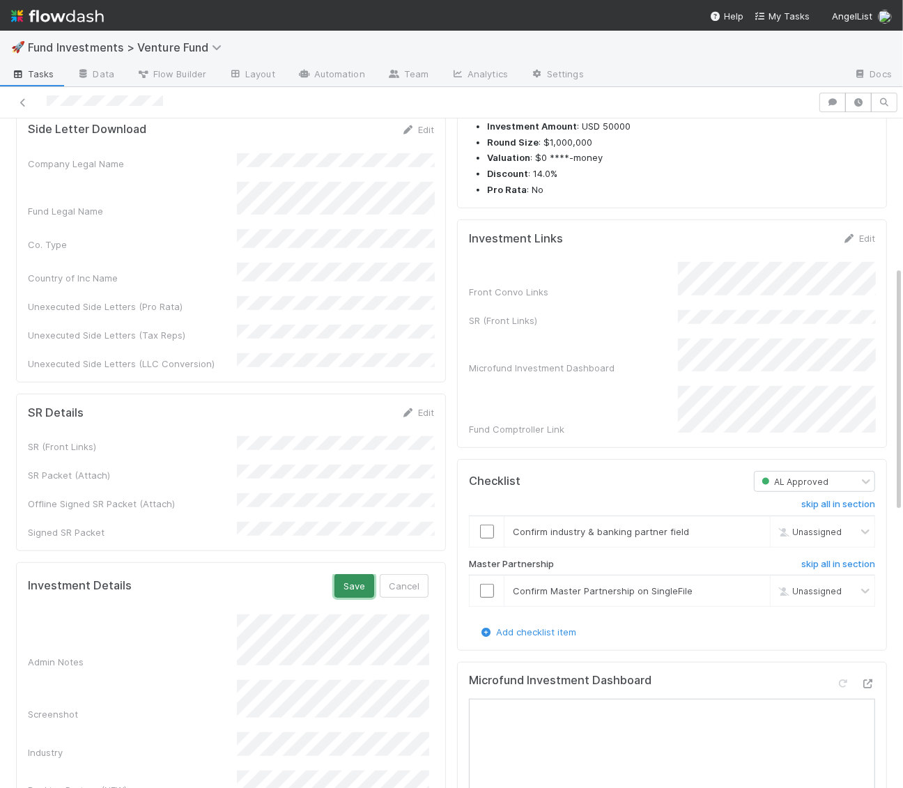
click at [360, 574] on button "Save" at bounding box center [355, 586] width 40 height 24
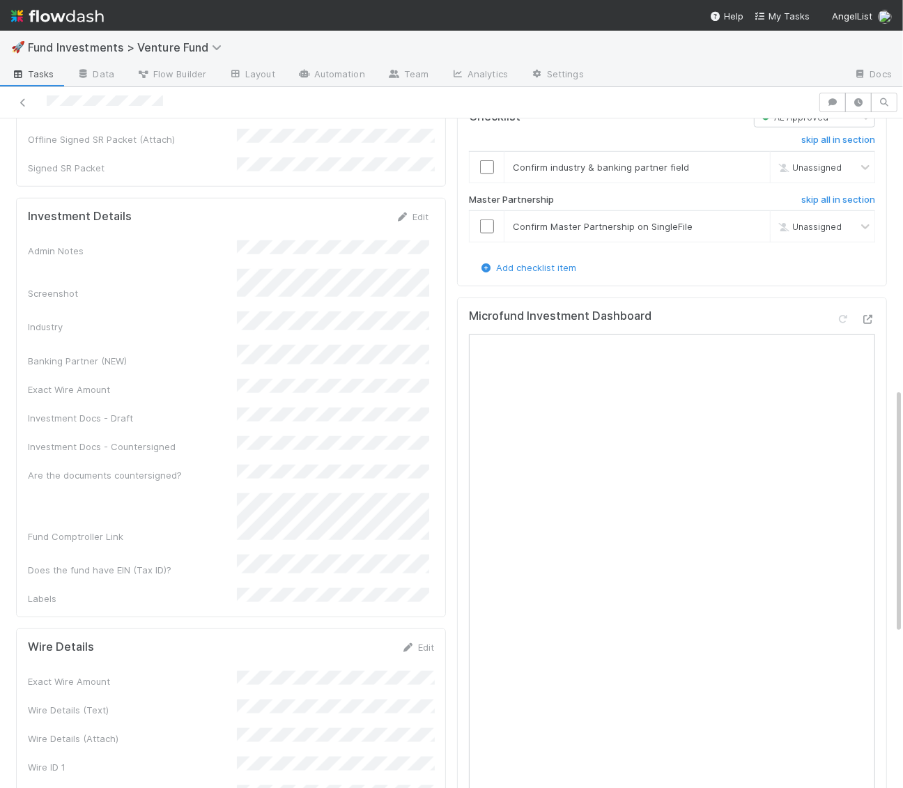
scroll to position [712, 0]
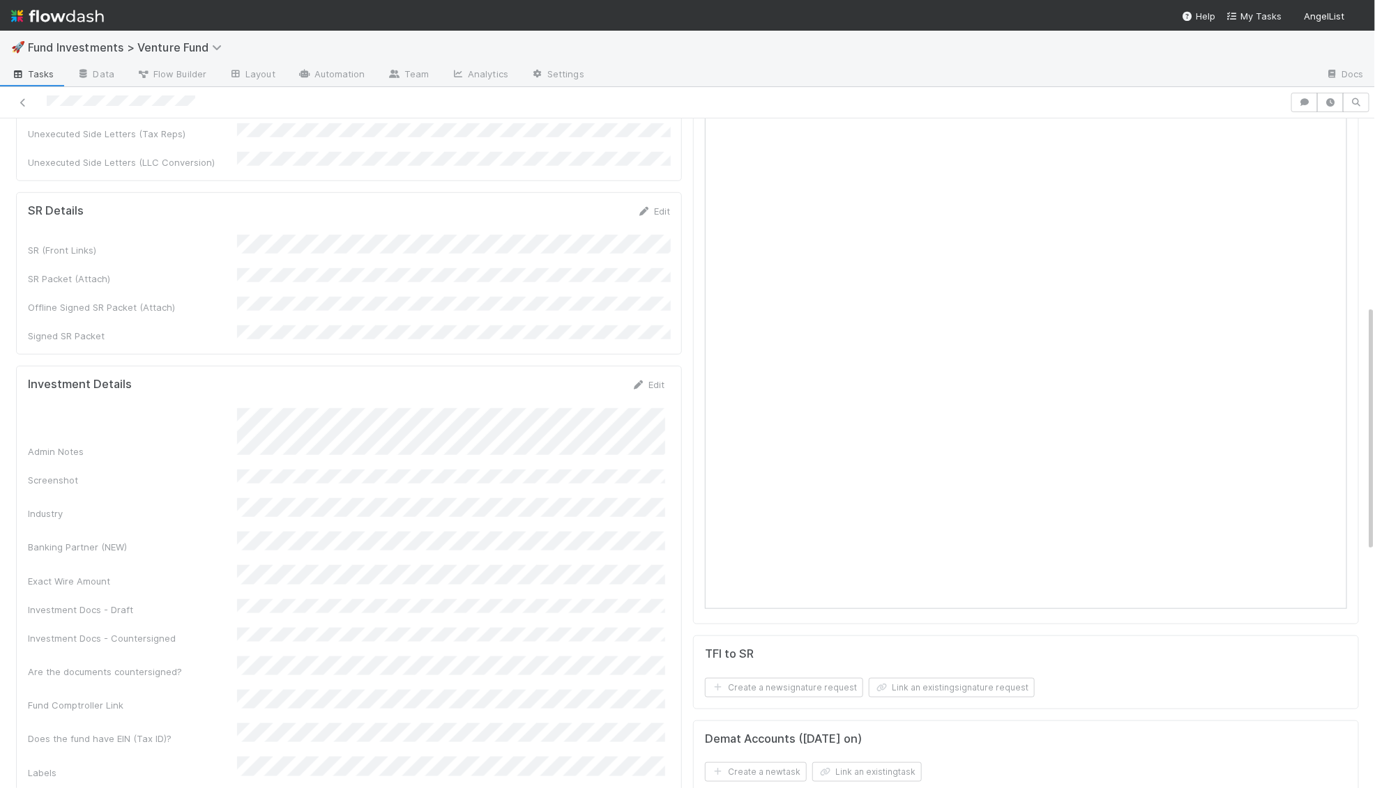
scroll to position [509, 0]
click at [640, 379] on icon at bounding box center [639, 383] width 14 height 9
click at [203, 416] on div "Admin Notes" at bounding box center [346, 443] width 636 height 54
click at [204, 416] on div "Admin Notes" at bounding box center [346, 443] width 636 height 54
click at [592, 376] on button "Save" at bounding box center [590, 388] width 40 height 24
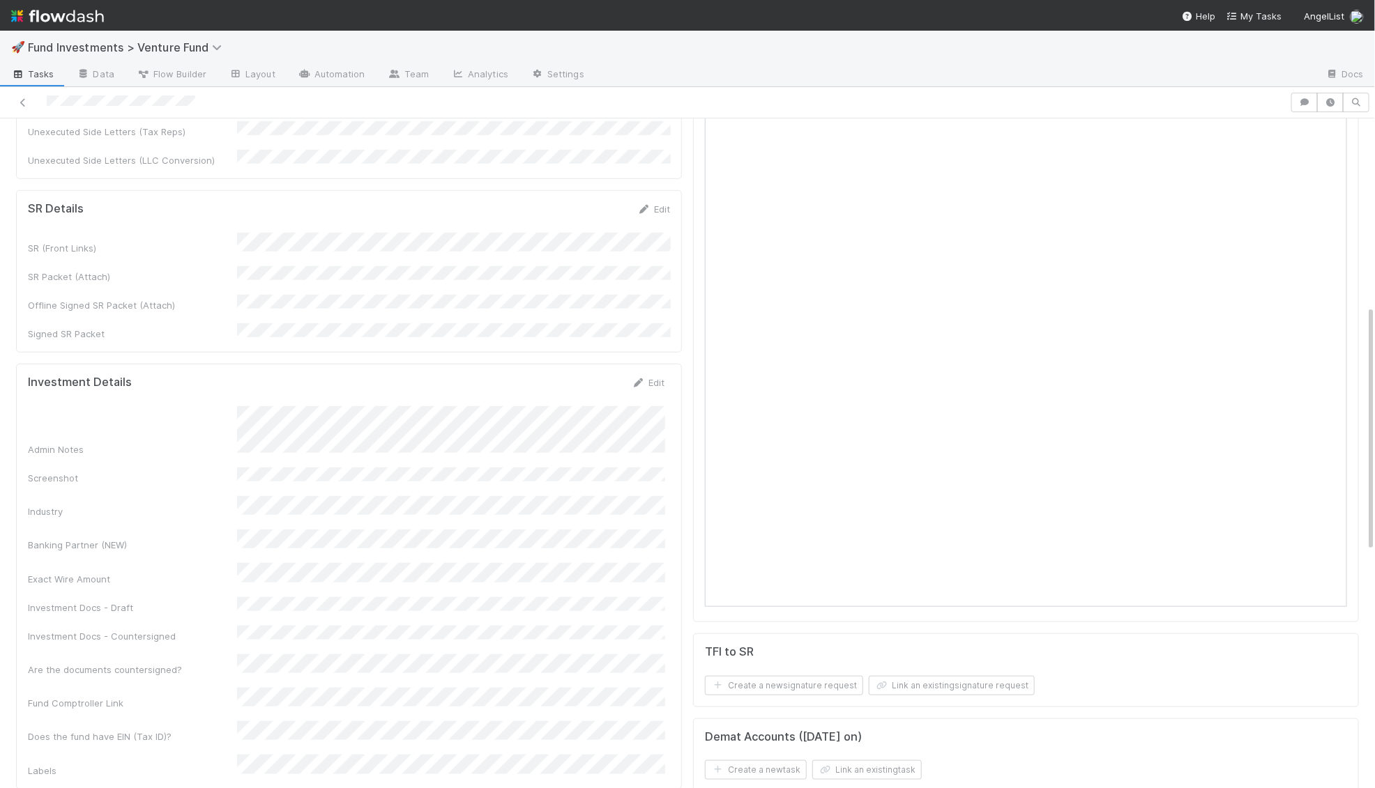
click at [235, 406] on div "Admin Notes" at bounding box center [346, 431] width 636 height 50
click at [220, 406] on div "Admin Notes" at bounding box center [346, 431] width 636 height 50
click at [655, 377] on link "Edit" at bounding box center [648, 382] width 33 height 11
click at [218, 618] on div "Exact Wire Amount" at bounding box center [346, 631] width 636 height 27
click at [582, 376] on button "Save" at bounding box center [590, 388] width 40 height 24
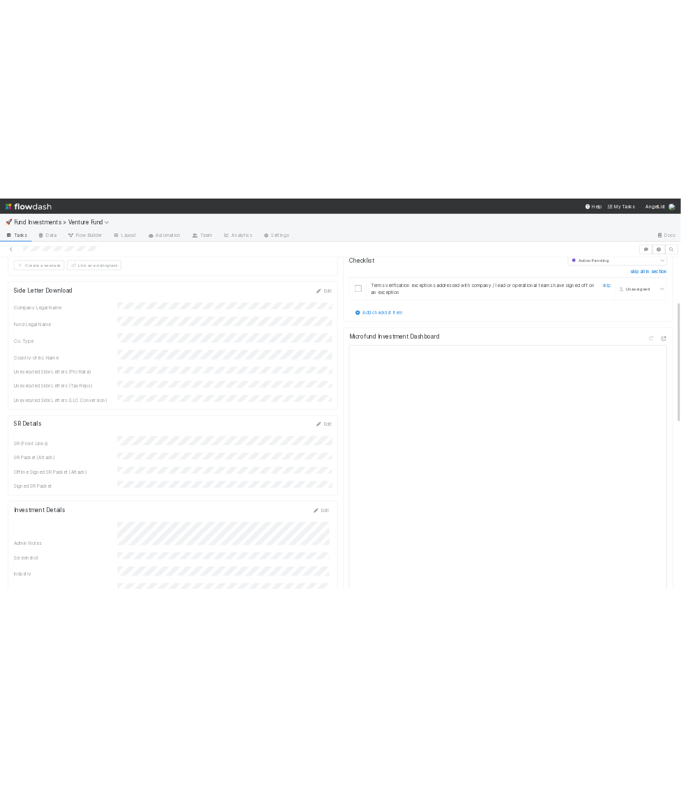
scroll to position [0, 0]
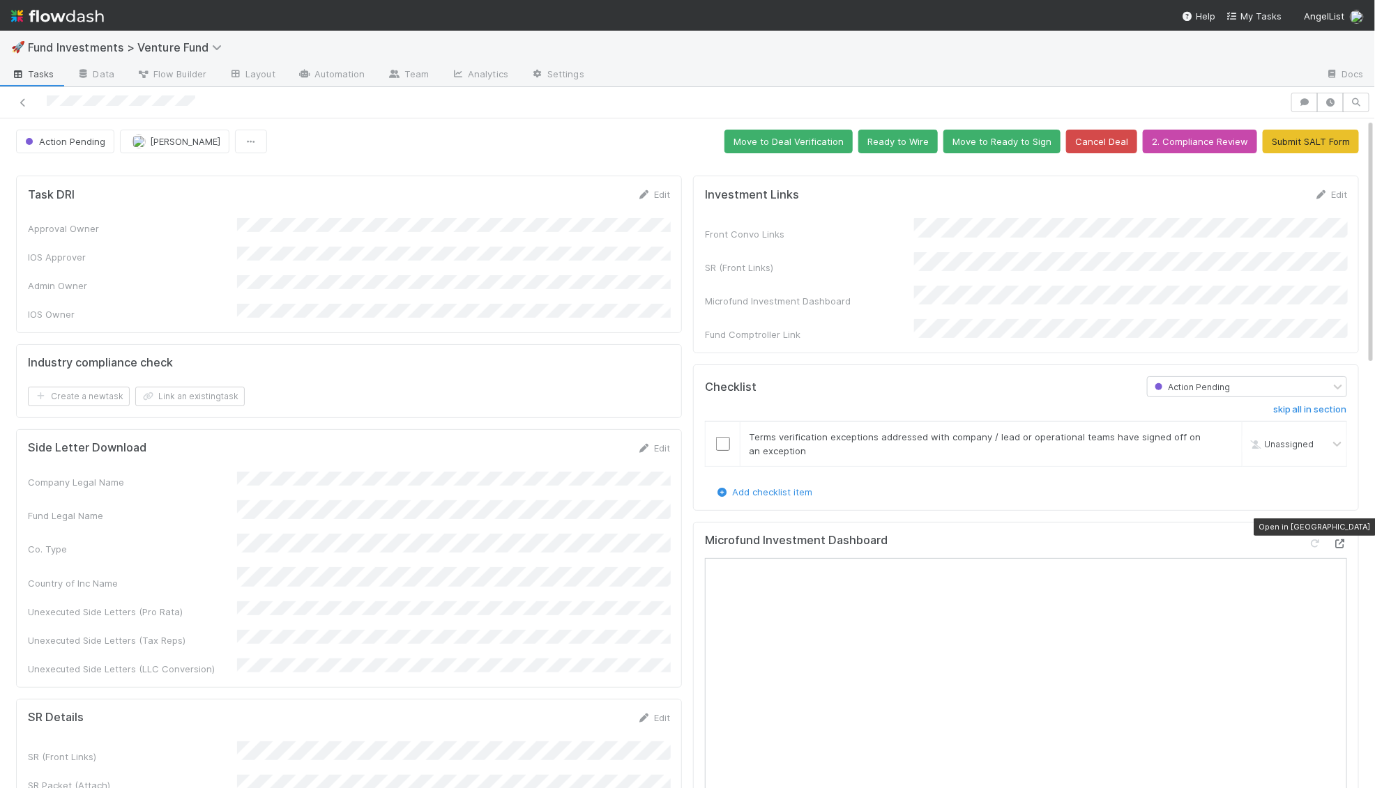
click at [1341, 540] on icon at bounding box center [1340, 544] width 14 height 9
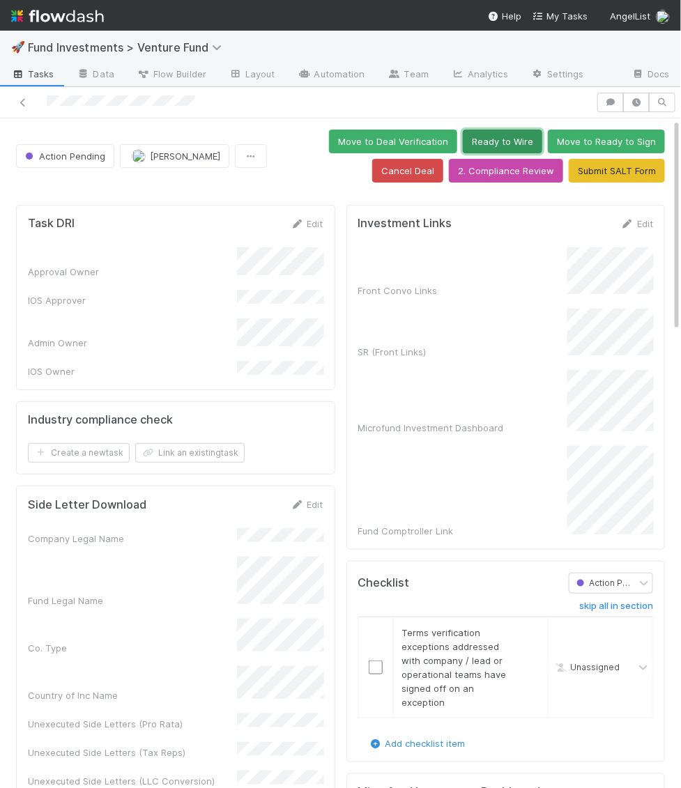
click at [524, 137] on button "Ready to Wire" at bounding box center [502, 142] width 79 height 24
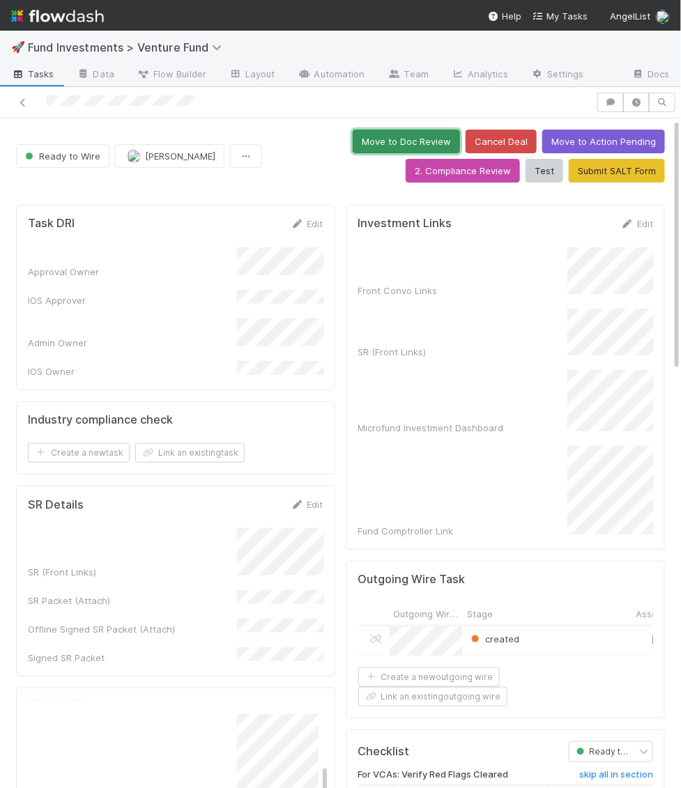
click at [438, 134] on button "Move to Doc Review" at bounding box center [406, 142] width 107 height 24
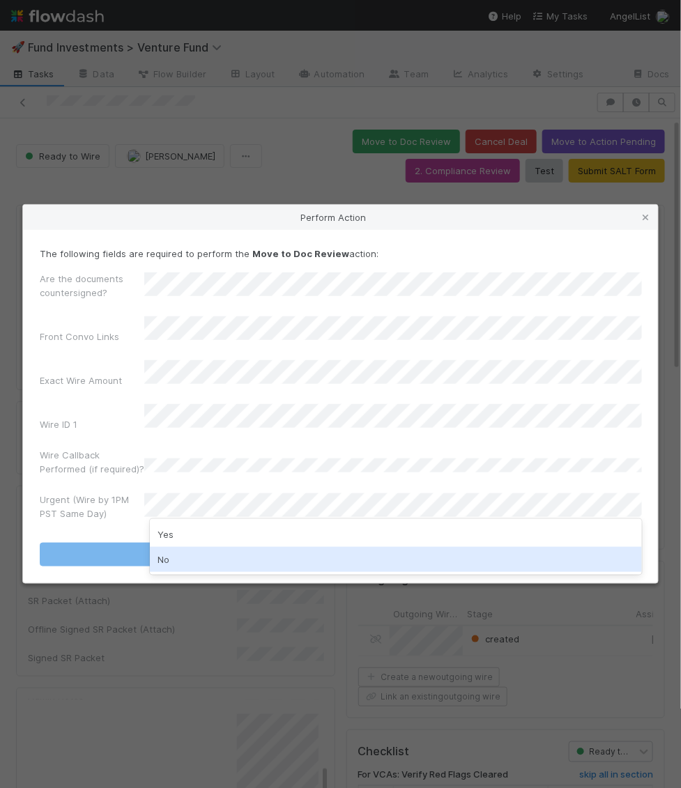
click at [194, 560] on div "No" at bounding box center [396, 559] width 492 height 25
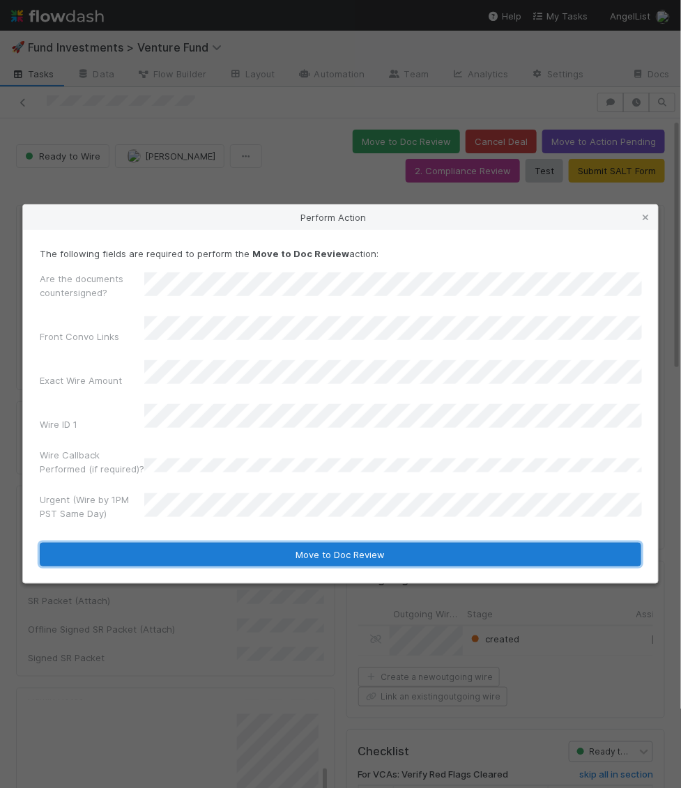
click at [208, 543] on button "Move to Doc Review" at bounding box center [341, 555] width 602 height 24
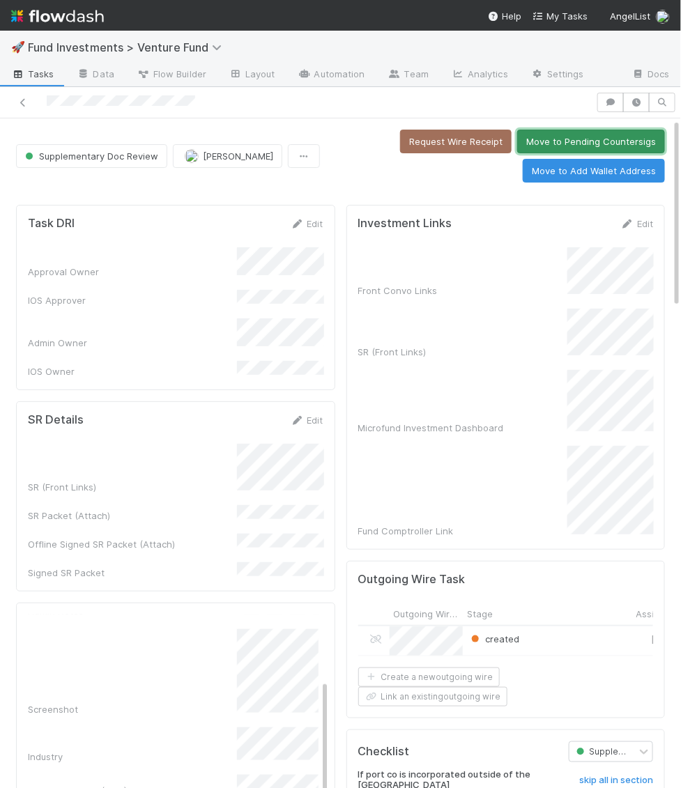
click at [558, 142] on button "Move to Pending Countersigs" at bounding box center [591, 142] width 148 height 24
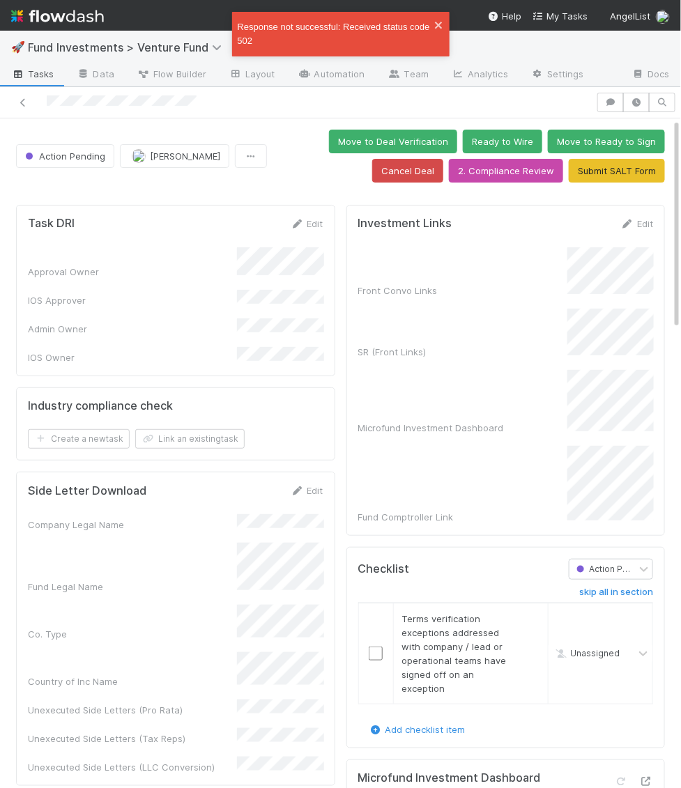
click at [639, 217] on div "Edit" at bounding box center [636, 224] width 33 height 14
click at [639, 221] on link "Edit" at bounding box center [636, 223] width 33 height 11
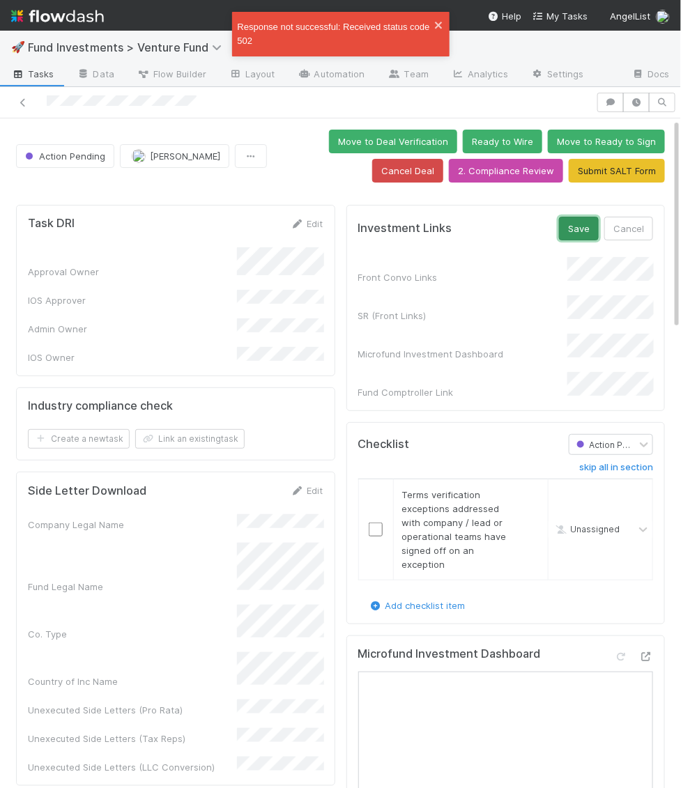
click at [576, 226] on button "Save" at bounding box center [579, 229] width 40 height 24
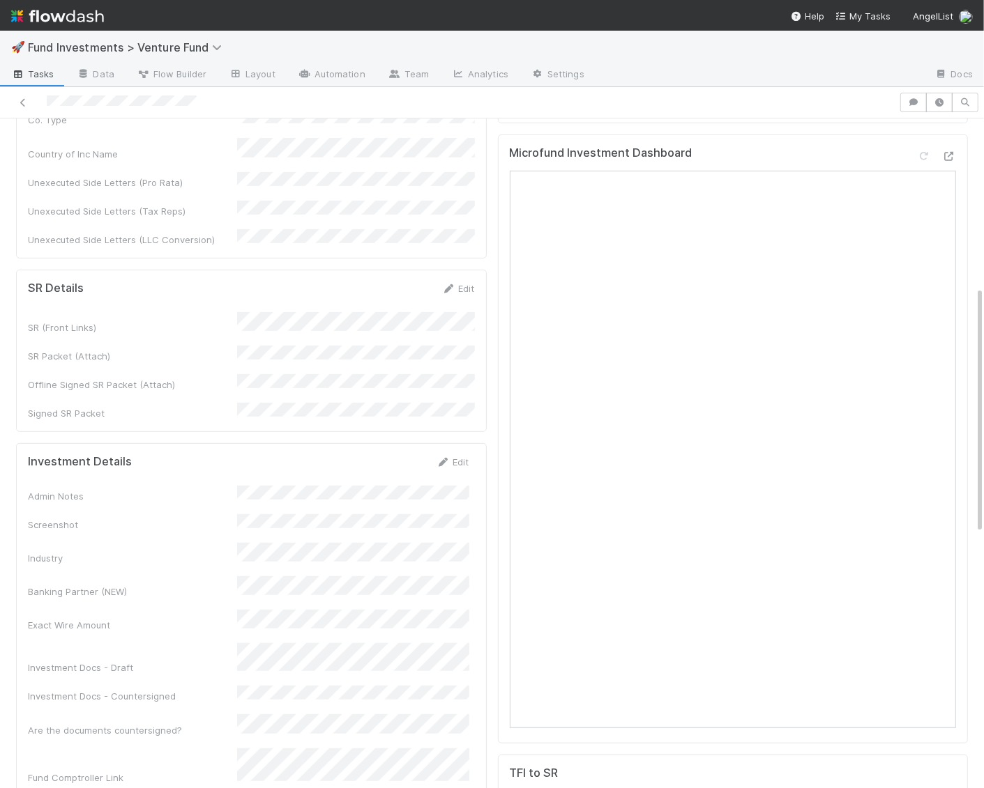
scroll to position [455, 0]
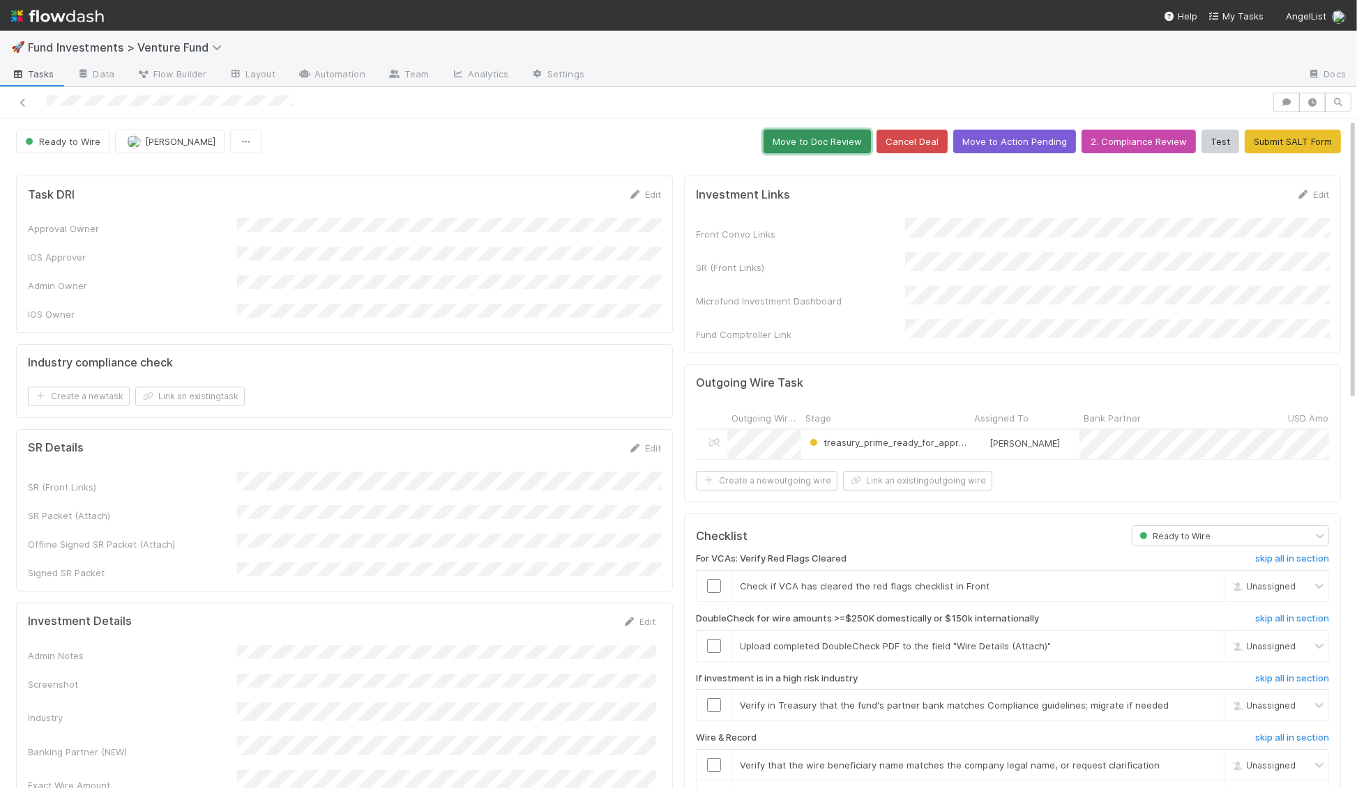
click at [829, 137] on button "Move to Doc Review" at bounding box center [816, 142] width 107 height 24
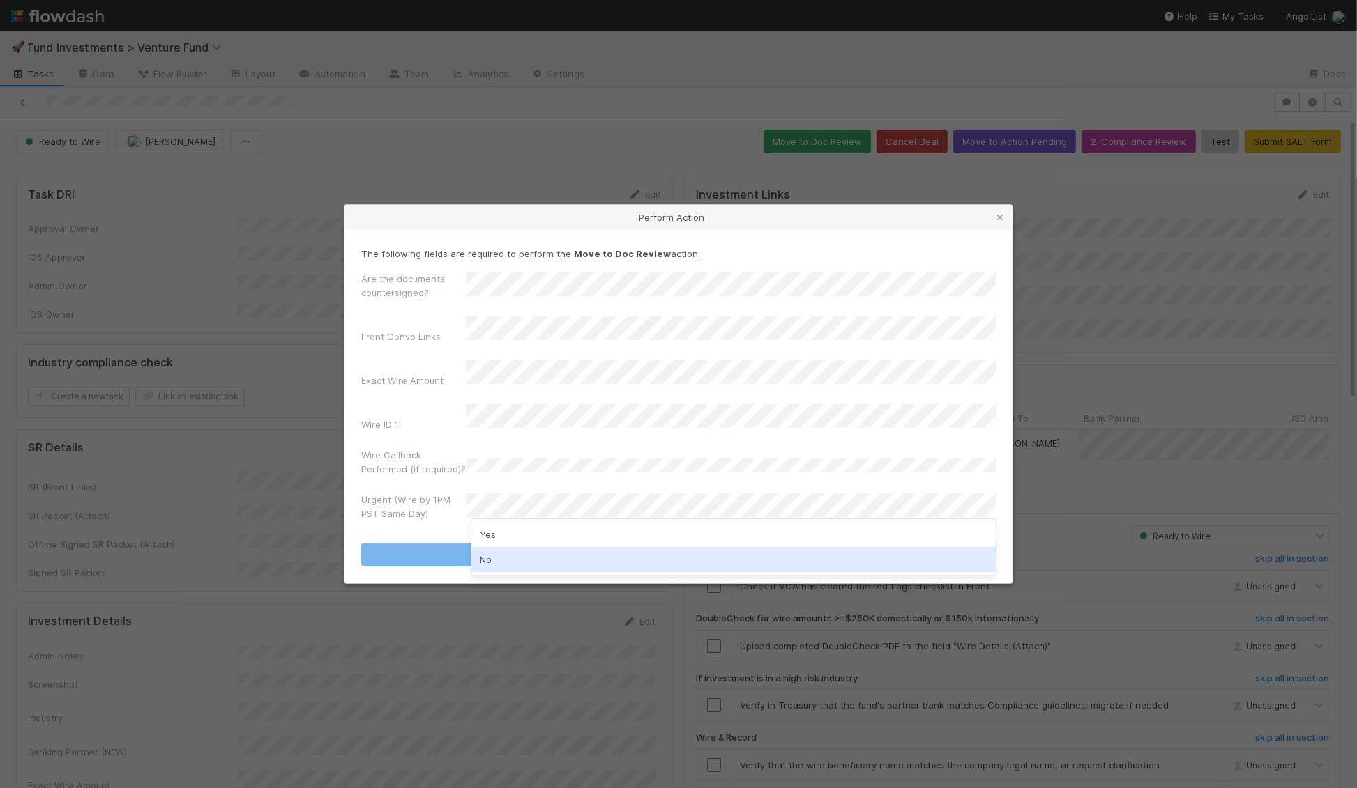
click at [515, 562] on div "No" at bounding box center [733, 559] width 525 height 25
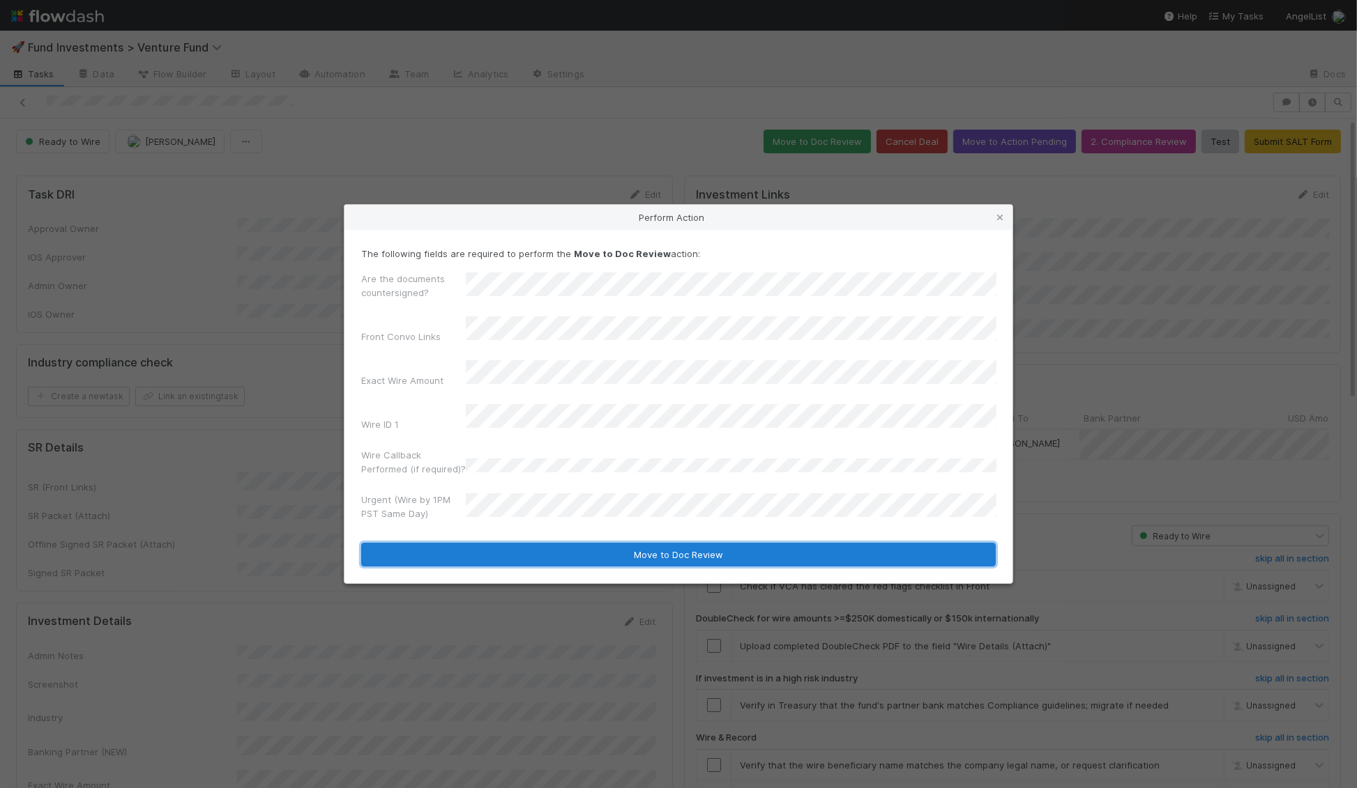
click at [515, 547] on button "Move to Doc Review" at bounding box center [678, 555] width 634 height 24
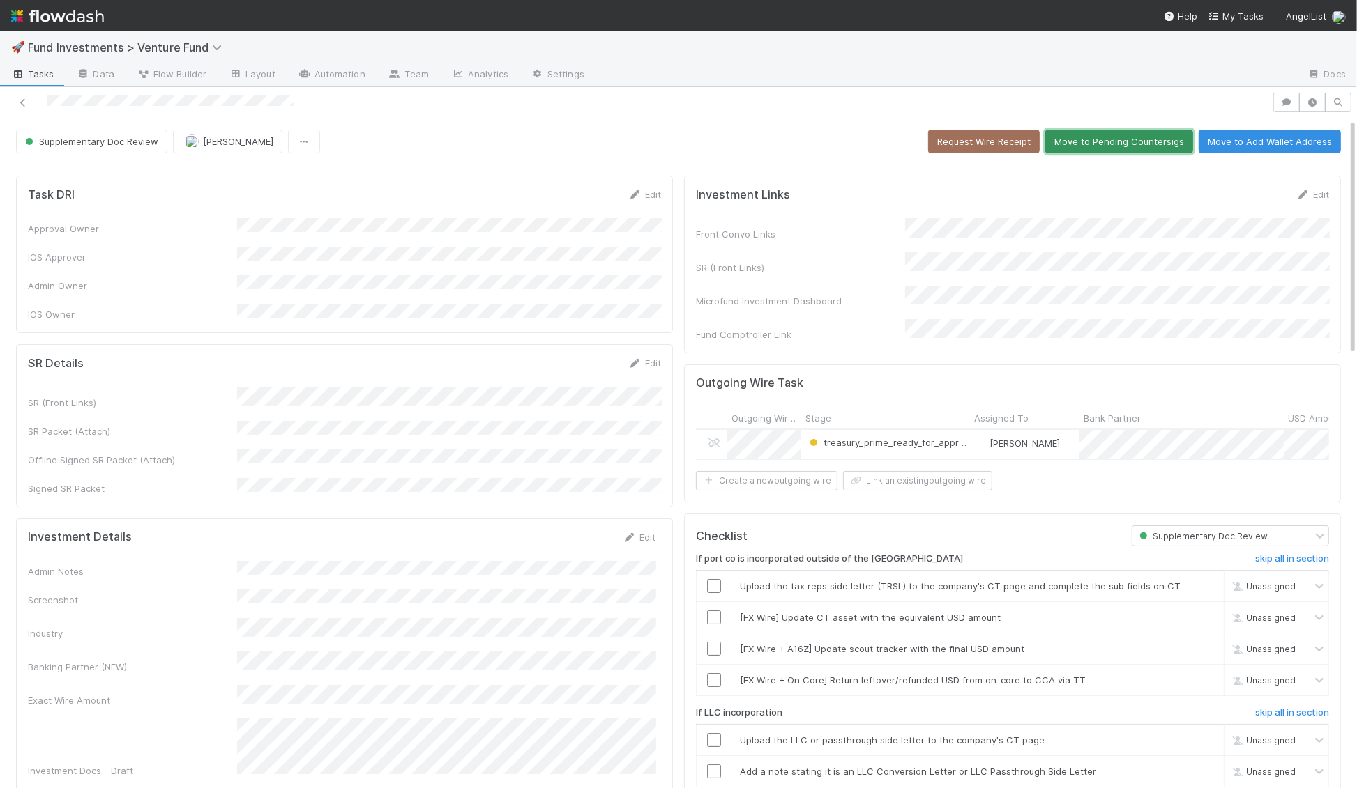
click at [983, 139] on button "Move to Pending Countersigs" at bounding box center [1119, 142] width 148 height 24
